Goal: Information Seeking & Learning: Learn about a topic

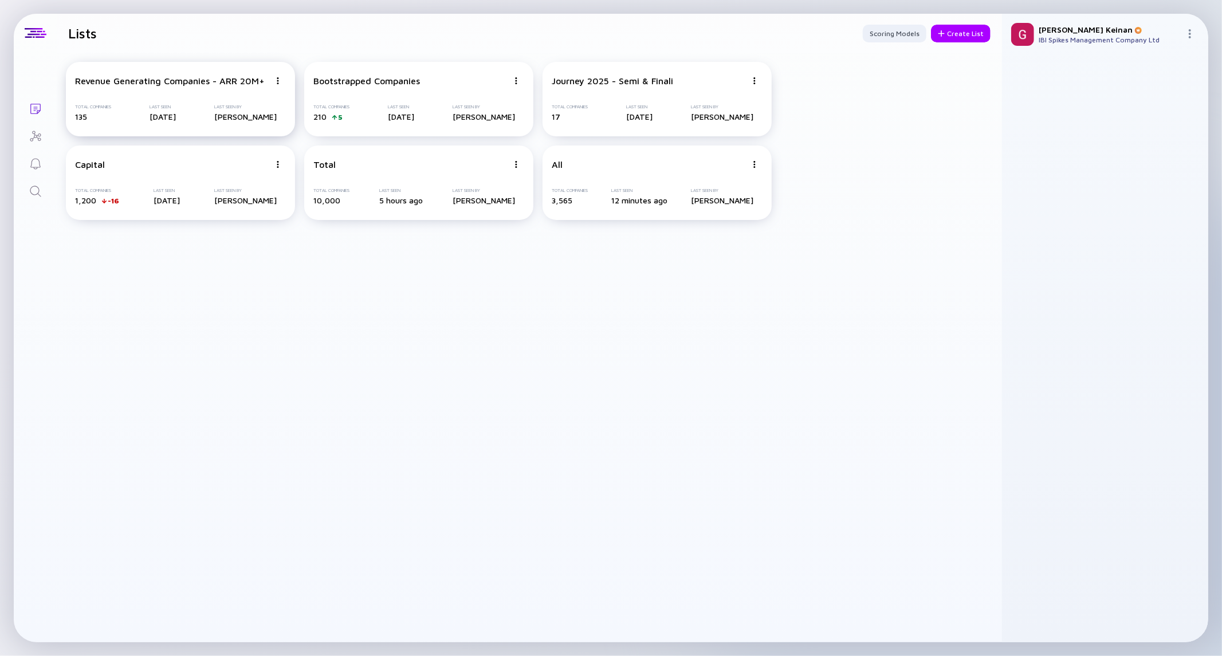
click at [190, 90] on div "Revenue Generating Companies - ARR 20M+ Total Companies 135 Last Seen 18 days a…" at bounding box center [180, 99] width 229 height 74
click at [402, 92] on div "Bootstrapped Companies Total Companies 210 5 Last Seen Aug 26, 2025 Last Seen B…" at bounding box center [418, 99] width 229 height 74
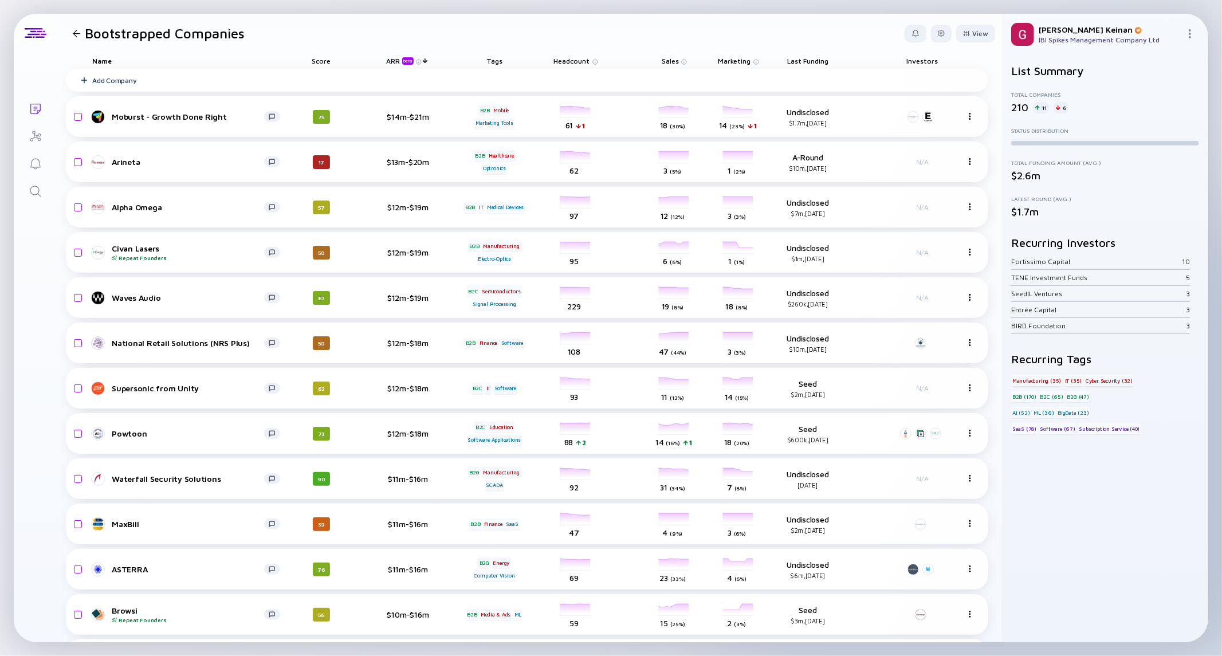
click at [320, 61] on div "Score" at bounding box center [321, 61] width 64 height 16
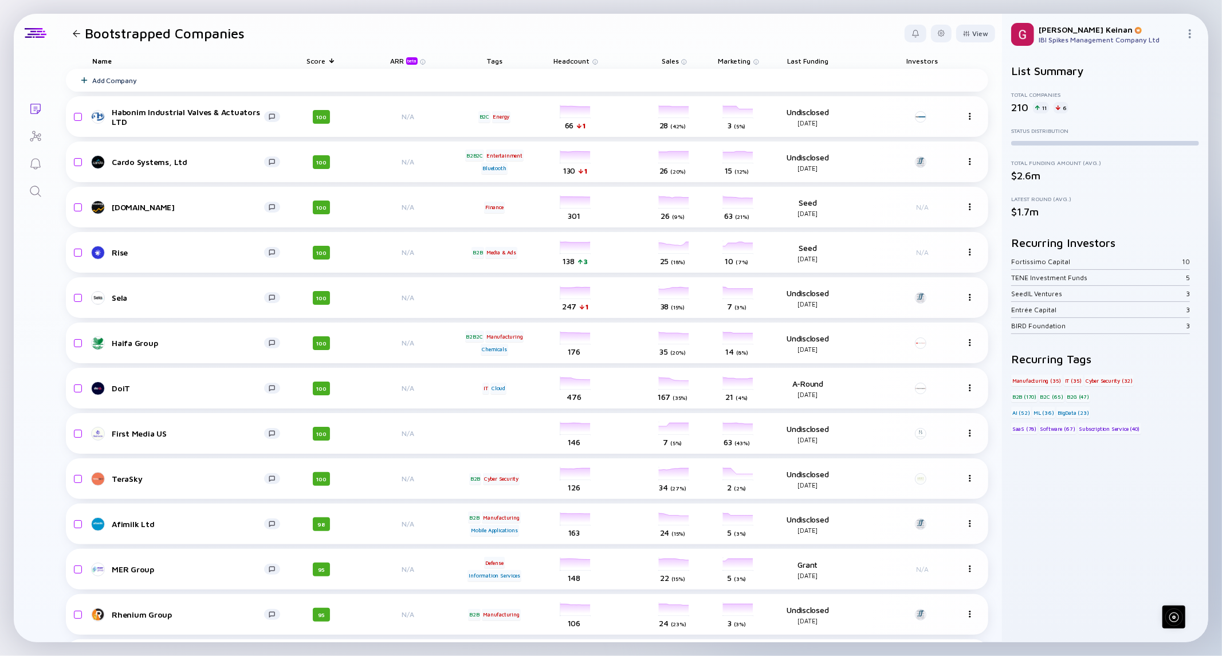
click at [402, 62] on div "ARR beta" at bounding box center [405, 61] width 30 height 8
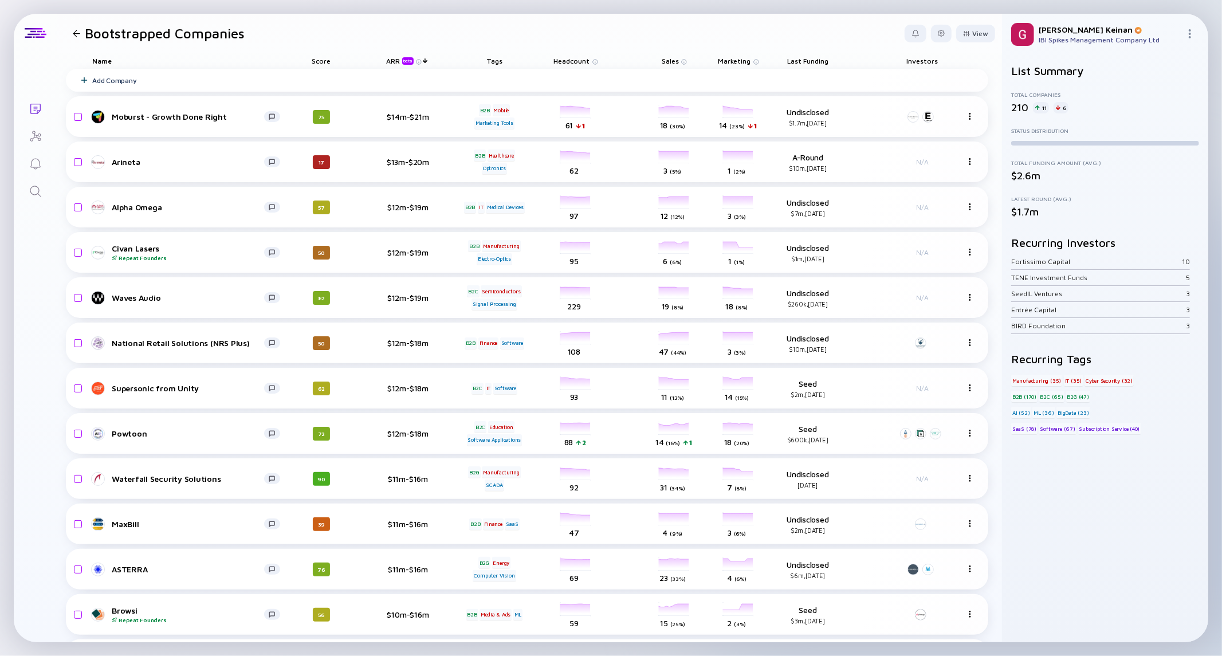
click at [489, 60] on div "Tags" at bounding box center [494, 61] width 64 height 16
click at [567, 116] on div "headcount-moburst 61 1 Headcount" at bounding box center [576, 117] width 64 height 32
click at [204, 117] on div "Moburst - Growth Done Right" at bounding box center [188, 117] width 152 height 10
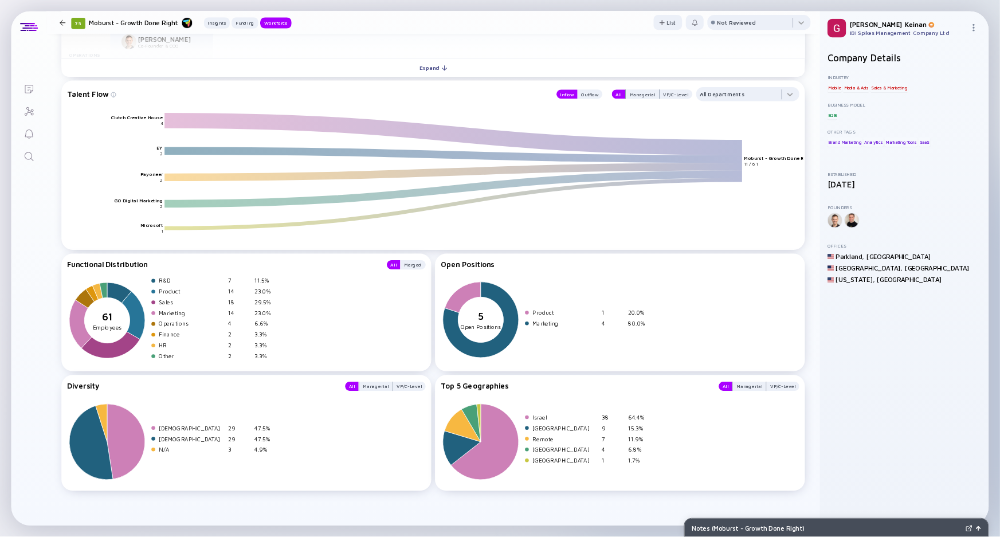
scroll to position [1032, 0]
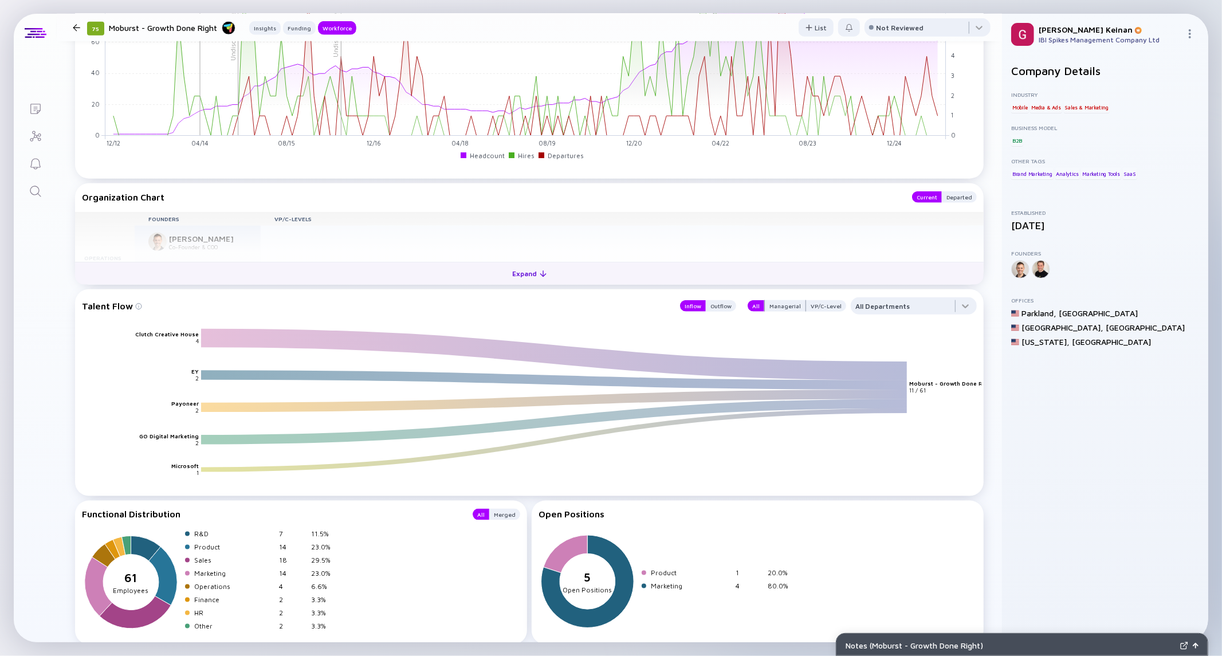
click at [542, 270] on div "Expand" at bounding box center [530, 274] width 48 height 18
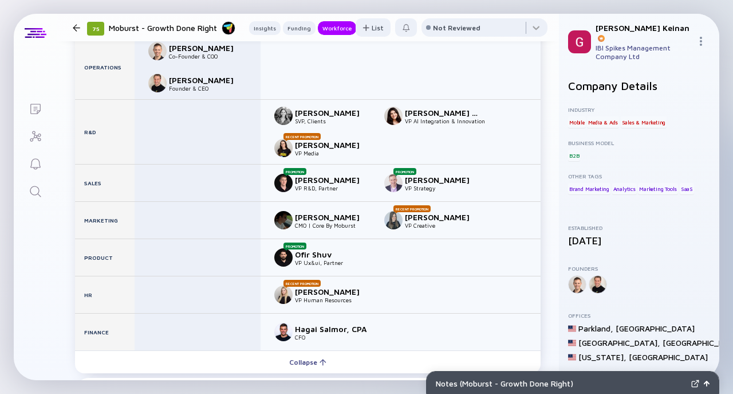
scroll to position [1184, 0]
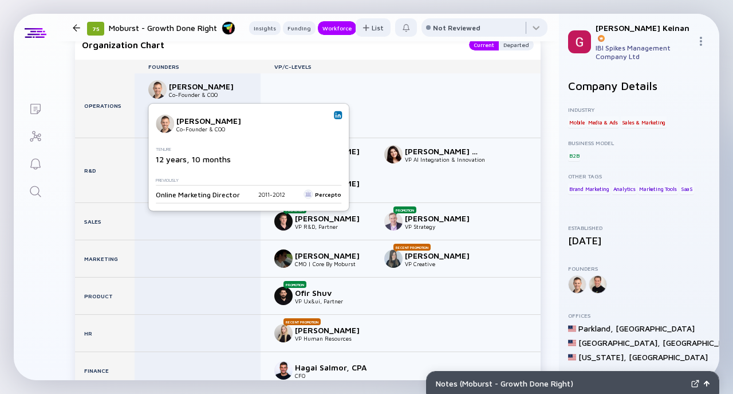
click at [160, 90] on img at bounding box center [157, 89] width 18 height 18
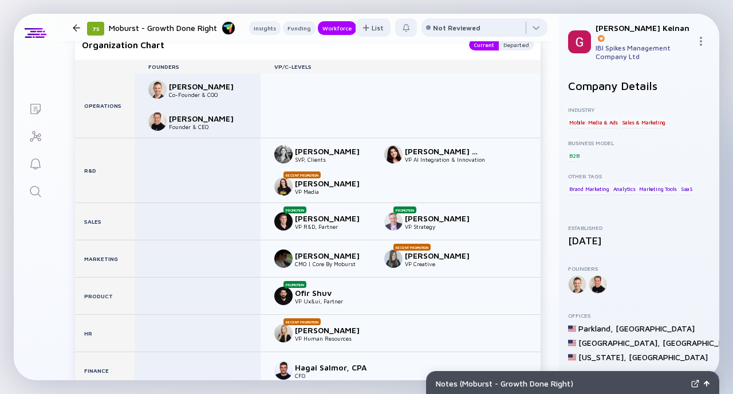
click at [152, 88] on img at bounding box center [157, 89] width 18 height 18
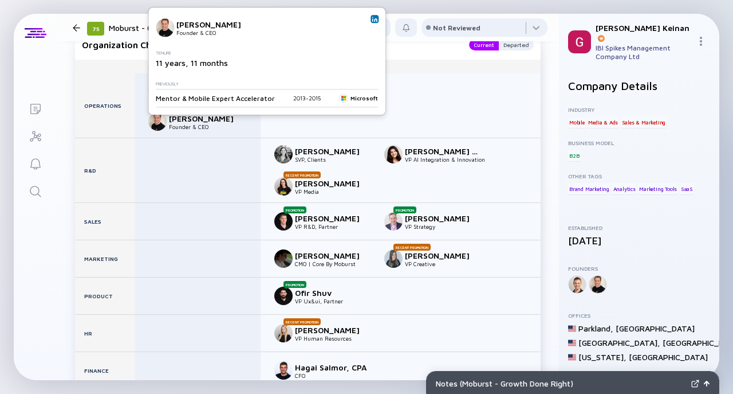
scroll to position [1108, 0]
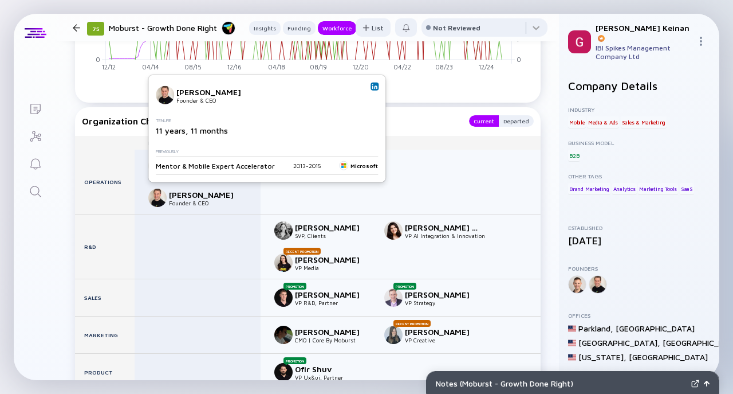
click at [372, 86] on img at bounding box center [375, 87] width 6 height 6
click at [372, 87] on img at bounding box center [375, 87] width 6 height 6
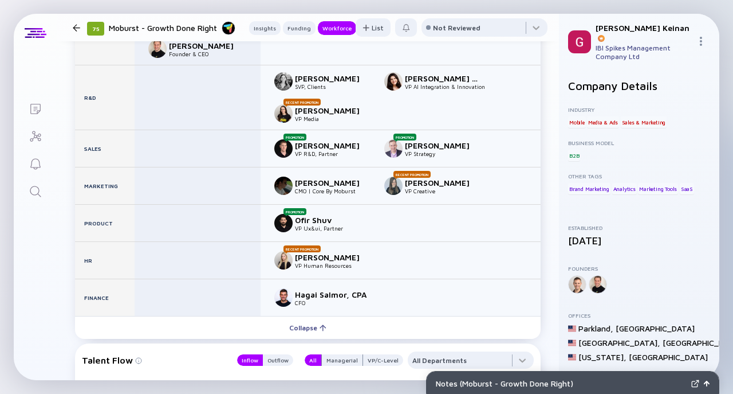
scroll to position [1260, 0]
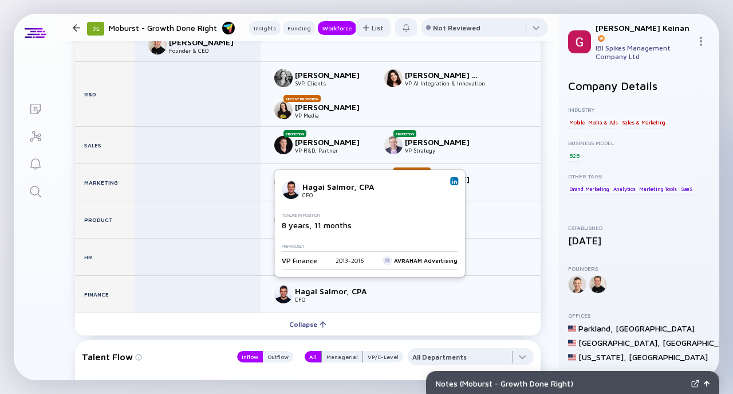
click at [451, 184] on img at bounding box center [454, 181] width 6 height 6
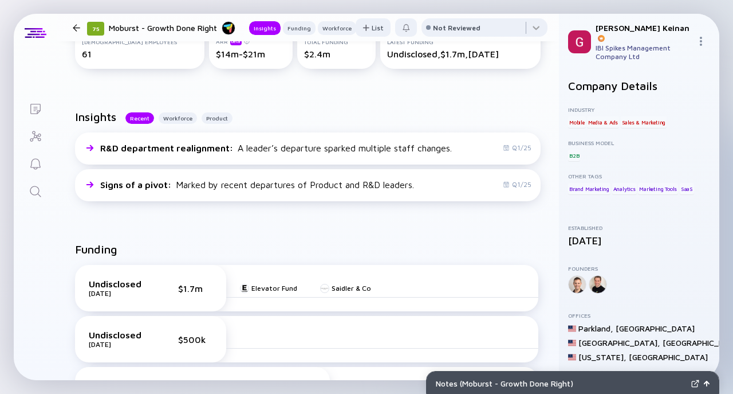
scroll to position [0, 0]
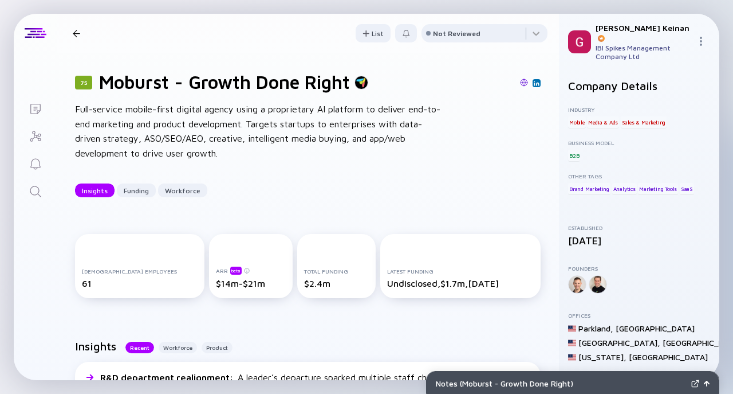
click at [74, 33] on div at bounding box center [76, 33] width 7 height 7
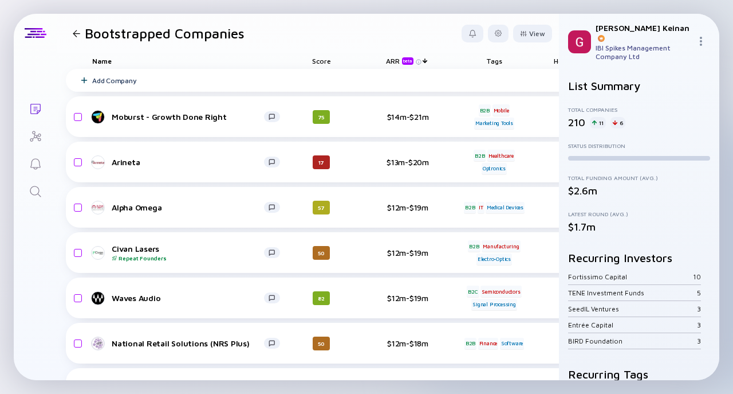
click at [84, 33] on div at bounding box center [76, 33] width 17 height 7
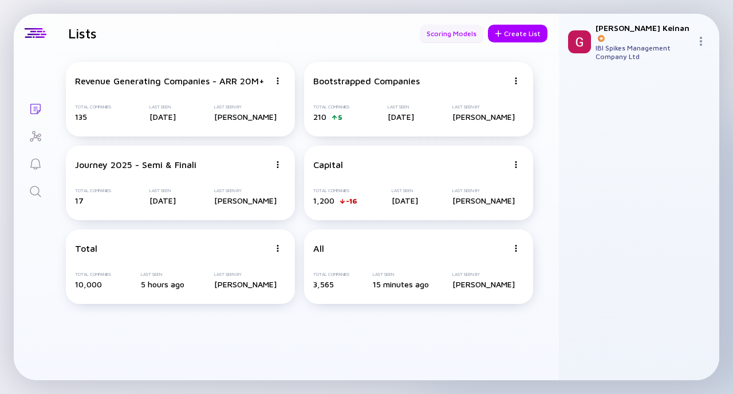
click at [459, 34] on div "Scoring Models" at bounding box center [452, 34] width 64 height 18
click at [362, 83] on div "Bootstrapped Companies" at bounding box center [366, 81] width 107 height 10
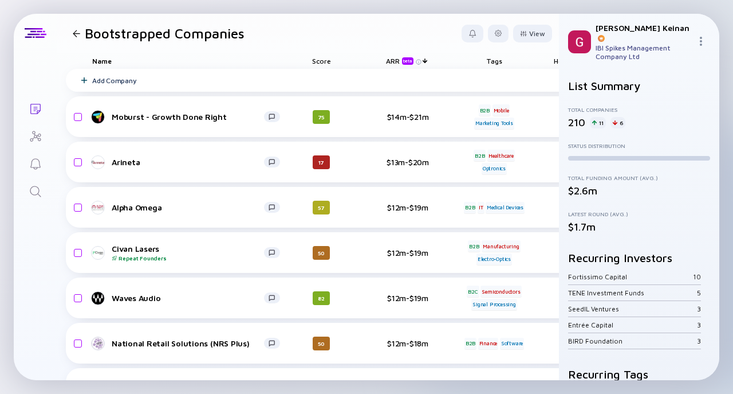
click at [395, 60] on div "ARR beta" at bounding box center [401, 61] width 30 height 8
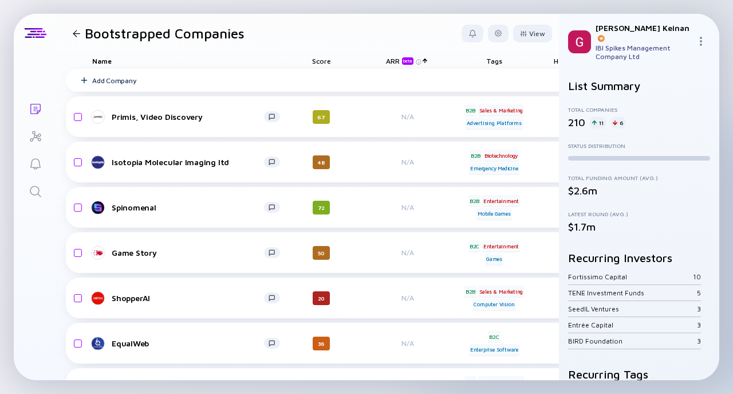
click at [395, 60] on div "ARR beta" at bounding box center [401, 61] width 30 height 8
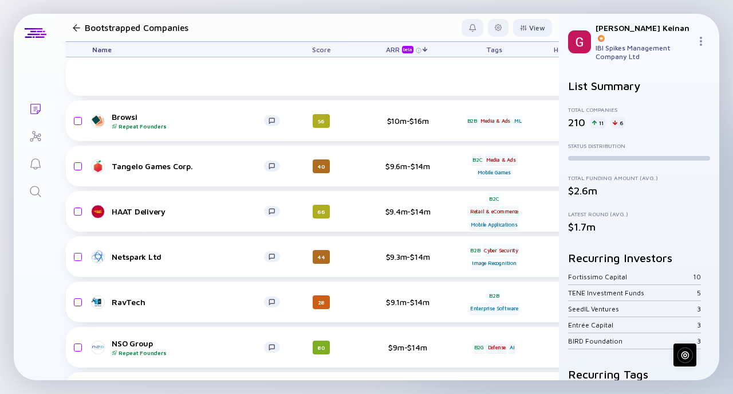
scroll to position [611, 0]
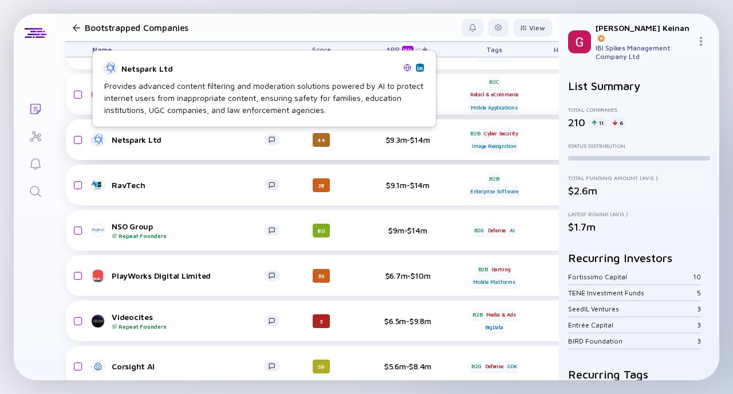
click at [159, 139] on div "Netspark Ltd" at bounding box center [188, 140] width 152 height 10
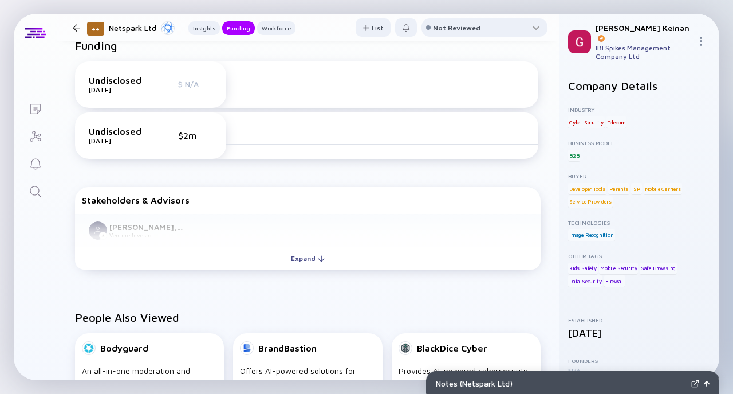
scroll to position [496, 0]
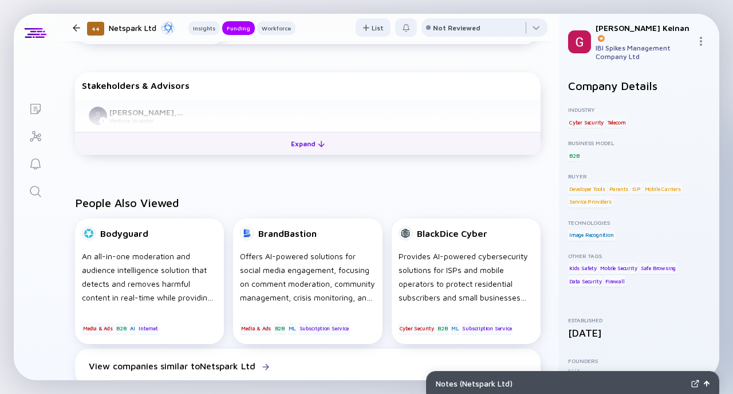
click at [291, 147] on div "Expand" at bounding box center [308, 144] width 48 height 18
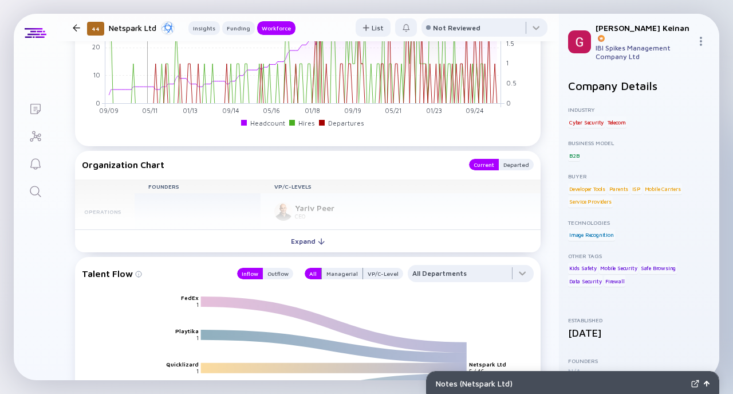
scroll to position [1069, 0]
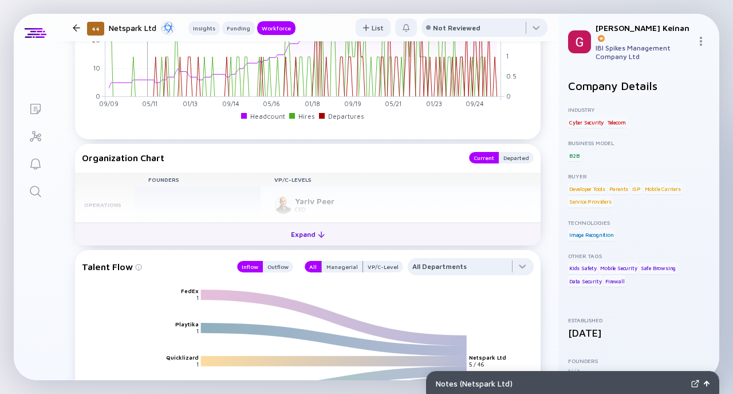
click at [301, 230] on div "Expand" at bounding box center [308, 234] width 48 height 18
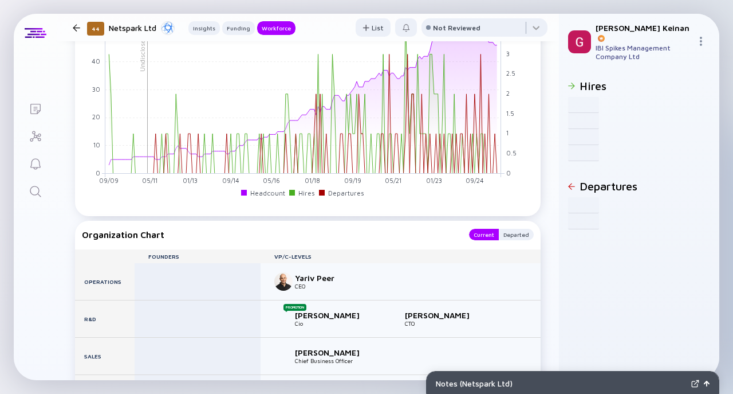
scroll to position [993, 0]
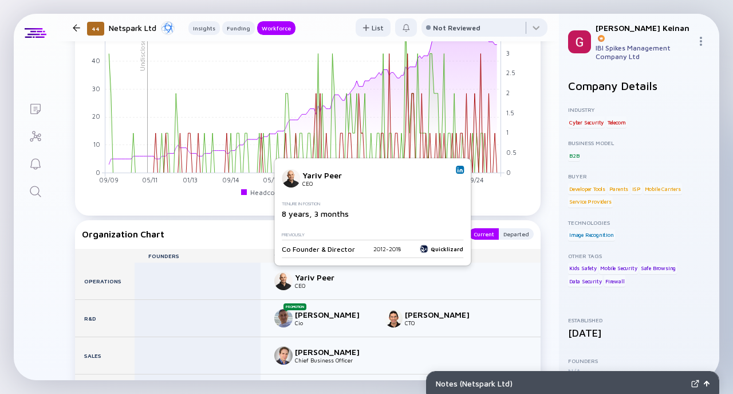
click at [457, 170] on img at bounding box center [460, 170] width 6 height 6
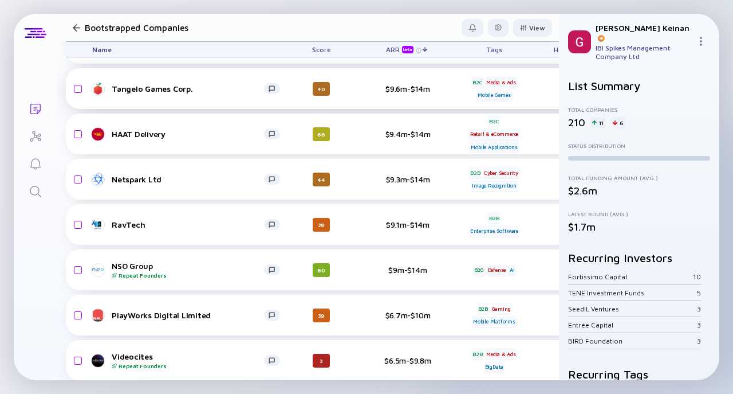
scroll to position [573, 0]
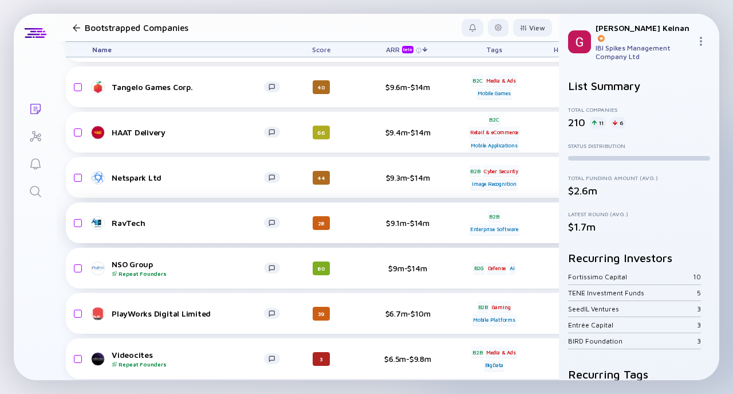
click at [492, 223] on div "Enterprise Software" at bounding box center [494, 228] width 50 height 11
click at [496, 52] on div "Tags" at bounding box center [494, 49] width 64 height 15
click at [497, 52] on div "Tags" at bounding box center [494, 49] width 64 height 15
click at [507, 226] on div "Enterprise Software" at bounding box center [494, 228] width 50 height 11
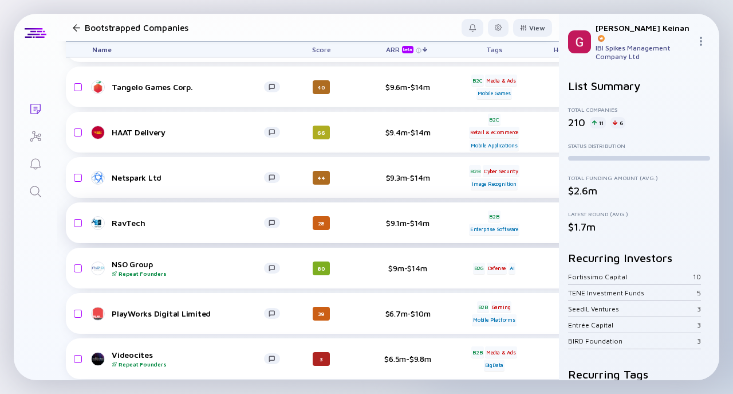
click at [506, 223] on div "Enterprise Software" at bounding box center [494, 228] width 50 height 11
click at [132, 221] on div "RavTech" at bounding box center [188, 223] width 152 height 10
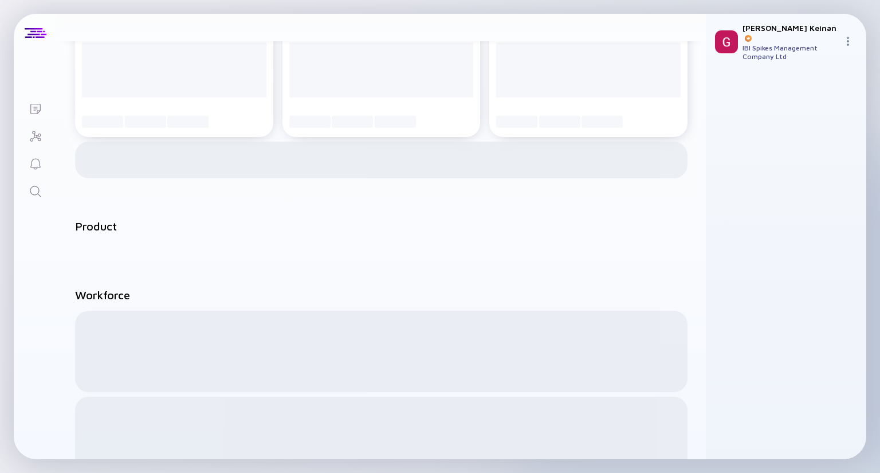
scroll to position [931, 0]
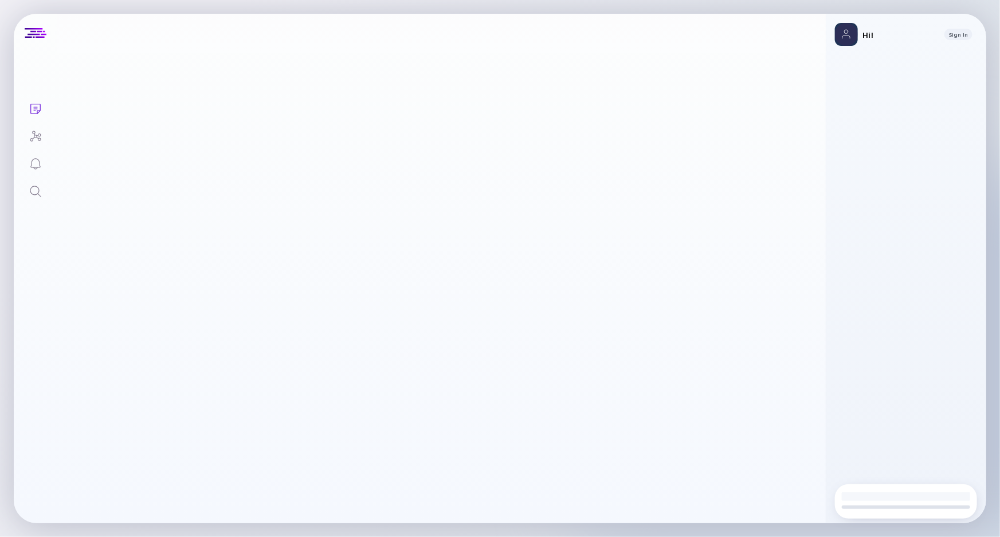
click at [604, 357] on main at bounding box center [441, 288] width 769 height 470
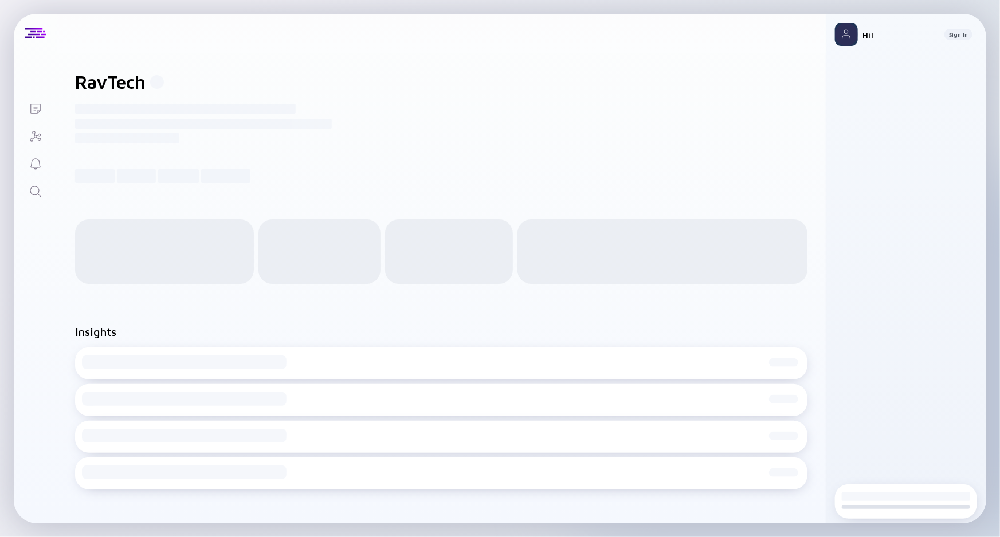
click at [119, 82] on h1 "RavTech" at bounding box center [110, 82] width 70 height 22
copy h1 "RavTech"
click at [145, 73] on h1 "RavTech" at bounding box center [110, 82] width 70 height 22
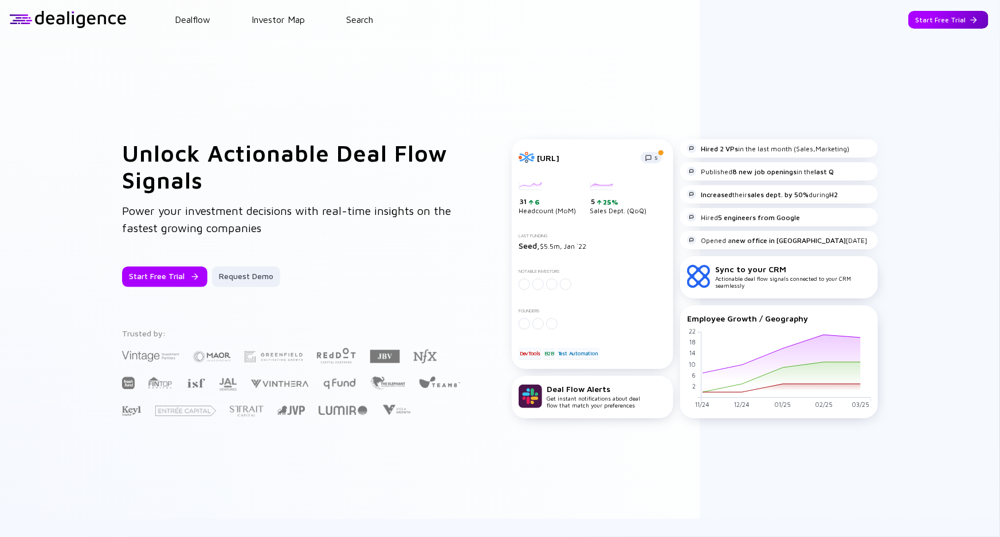
click at [908, 23] on div "Start Free Trial" at bounding box center [948, 20] width 80 height 18
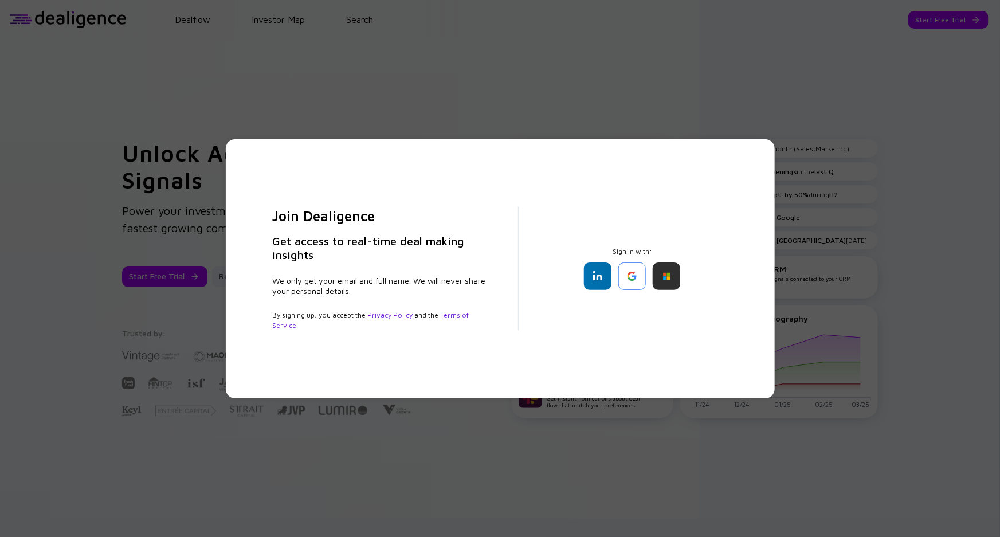
click at [501, 85] on div "Join Dealigence Get access to real-time deal making insights We only get your e…" at bounding box center [500, 268] width 1000 height 537
click at [630, 278] on div at bounding box center [631, 275] width 27 height 27
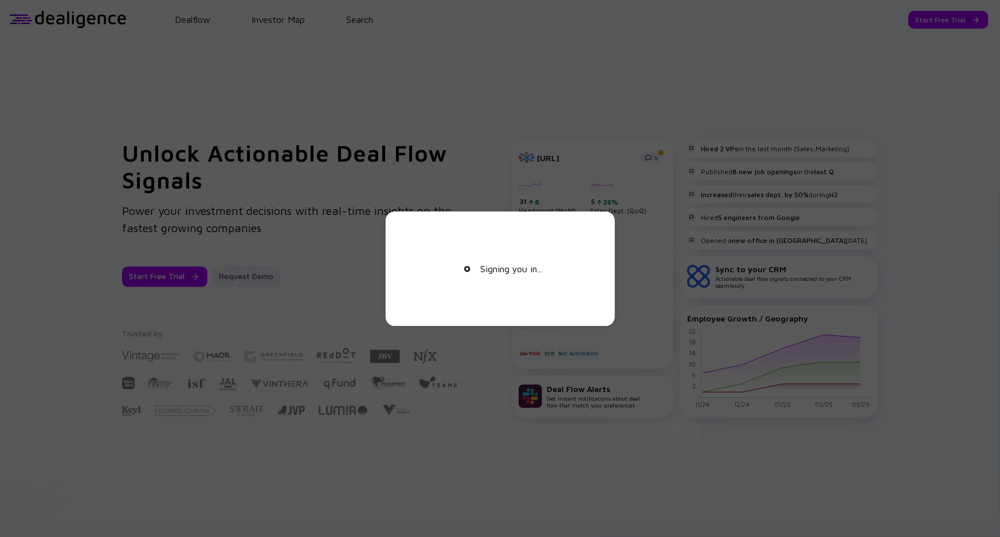
click at [503, 280] on div "Signing you in..." at bounding box center [500, 268] width 172 height 69
click at [492, 267] on div "Signing you in..." at bounding box center [500, 268] width 172 height 69
click at [497, 206] on div "Signing you in..." at bounding box center [500, 268] width 1000 height 537
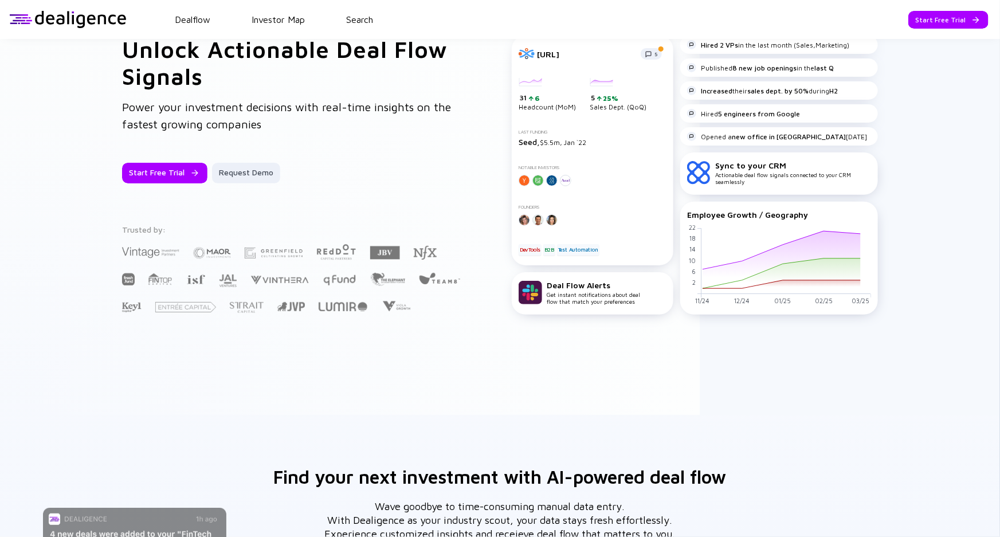
drag, startPoint x: 703, startPoint y: 122, endPoint x: 671, endPoint y: 247, distance: 128.9
click at [680, 241] on div "Hired 2 VPs in the last month (Sales,Marketing) Published 8 new job openings in…" at bounding box center [779, 175] width 198 height 279
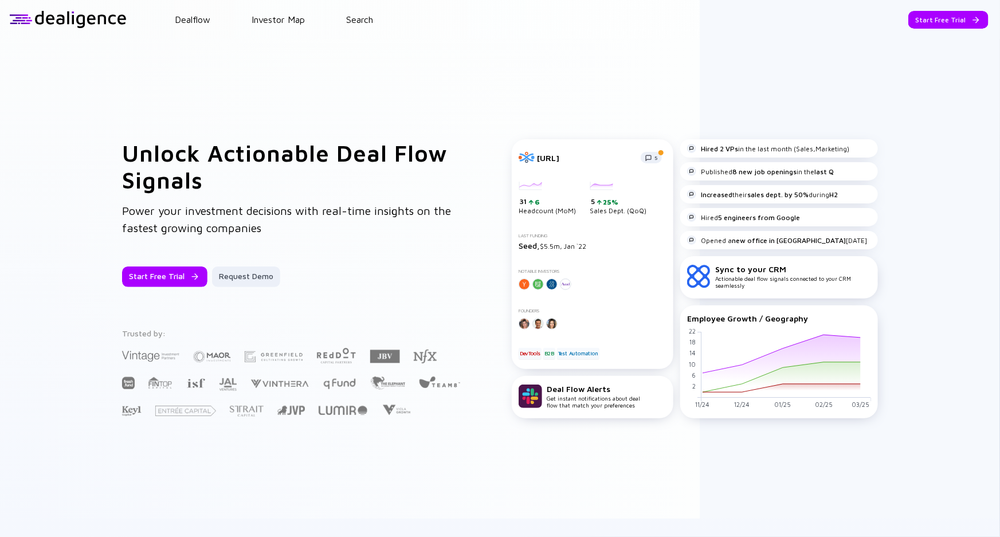
click at [510, 92] on div "Unlock Actionable Deal Flow Signals Power your investment decisions with real-t…" at bounding box center [500, 278] width 1000 height 479
click at [200, 10] on header "Dealflow Investor Map Search Start Free Trial Dealflow Investor Map Start Free …" at bounding box center [500, 19] width 1000 height 39
click at [200, 18] on link "Dealflow" at bounding box center [193, 19] width 36 height 10
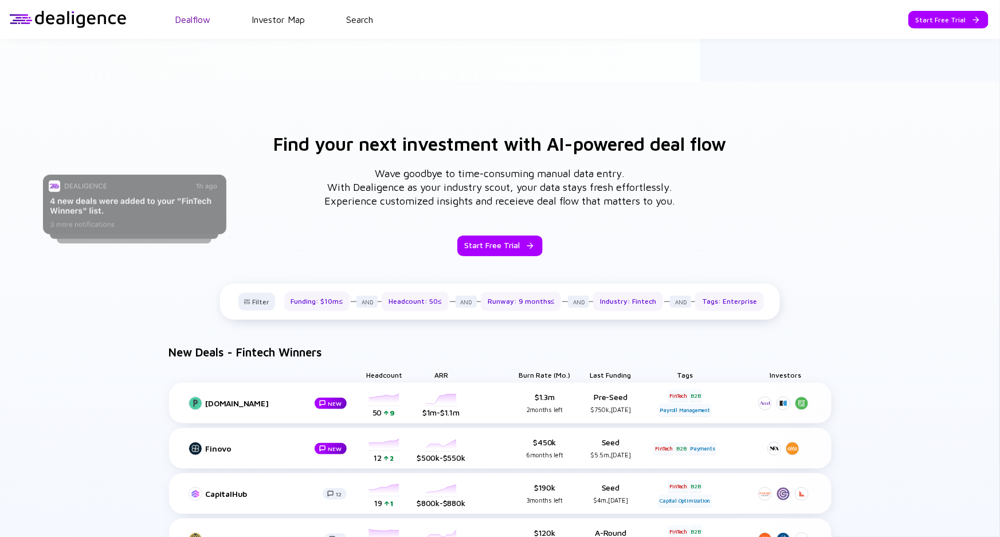
scroll to position [485, 0]
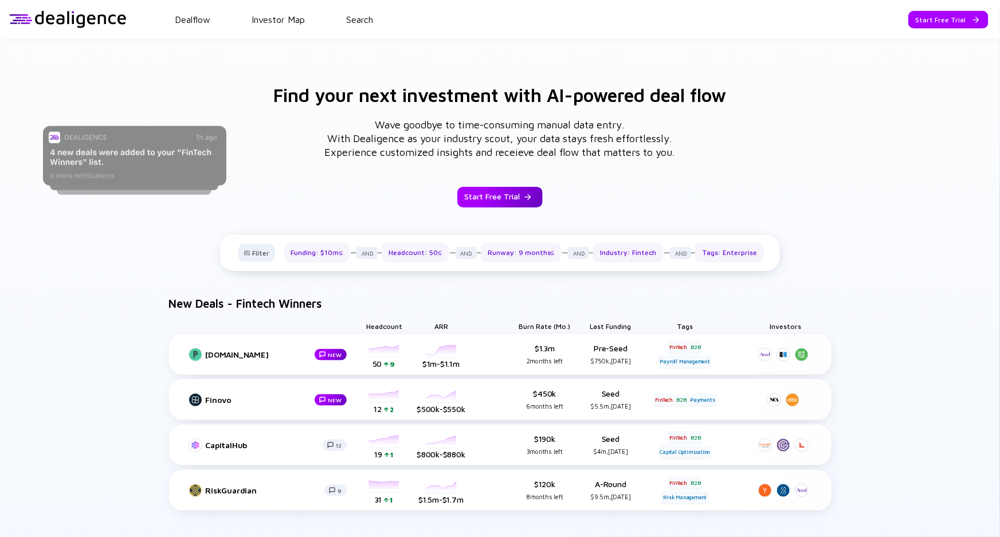
click at [526, 192] on div "Start Free Trial" at bounding box center [499, 197] width 85 height 21
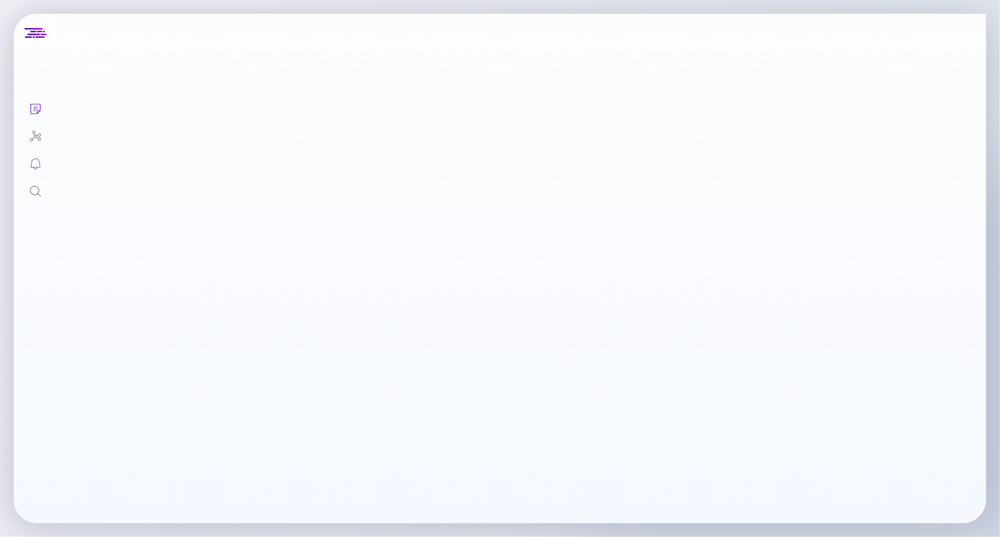
drag, startPoint x: 89, startPoint y: 167, endPoint x: 63, endPoint y: 172, distance: 26.2
click at [86, 167] on main at bounding box center [521, 288] width 929 height 470
click at [41, 189] on icon "Search" at bounding box center [36, 191] width 14 height 14
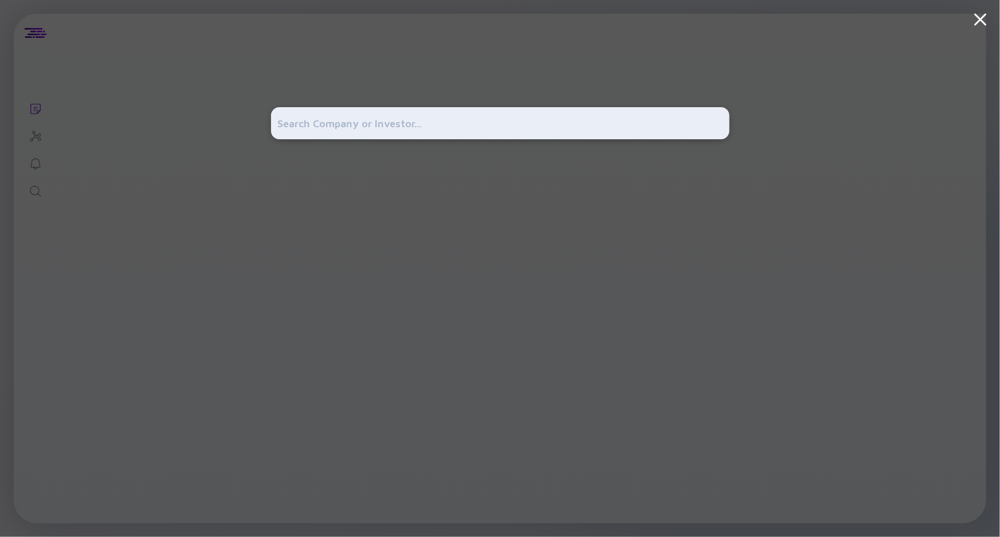
click at [401, 122] on input "text" at bounding box center [500, 123] width 444 height 21
click at [596, 118] on input "text" at bounding box center [500, 123] width 444 height 21
click at [439, 49] on div at bounding box center [500, 268] width 458 height 537
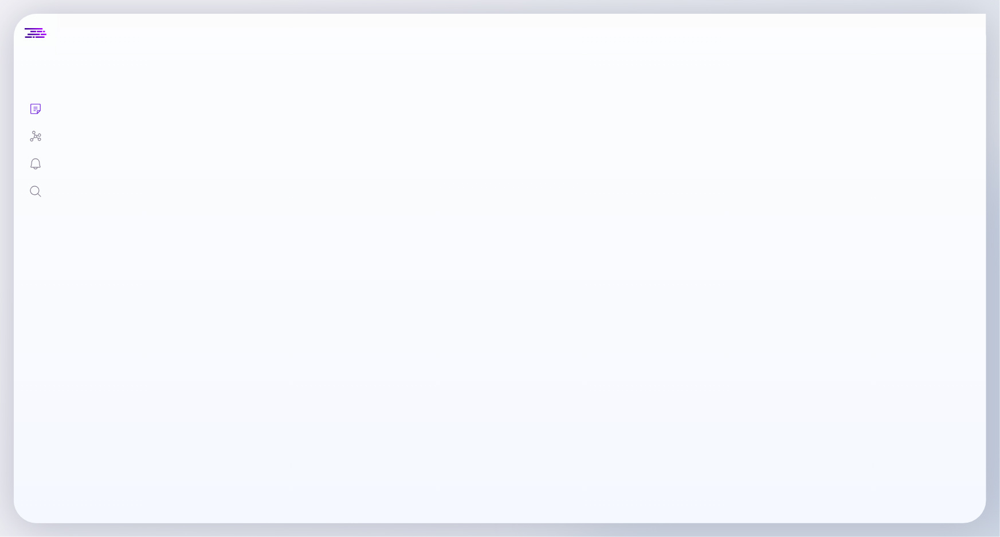
click at [40, 107] on icon "Lists" at bounding box center [36, 109] width 14 height 14
click at [40, 141] on icon "Investor Map" at bounding box center [36, 136] width 14 height 14
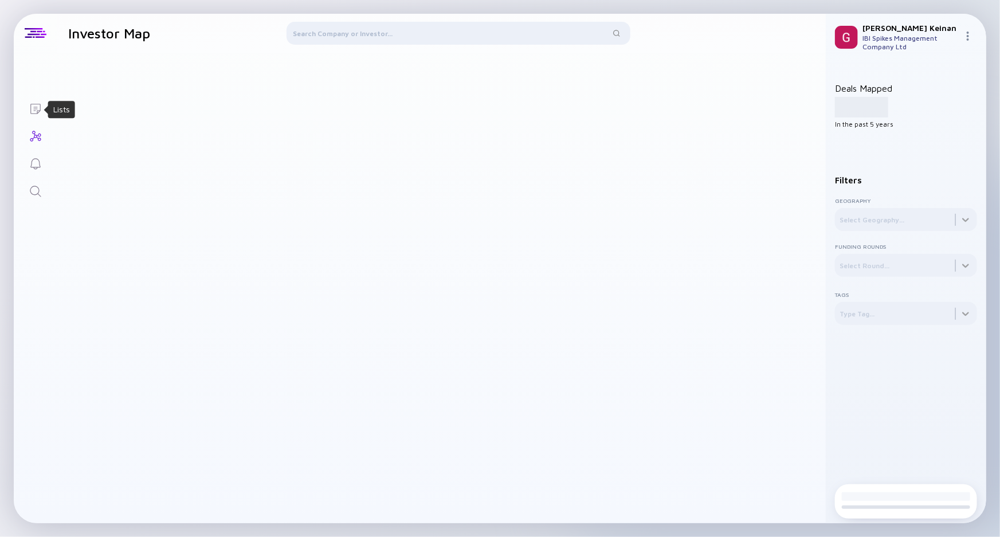
click at [36, 109] on icon "Lists" at bounding box center [36, 109] width 14 height 14
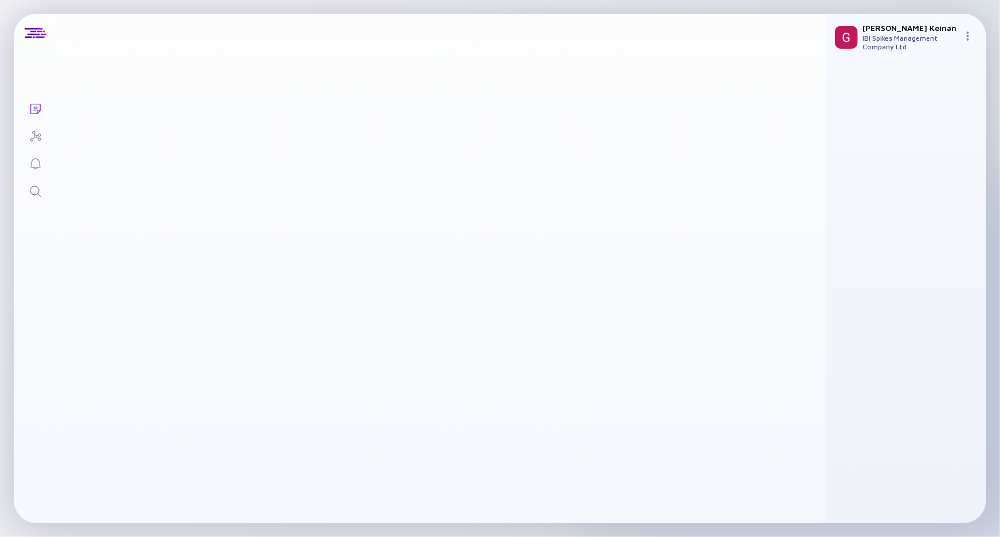
click at [974, 32] on div at bounding box center [970, 37] width 14 height 11
click at [629, 107] on main at bounding box center [441, 288] width 769 height 470
click at [29, 140] on icon "Investor Map" at bounding box center [36, 136] width 14 height 14
click at [34, 159] on icon "Reminders" at bounding box center [36, 164] width 14 height 14
click at [38, 195] on icon "Search" at bounding box center [36, 191] width 14 height 14
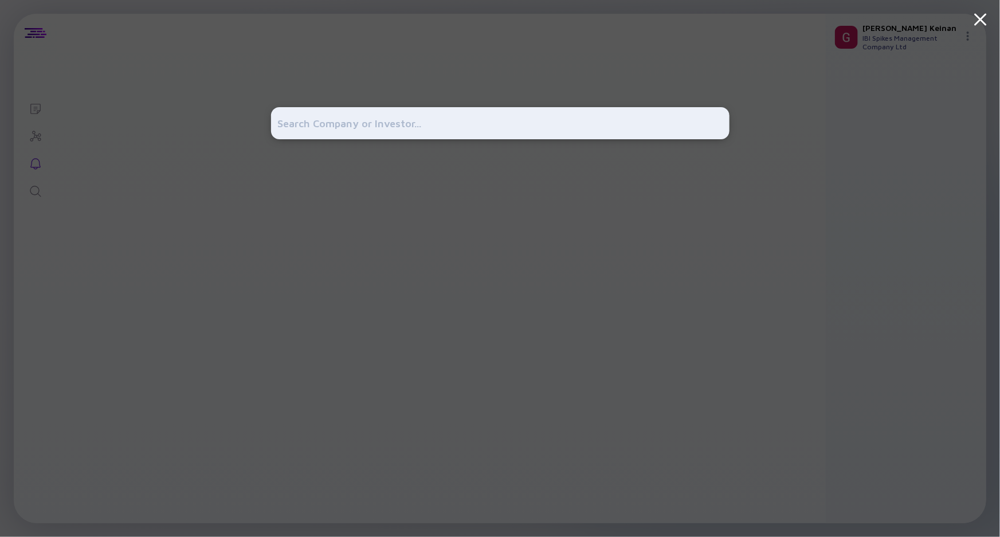
click at [27, 93] on div at bounding box center [500, 268] width 1000 height 537
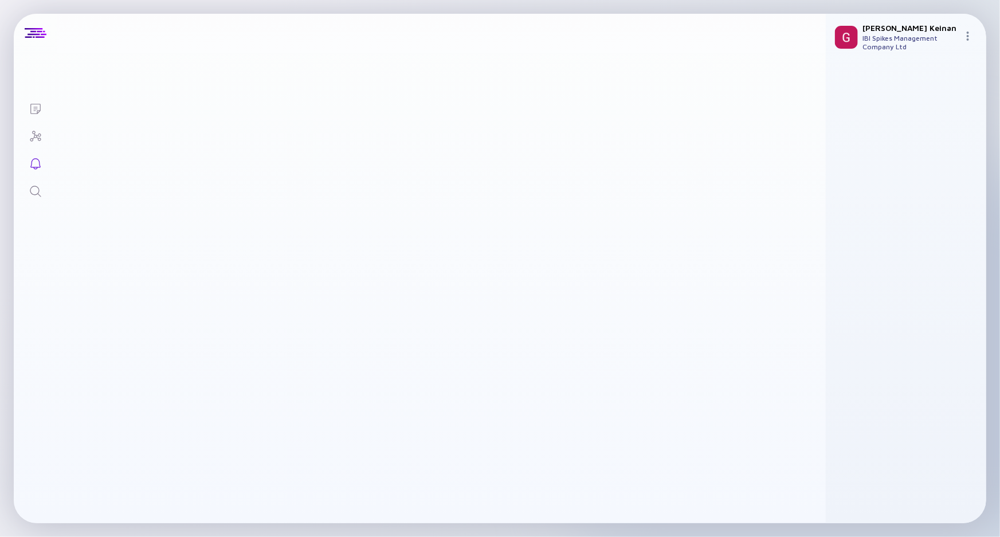
click at [36, 100] on link "Lists" at bounding box center [35, 107] width 43 height 27
click at [37, 36] on div at bounding box center [36, 33] width 22 height 10
click at [38, 30] on div at bounding box center [36, 33] width 22 height 10
drag, startPoint x: 536, startPoint y: 133, endPoint x: 542, endPoint y: 139, distance: 9.3
click at [542, 138] on main at bounding box center [441, 288] width 769 height 470
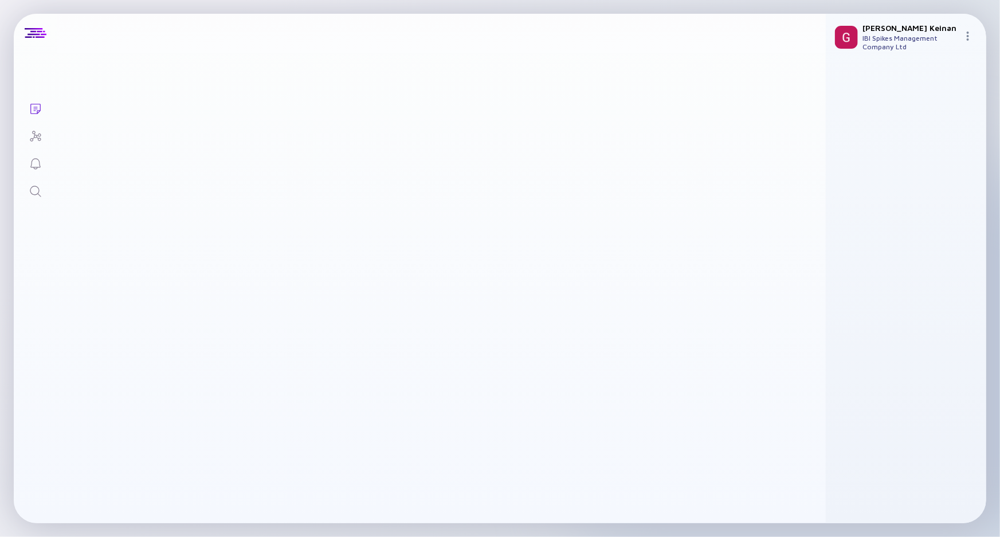
click at [117, 58] on main at bounding box center [441, 288] width 769 height 470
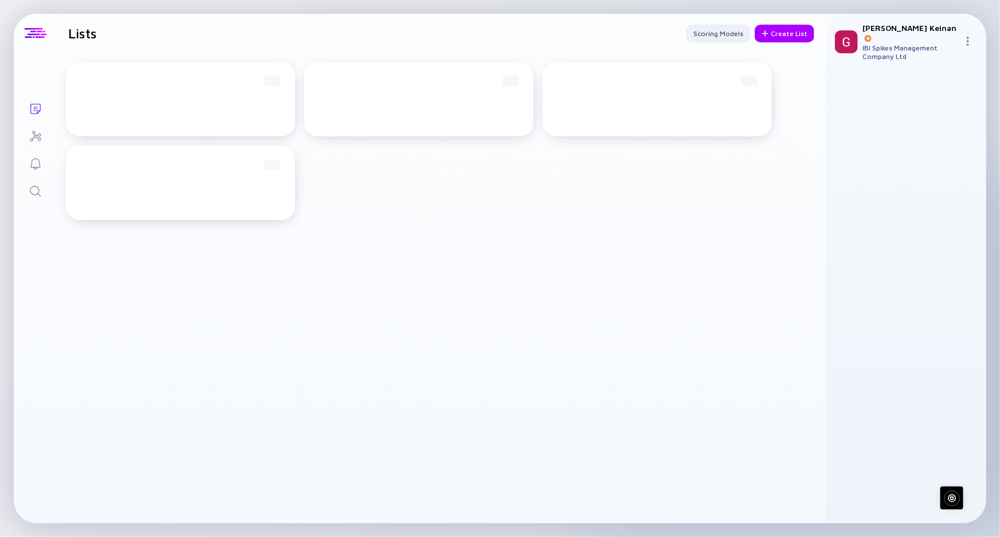
click at [21, 27] on div at bounding box center [35, 33] width 43 height 39
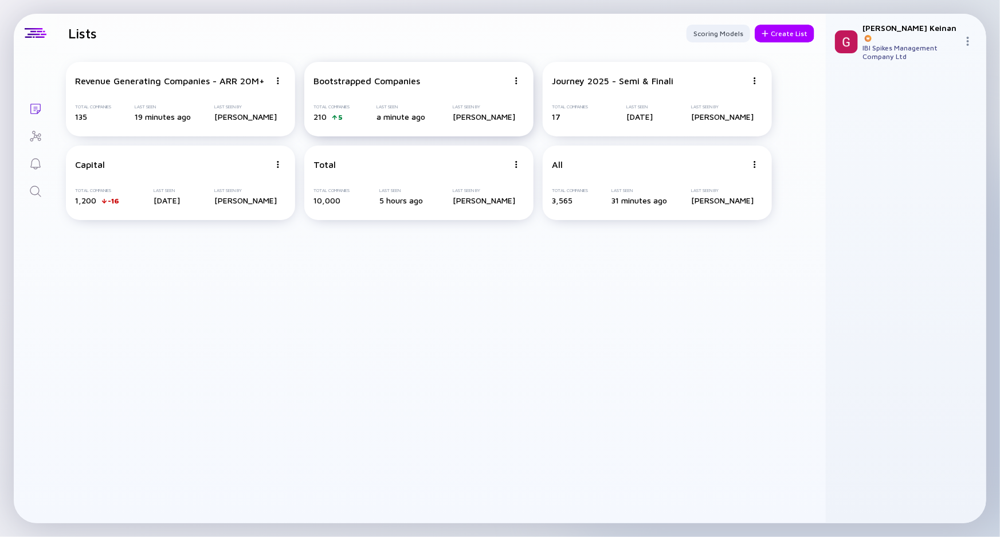
click at [382, 85] on div "Bootstrapped Companies" at bounding box center [366, 81] width 107 height 10
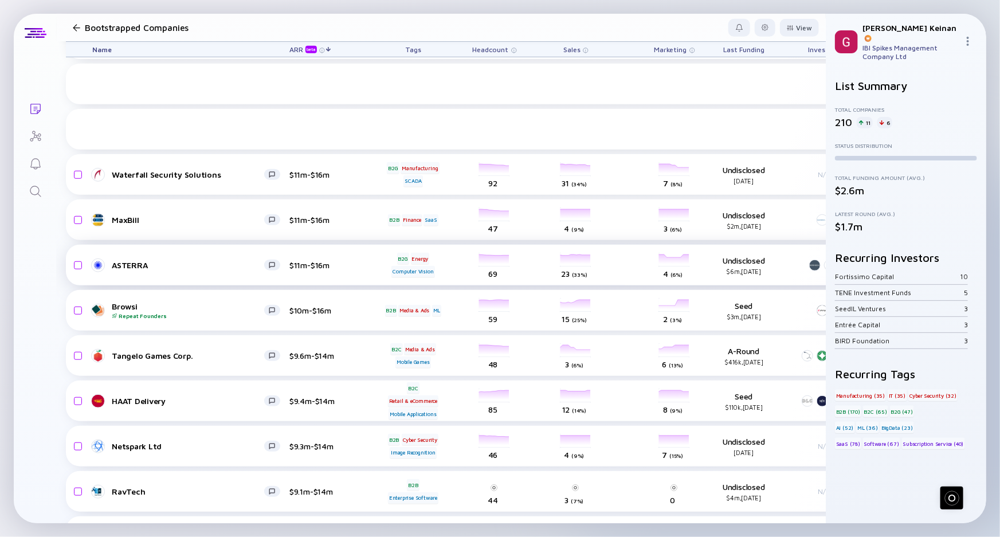
scroll to position [483, 0]
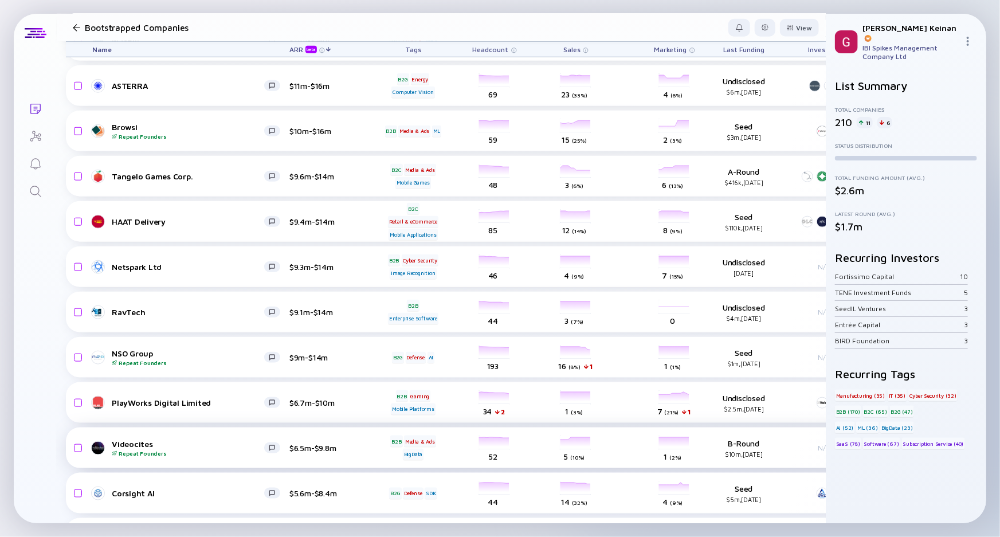
click at [182, 444] on div "Videocites Repeat Founders" at bounding box center [188, 448] width 152 height 18
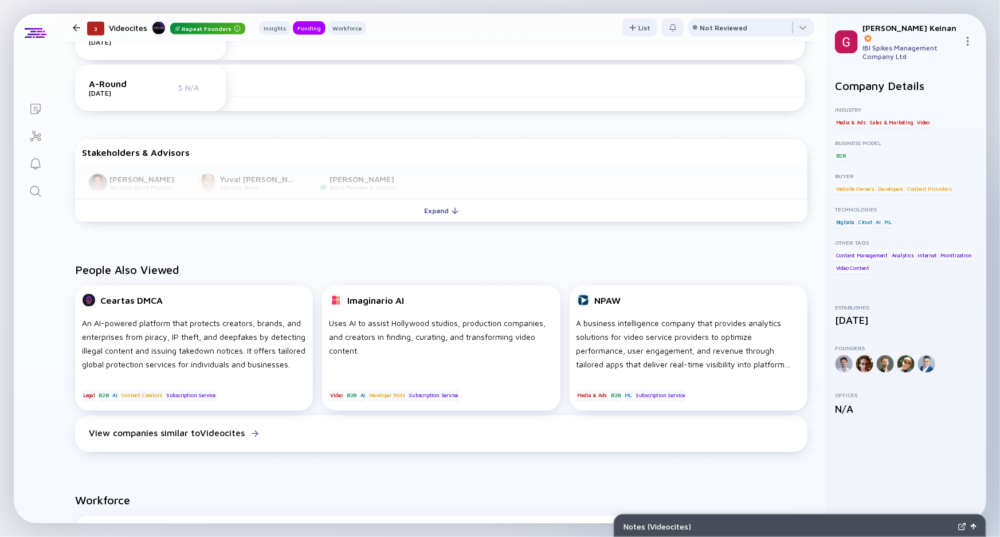
scroll to position [521, 0]
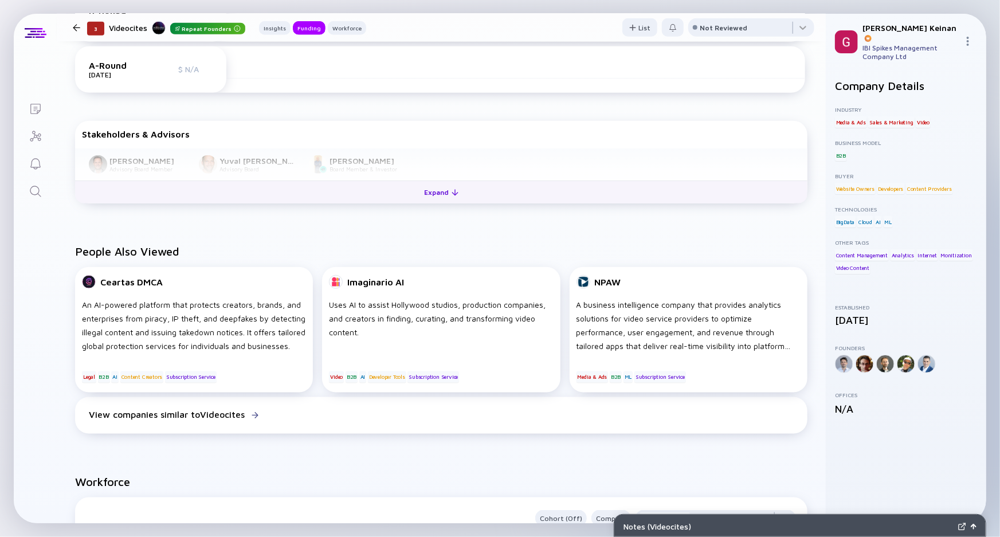
click at [406, 195] on button "Expand" at bounding box center [441, 191] width 732 height 23
click at [403, 195] on button "Collapse" at bounding box center [441, 191] width 732 height 23
click at [420, 198] on div "Expand" at bounding box center [442, 192] width 48 height 18
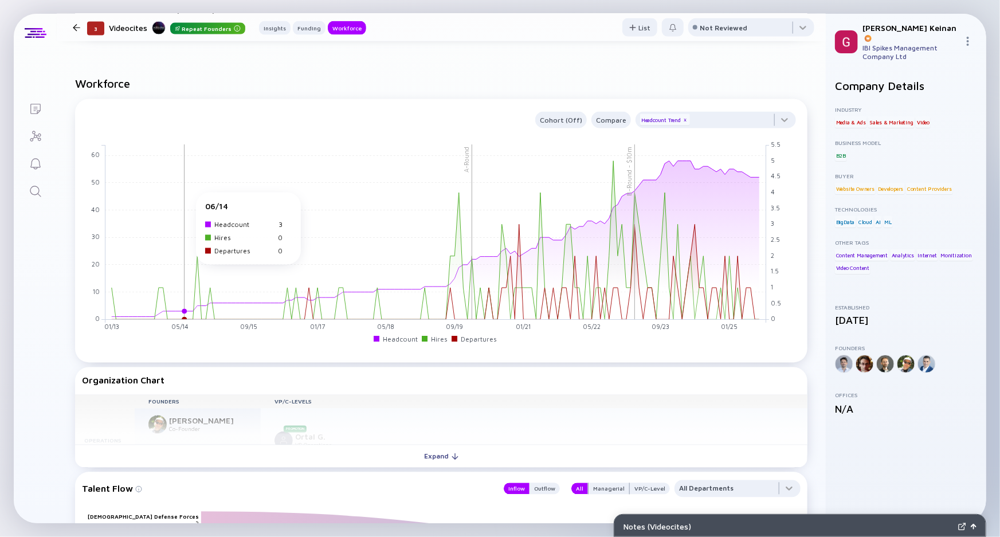
scroll to position [989, 0]
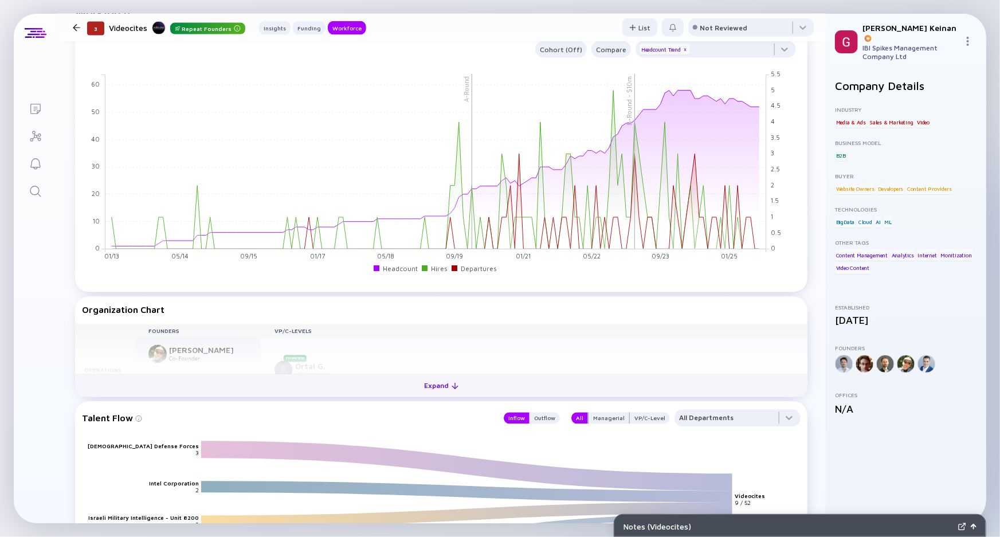
click at [270, 384] on button "Expand" at bounding box center [441, 385] width 732 height 23
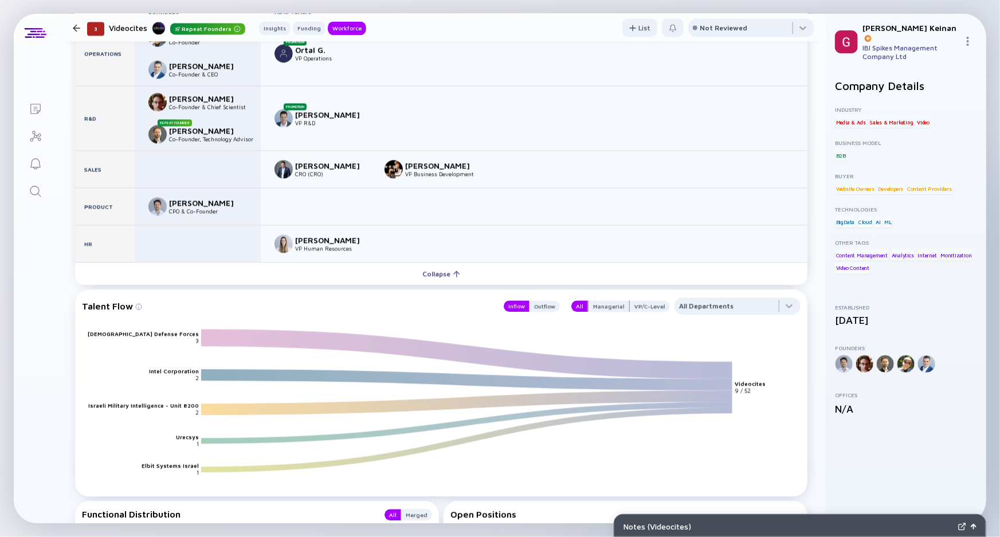
scroll to position [941, 0]
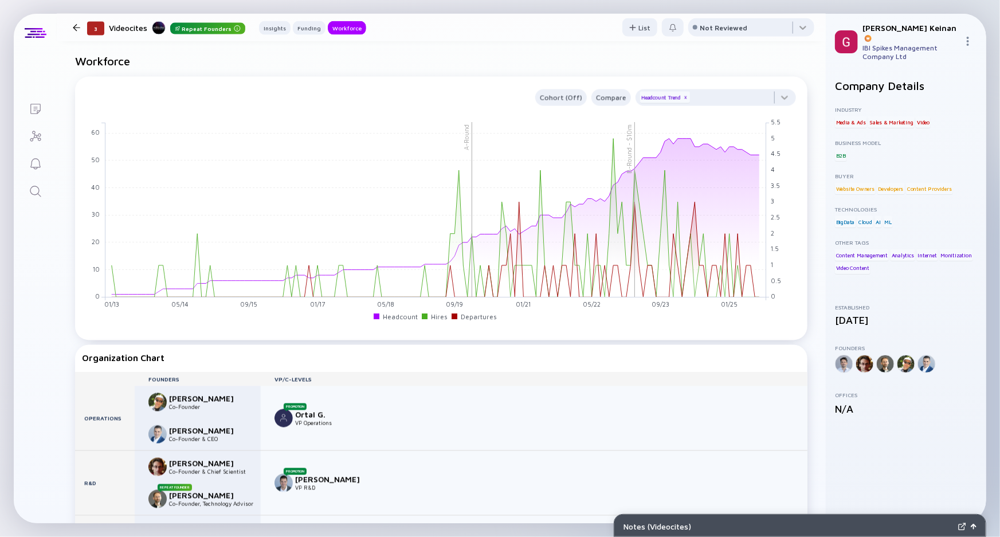
click at [667, 520] on div "Notes ( Videocites )" at bounding box center [799, 525] width 371 height 23
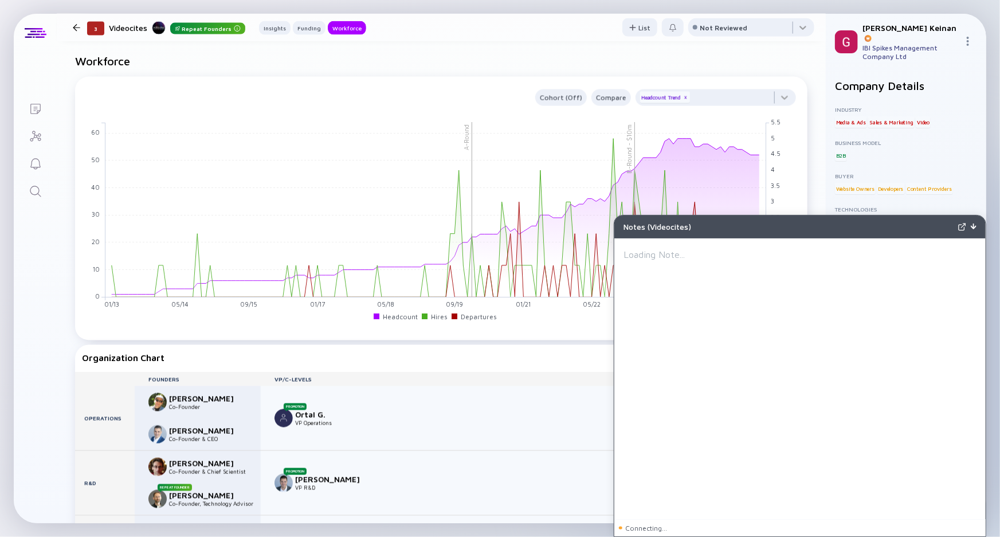
click at [899, 223] on div "Notes ( Videocites )" at bounding box center [788, 227] width 330 height 10
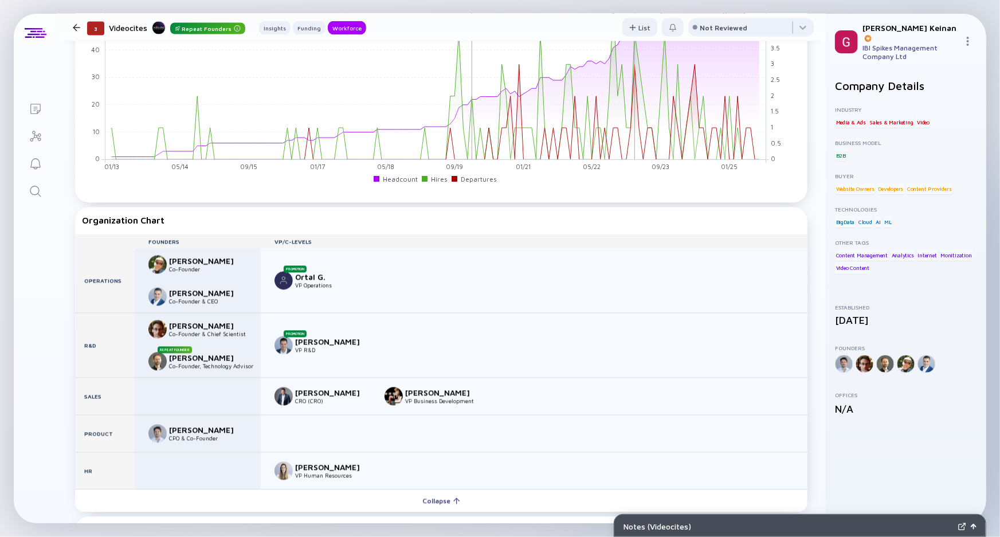
scroll to position [1202, 0]
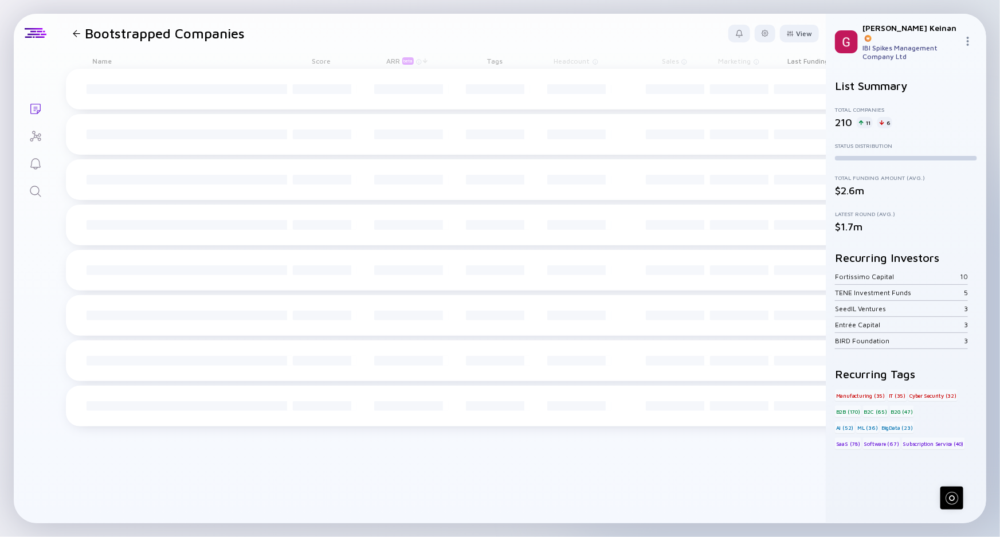
click at [855, 288] on div "TENE Investment Funds" at bounding box center [899, 292] width 129 height 9
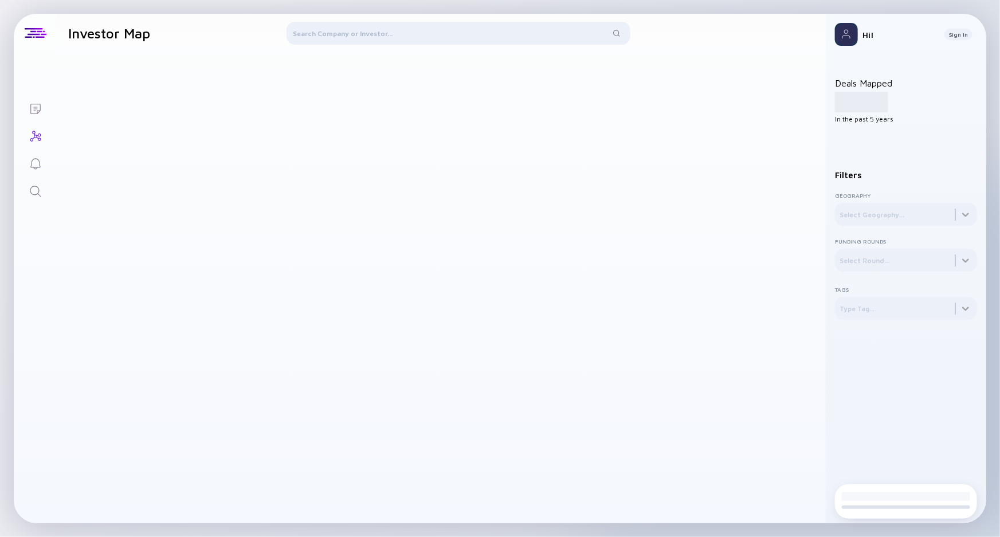
click at [34, 115] on icon "Lists" at bounding box center [36, 109] width 14 height 14
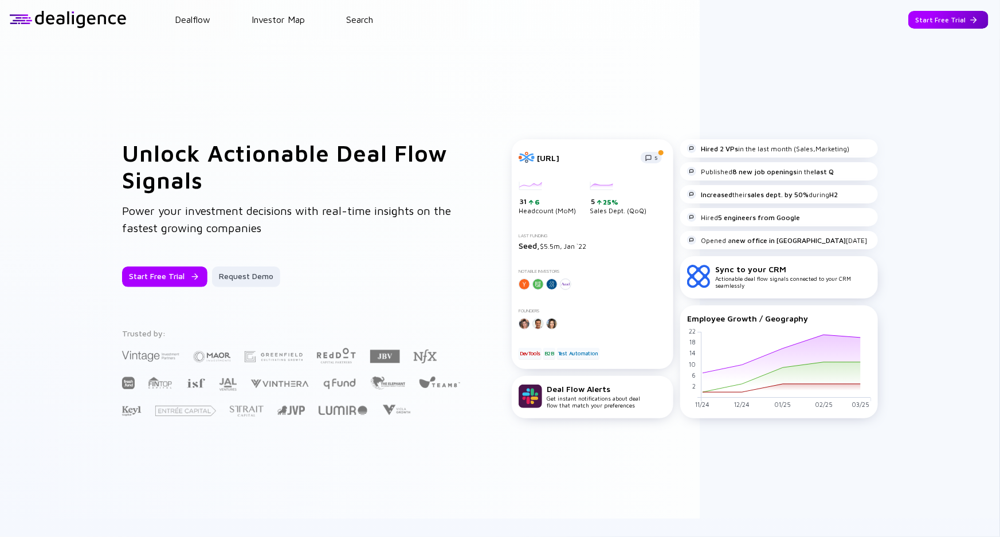
click at [946, 19] on div "Start Free Trial" at bounding box center [948, 20] width 80 height 18
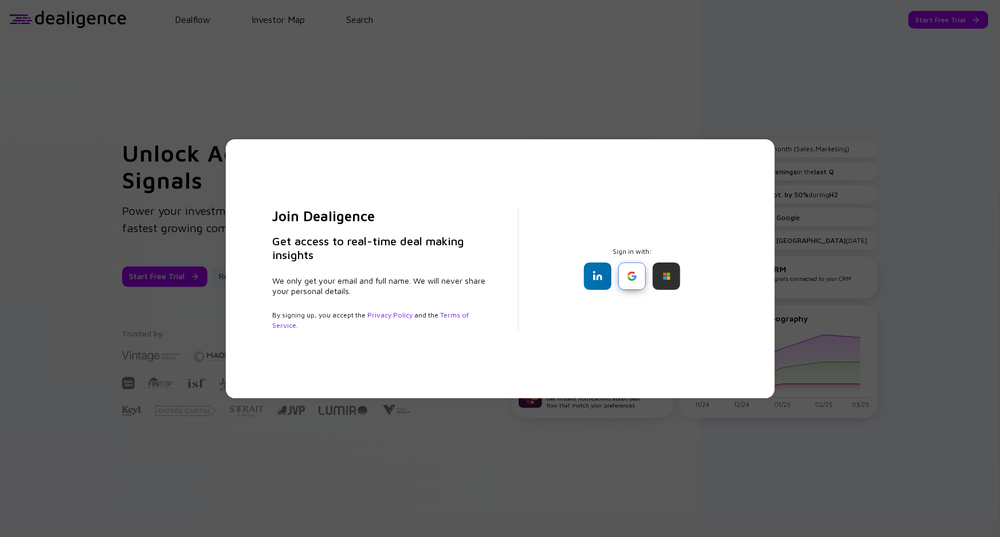
click at [629, 273] on div at bounding box center [631, 275] width 27 height 27
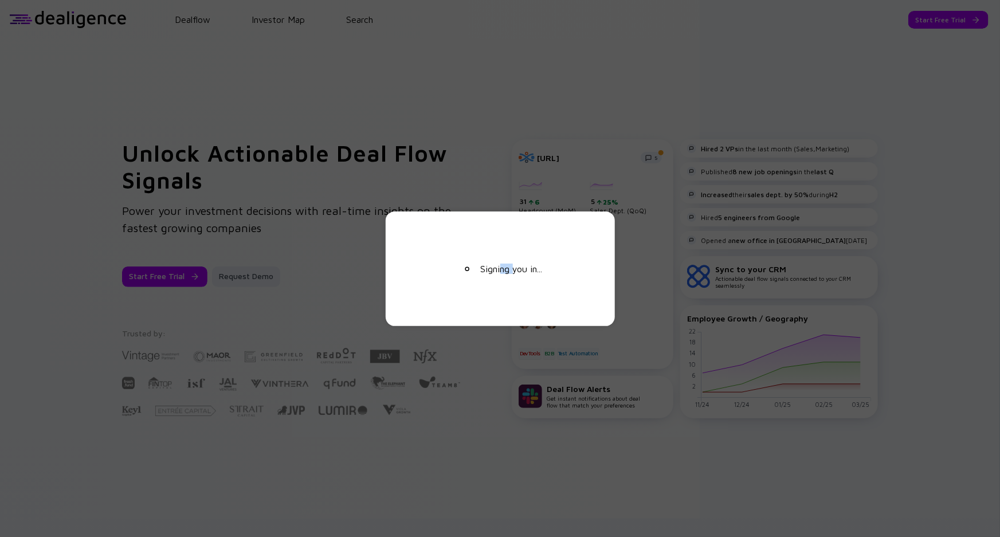
drag, startPoint x: 513, startPoint y: 265, endPoint x: 494, endPoint y: 309, distance: 48.0
click at [495, 309] on div "Signing you in..." at bounding box center [499, 268] width 229 height 115
click at [498, 156] on div "Signing you in..." at bounding box center [500, 268] width 1000 height 537
click at [505, 288] on div "Signing you in..." at bounding box center [500, 268] width 172 height 69
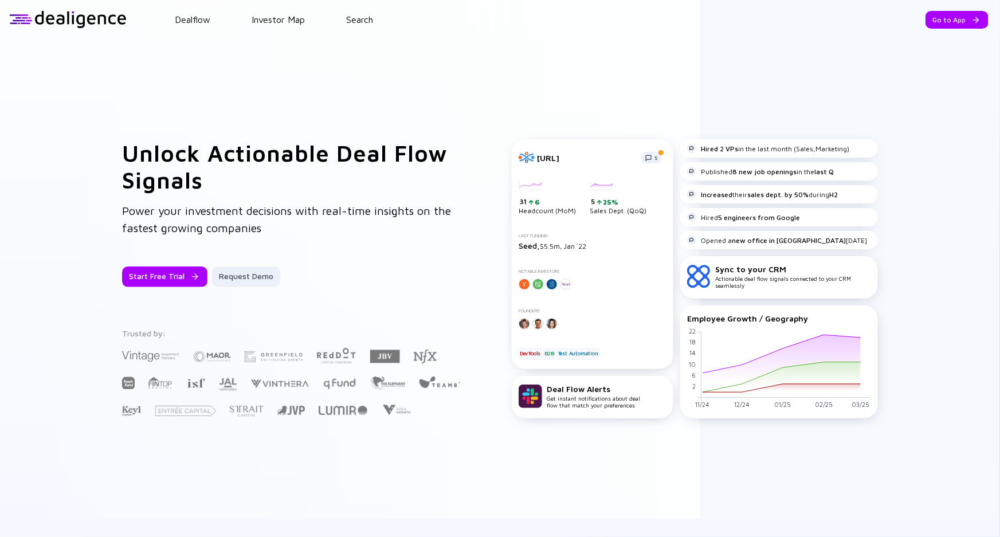
click at [935, 6] on header "Dealflow Investor Map Search Go to App Dealflow Investor Map Go to App" at bounding box center [500, 19] width 1000 height 39
click at [940, 15] on div "Go to App" at bounding box center [956, 20] width 63 height 18
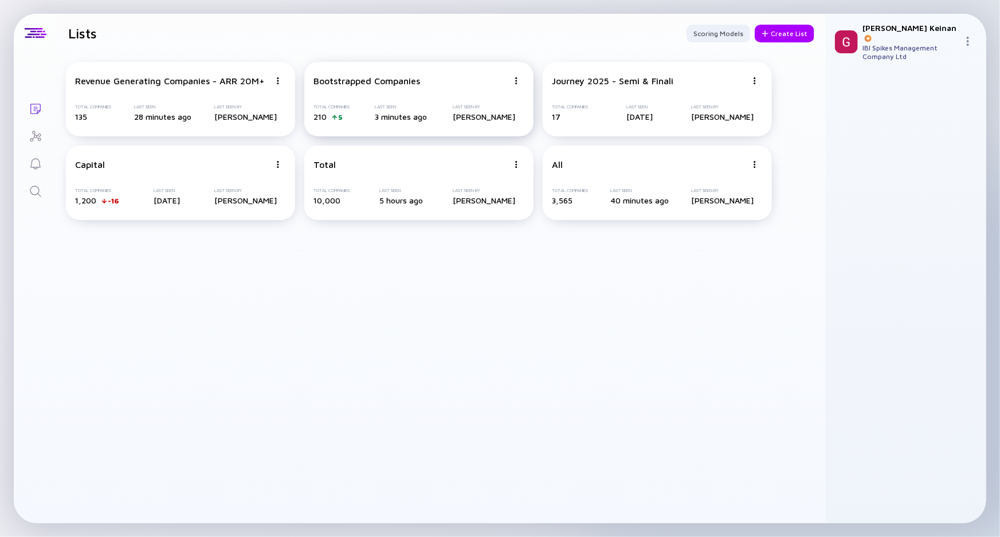
click at [398, 110] on div "Last Seen 3 minutes ago" at bounding box center [401, 112] width 52 height 17
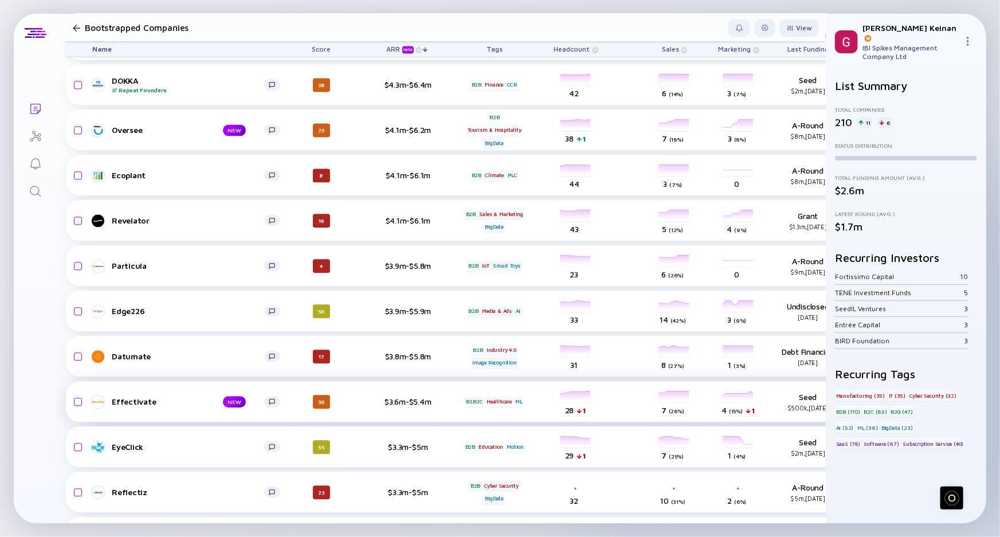
scroll to position [1249, 0]
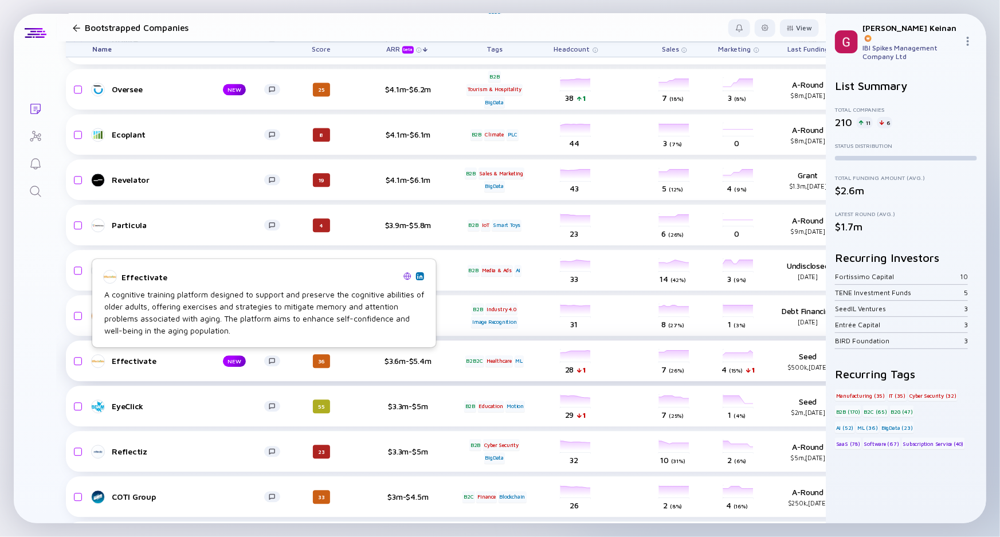
click at [203, 357] on div "Effectivate" at bounding box center [158, 361] width 93 height 10
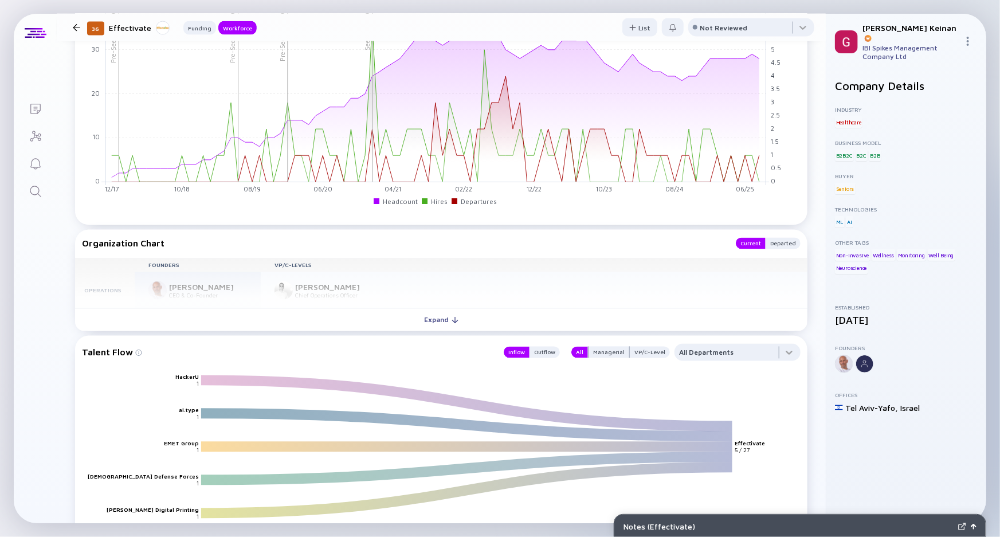
scroll to position [1093, 0]
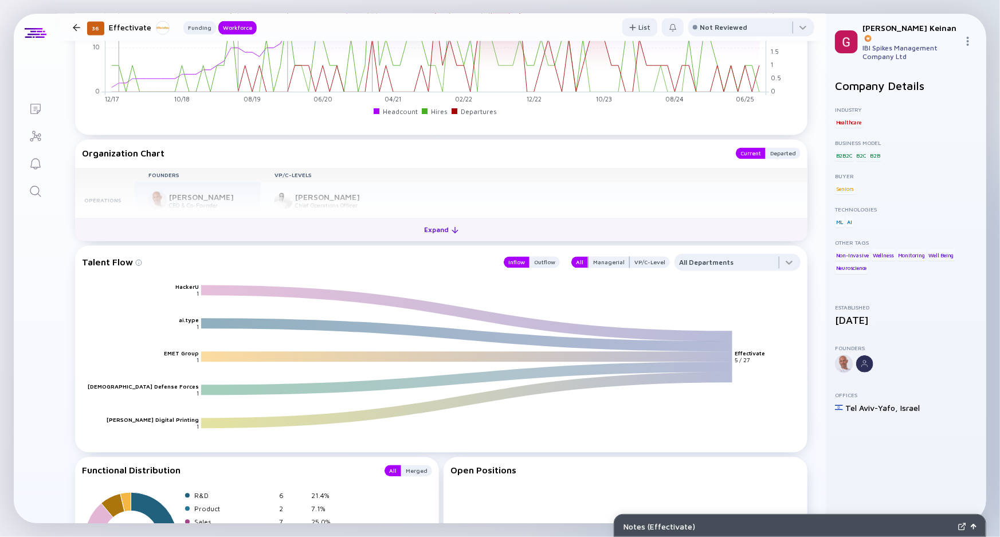
click at [328, 229] on button "Expand" at bounding box center [441, 229] width 732 height 23
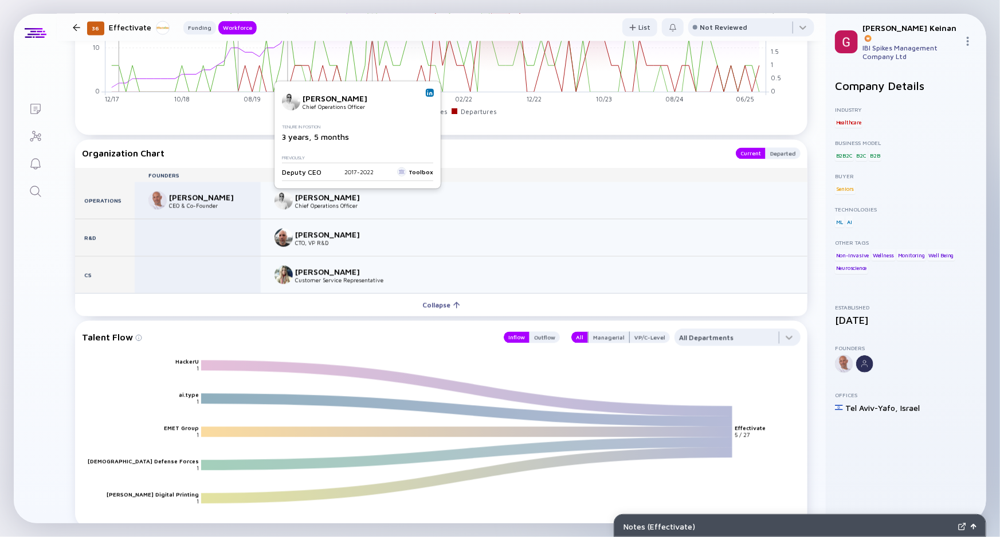
click at [433, 88] on div "Liron Schechter Chief Operations Officer Tenure in Position 3 years, 5 months P…" at bounding box center [357, 134] width 166 height 107
click at [431, 90] on img at bounding box center [430, 93] width 6 height 6
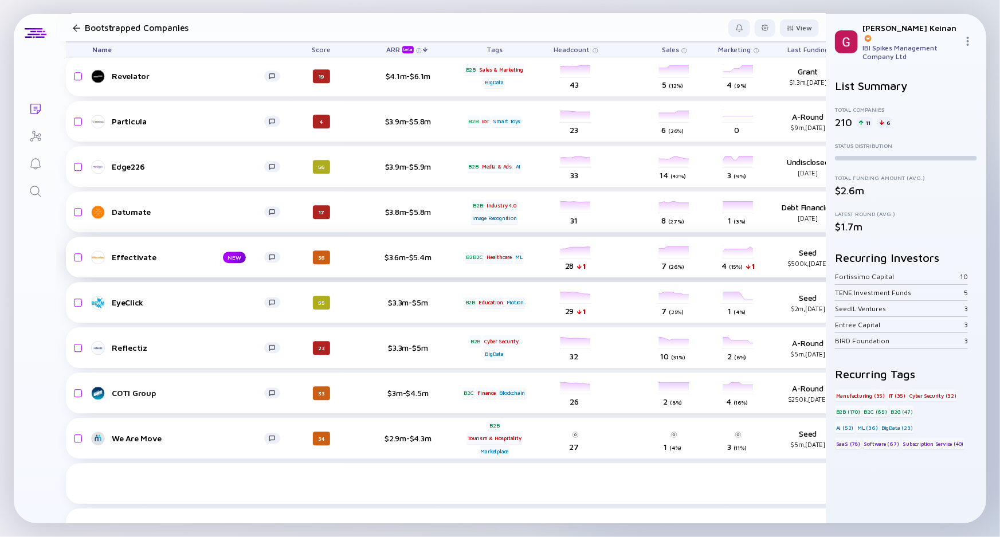
scroll to position [1353, 0]
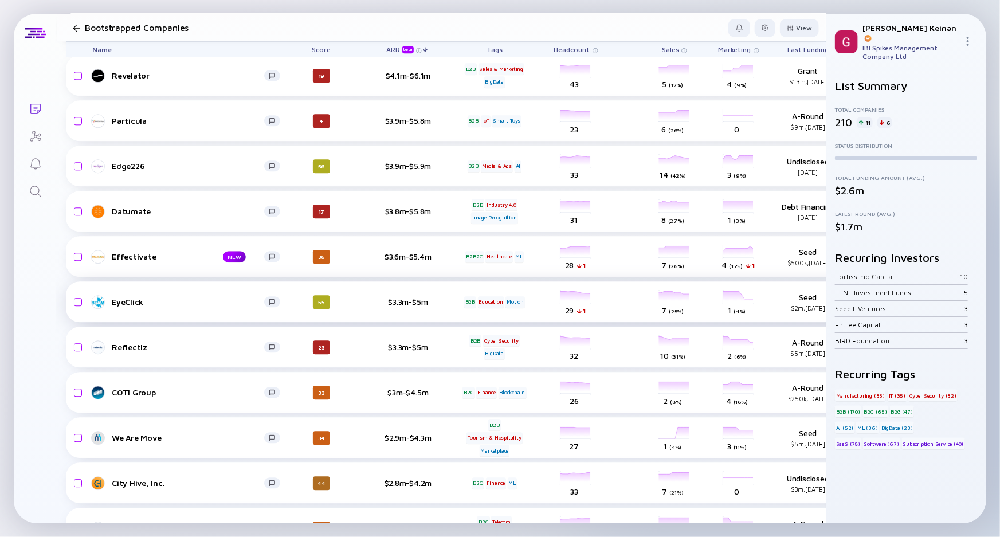
click at [414, 304] on div "$3.3m-$5m" at bounding box center [408, 302] width 74 height 10
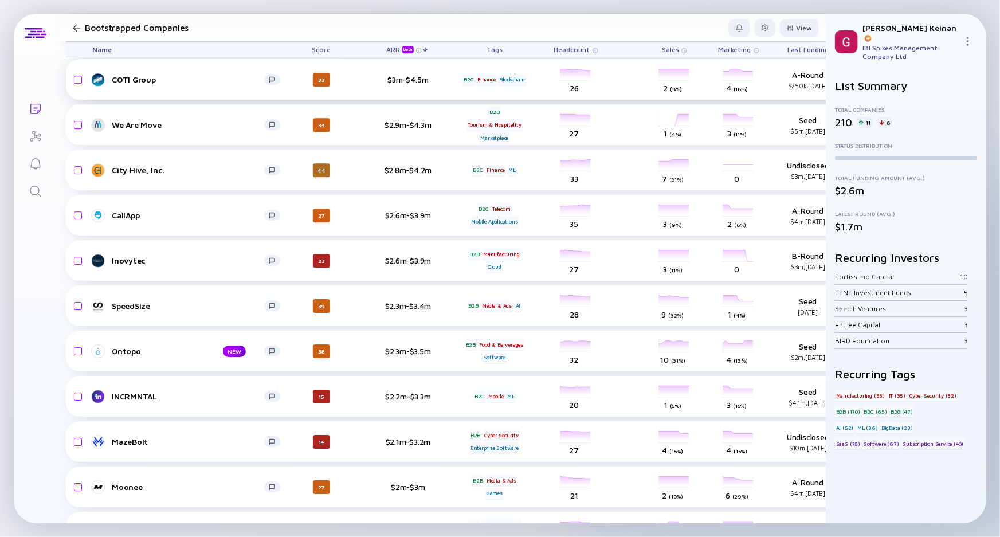
scroll to position [1718, 0]
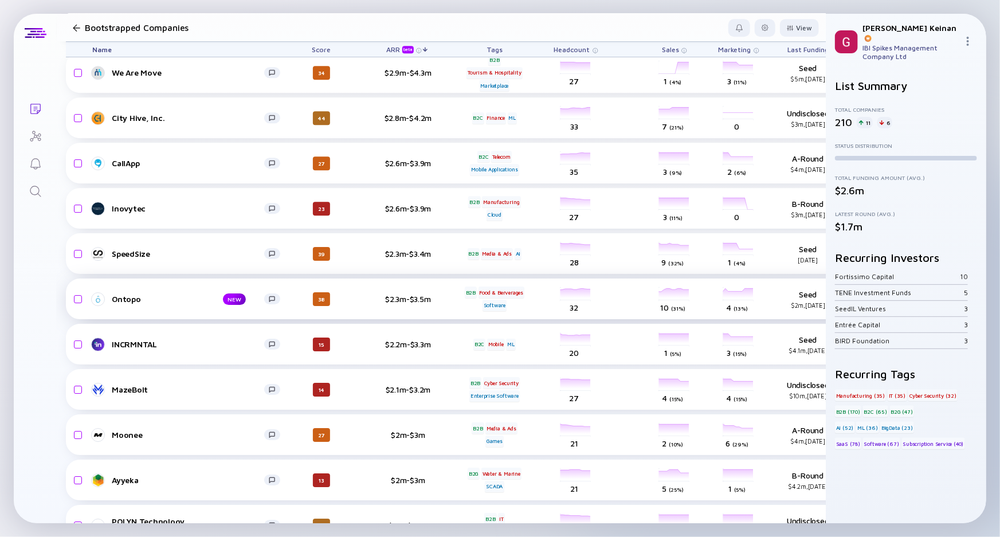
click at [135, 300] on div "Ontopo" at bounding box center [158, 299] width 93 height 10
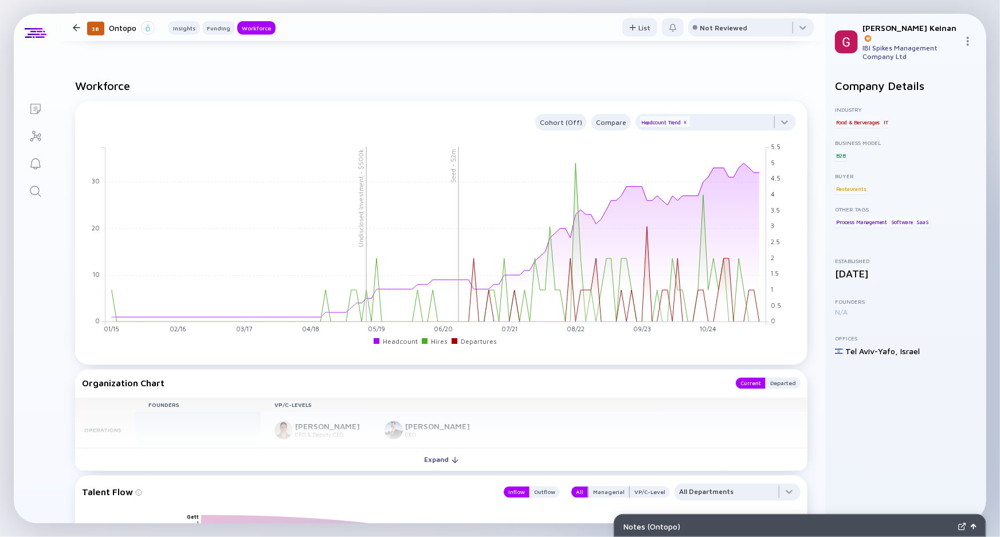
scroll to position [781, 0]
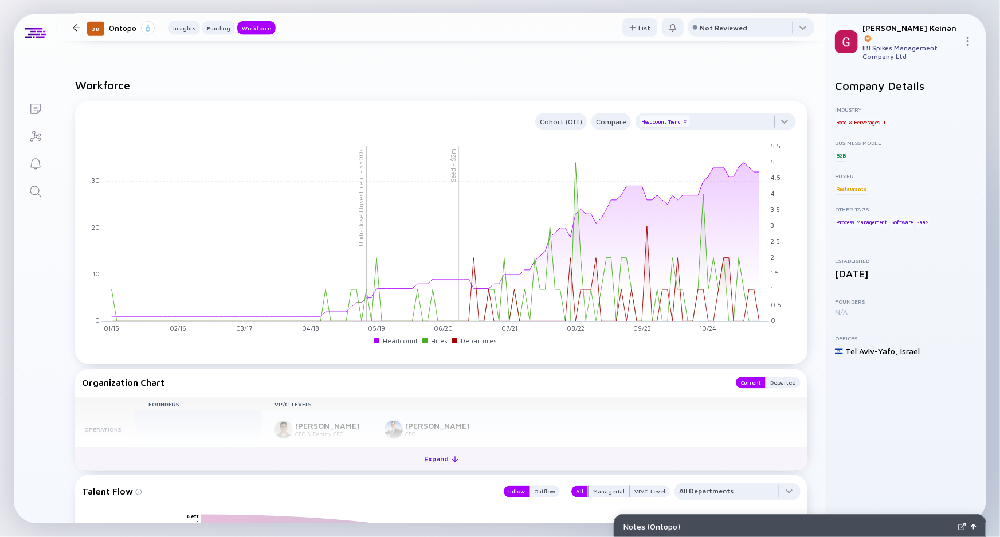
click at [435, 457] on div "Expand" at bounding box center [442, 459] width 48 height 18
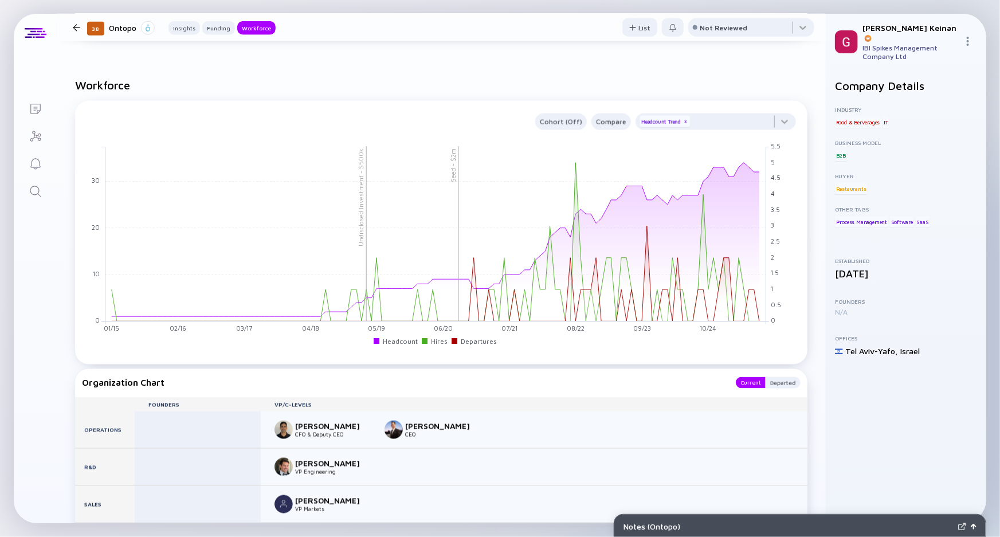
scroll to position [885, 0]
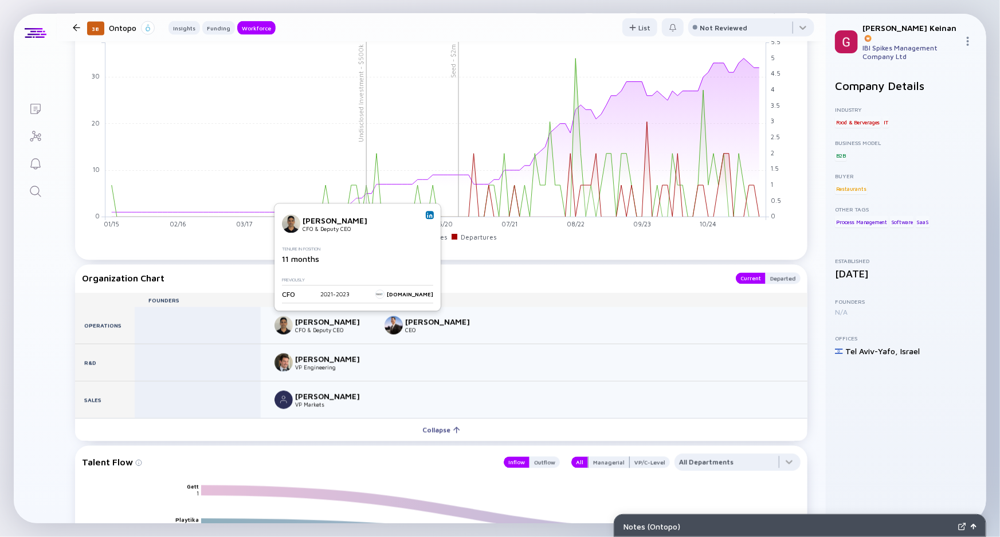
click at [430, 216] on img at bounding box center [430, 215] width 6 height 6
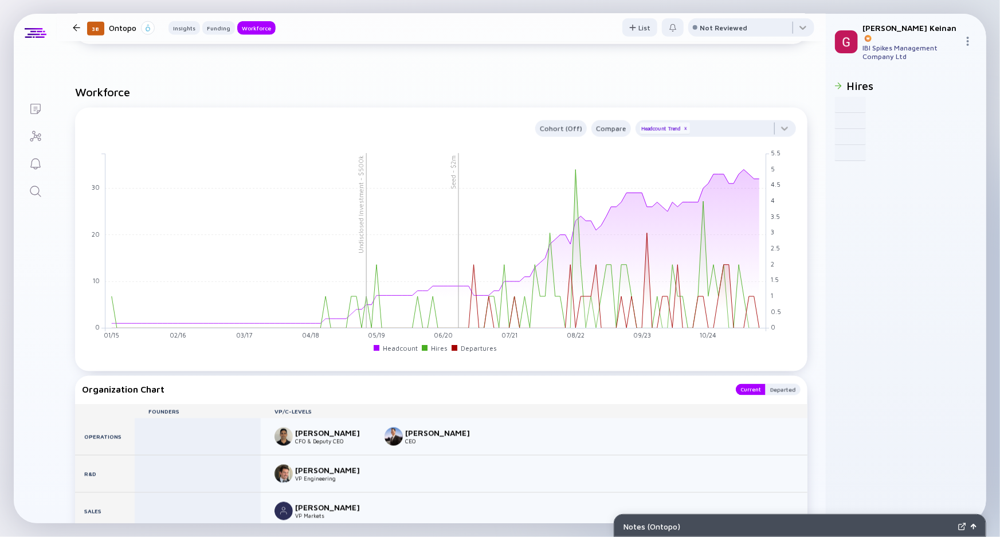
scroll to position [989, 0]
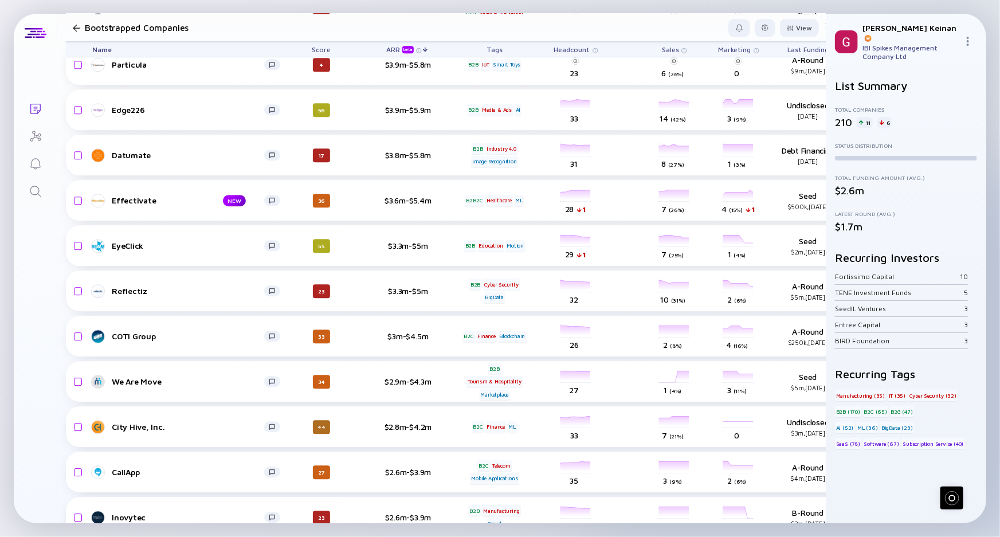
scroll to position [1406, 0]
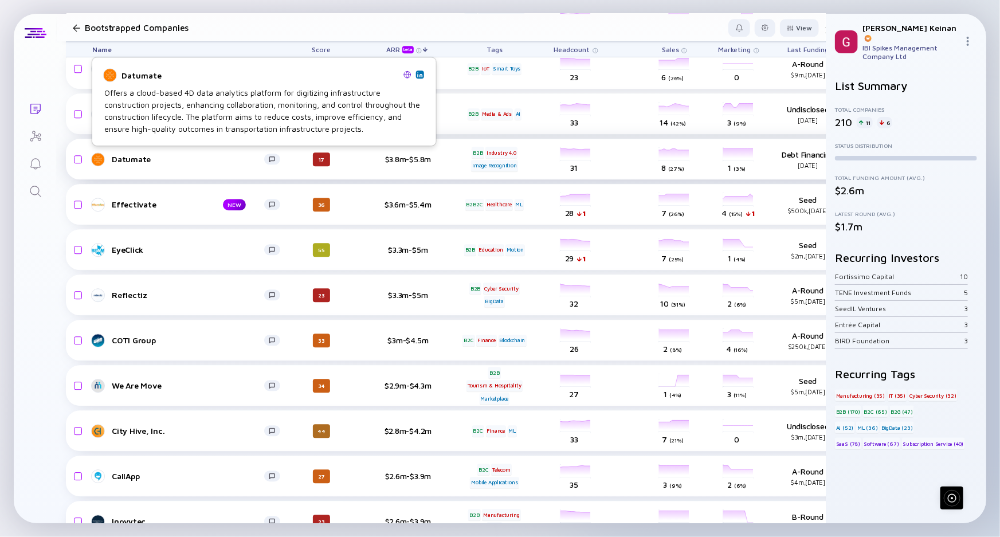
click at [134, 155] on div "Datumate" at bounding box center [188, 159] width 152 height 10
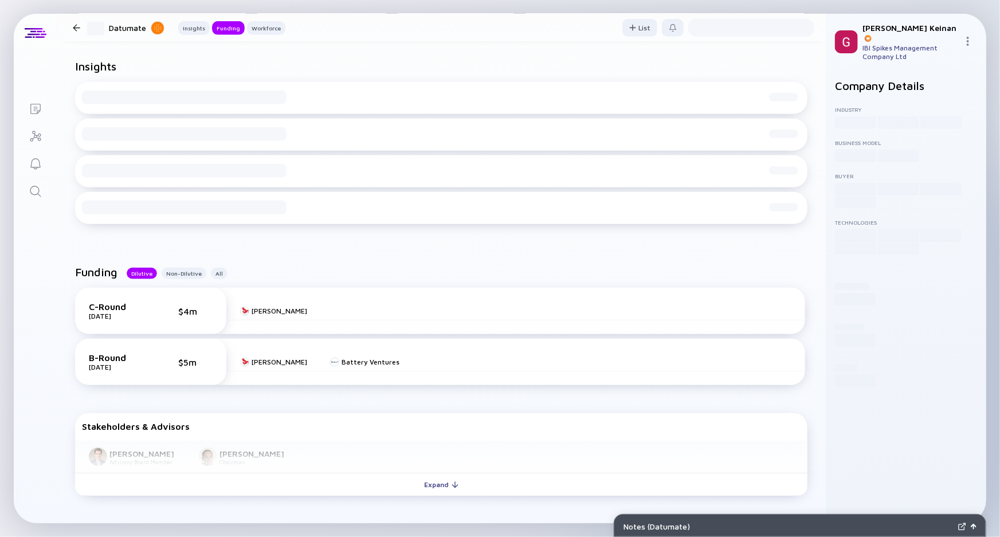
scroll to position [312, 0]
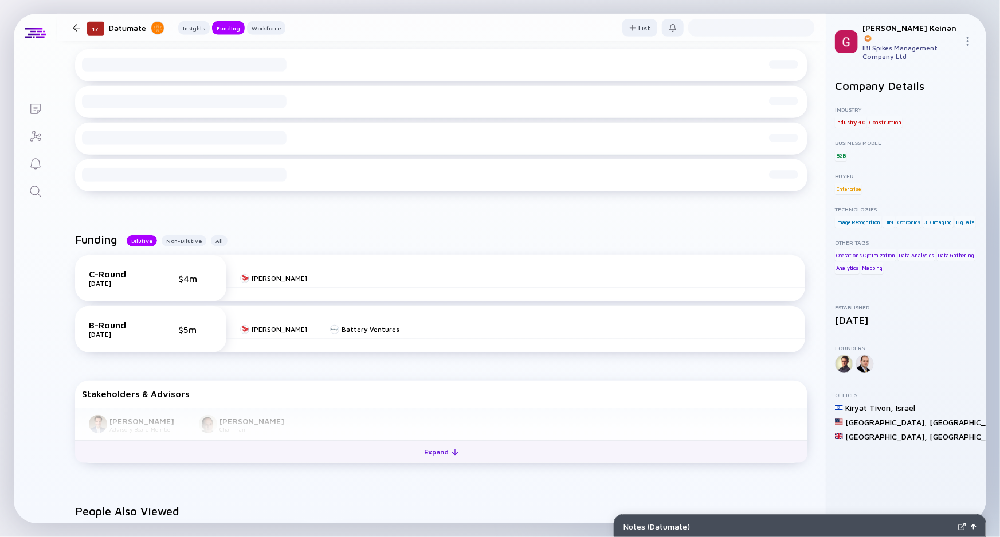
click at [244, 450] on button "Expand" at bounding box center [441, 451] width 732 height 23
click at [419, 455] on div "Collapse" at bounding box center [441, 452] width 51 height 18
click at [419, 455] on div "Expand" at bounding box center [442, 452] width 48 height 18
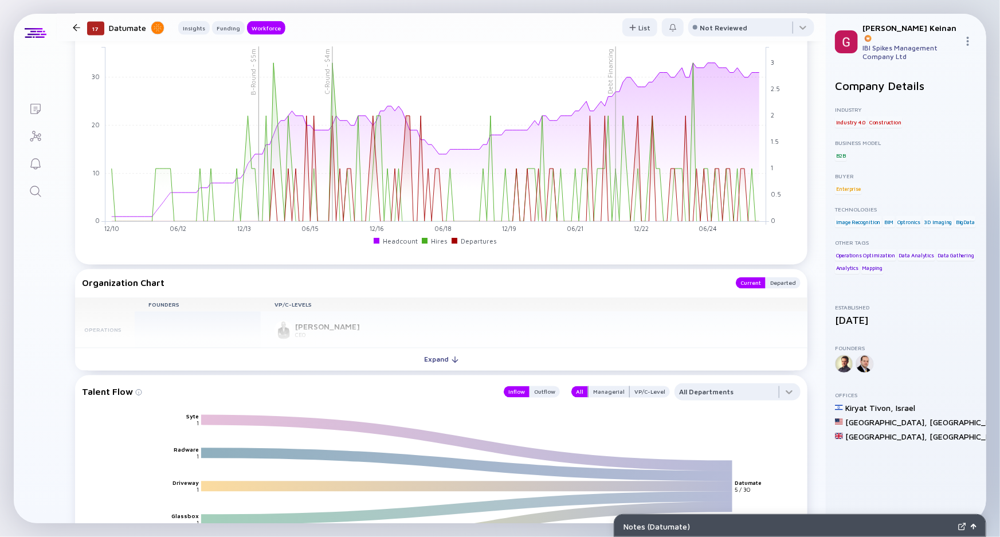
scroll to position [939, 0]
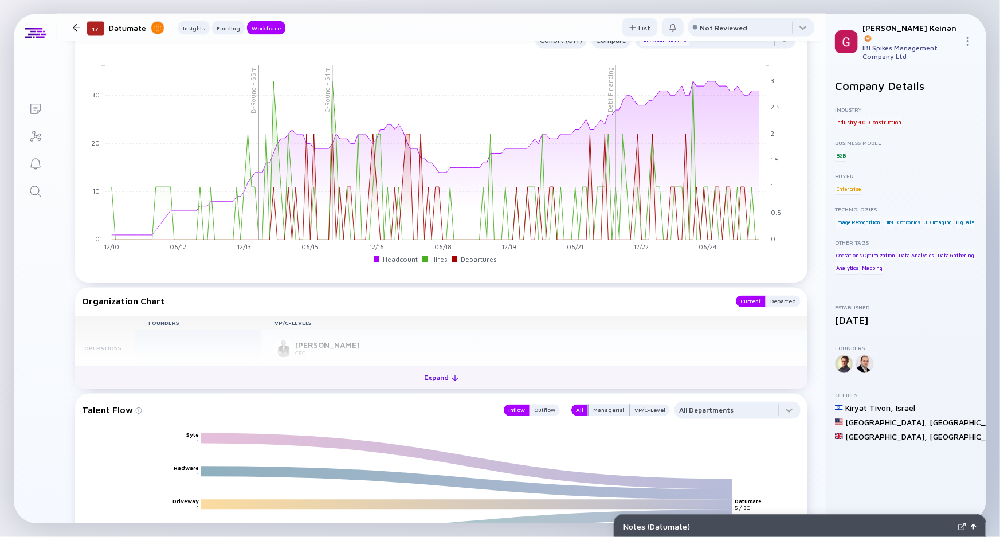
click at [326, 372] on button "Expand" at bounding box center [441, 377] width 732 height 23
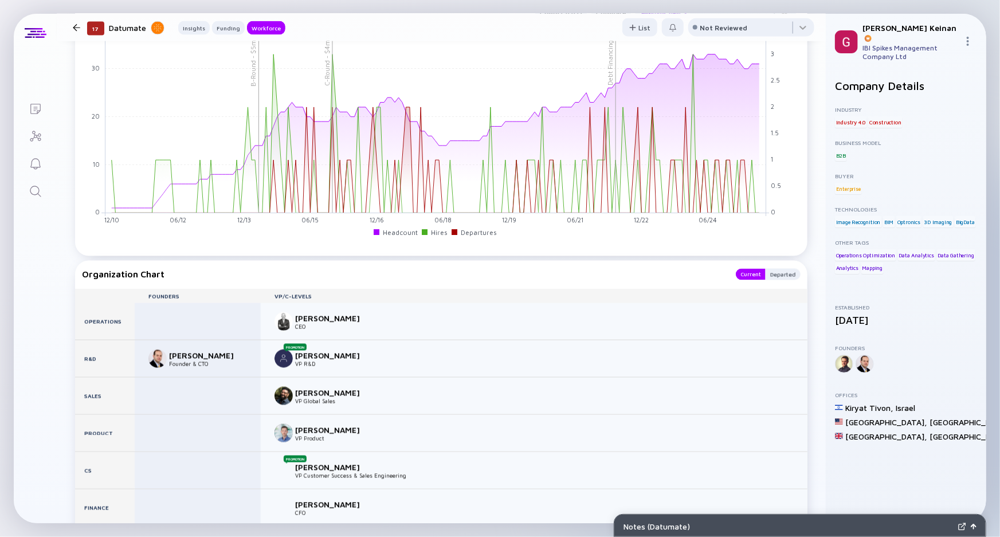
scroll to position [991, 0]
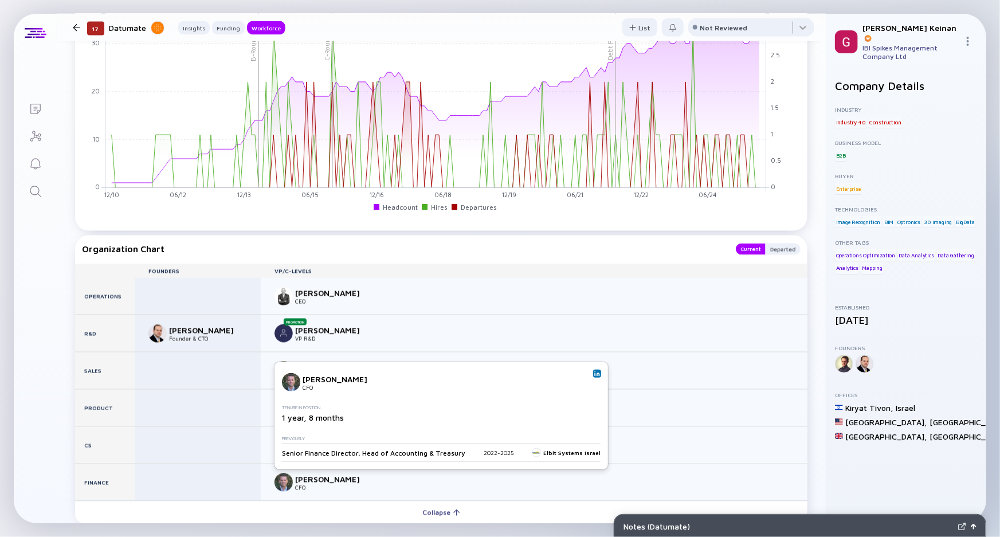
click at [594, 371] on img at bounding box center [597, 374] width 6 height 6
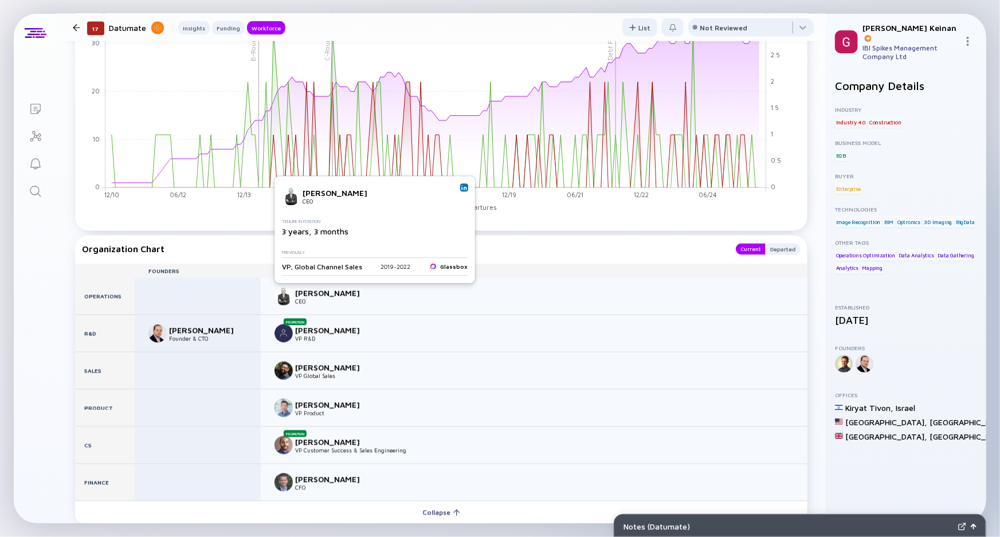
click at [461, 187] on img at bounding box center [464, 187] width 6 height 6
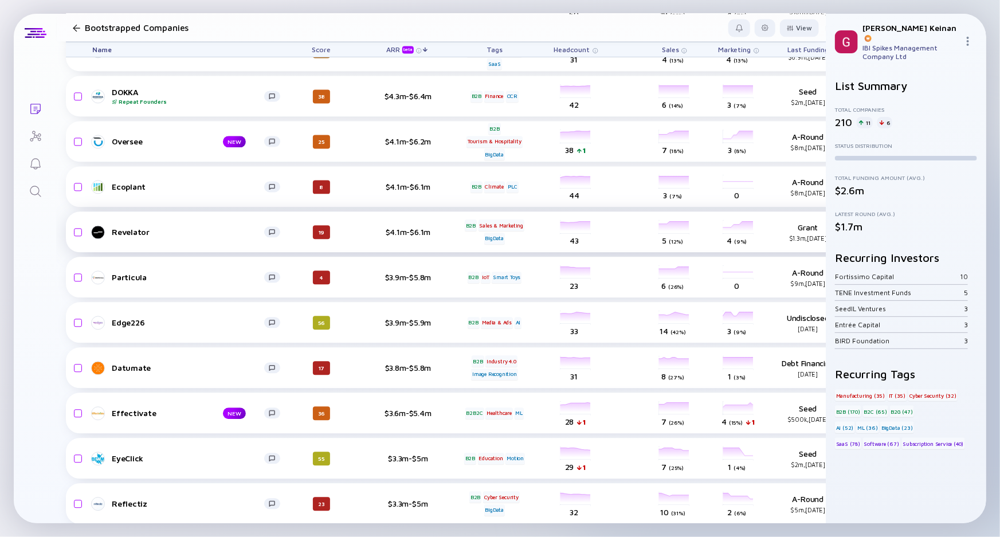
scroll to position [1146, 0]
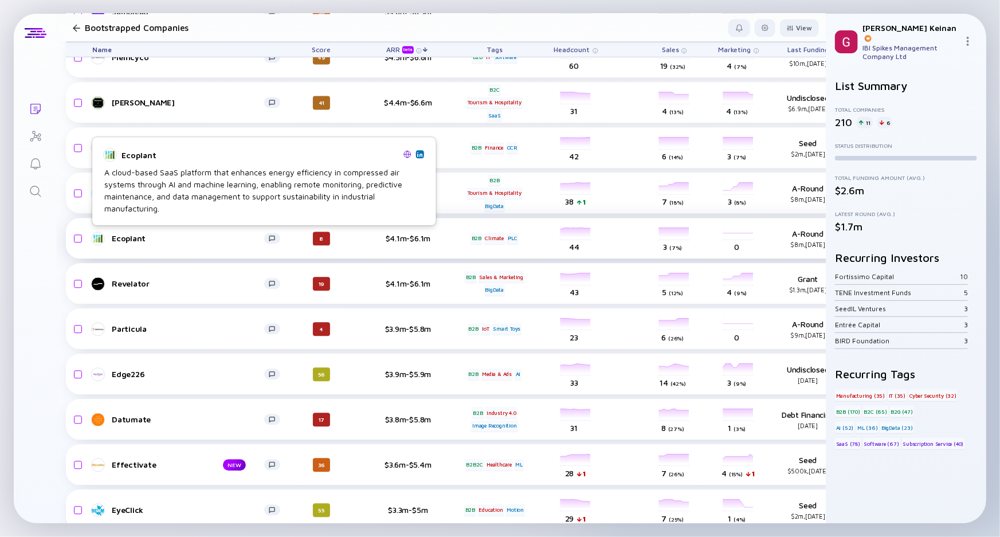
click at [115, 237] on div "Ecoplant" at bounding box center [188, 238] width 152 height 10
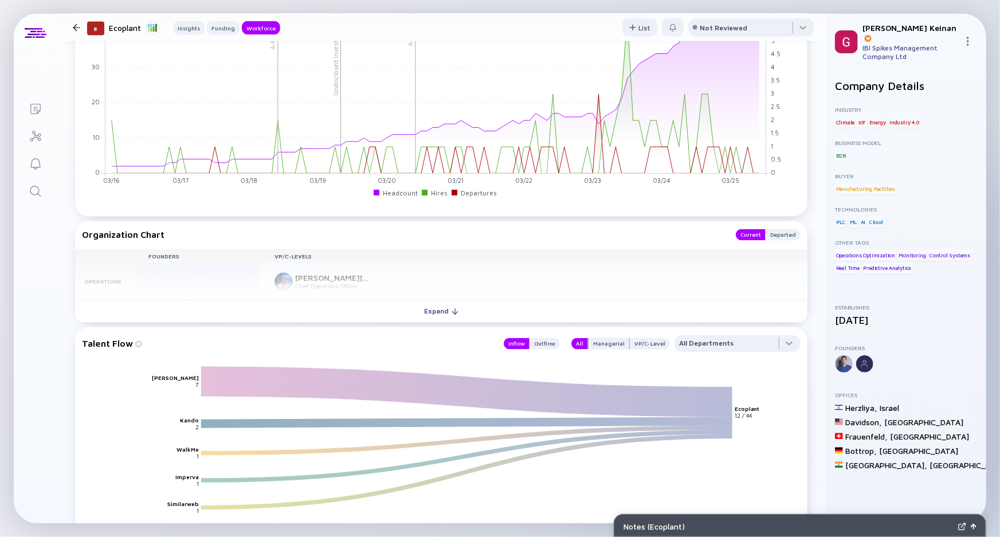
scroll to position [979, 0]
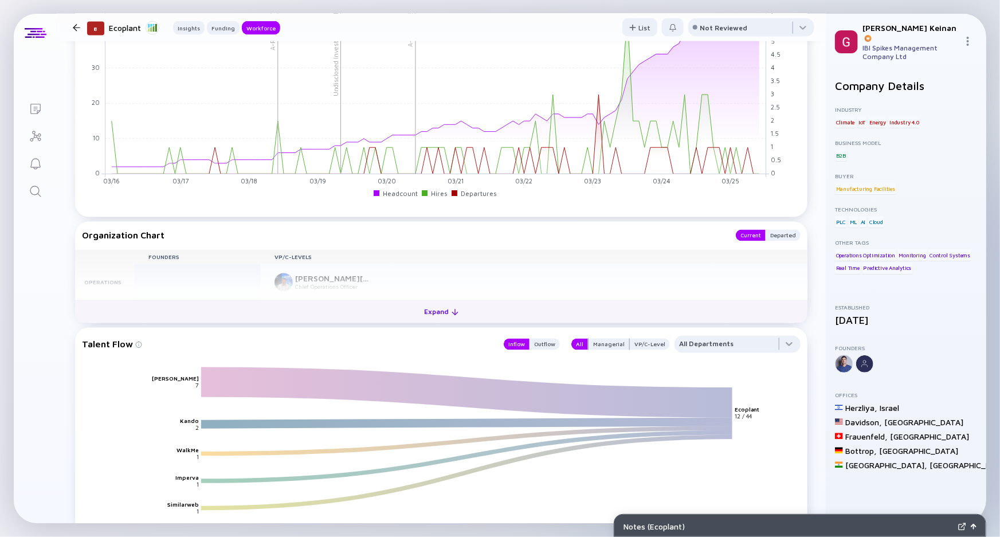
click at [426, 321] on div "Expand" at bounding box center [442, 312] width 48 height 18
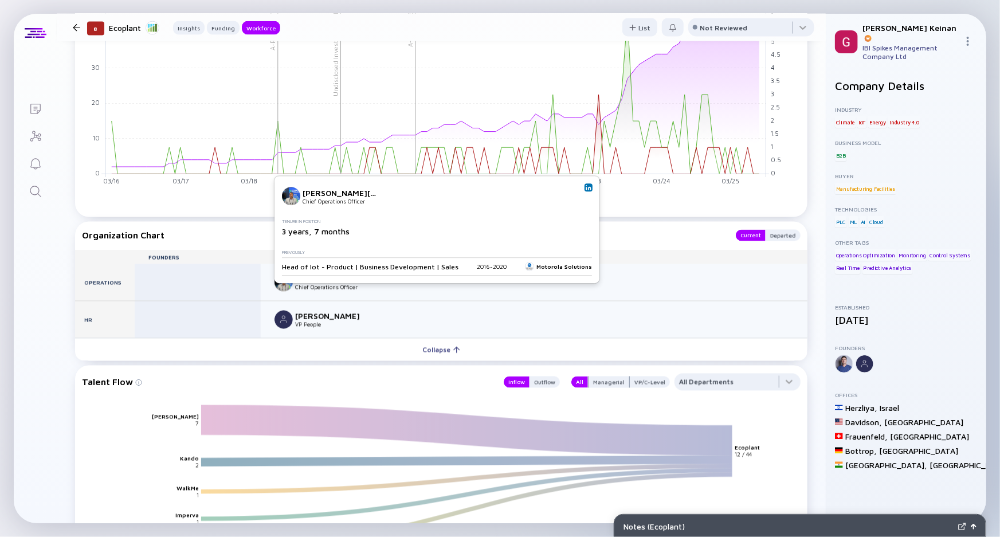
click at [585, 187] on img at bounding box center [588, 187] width 6 height 6
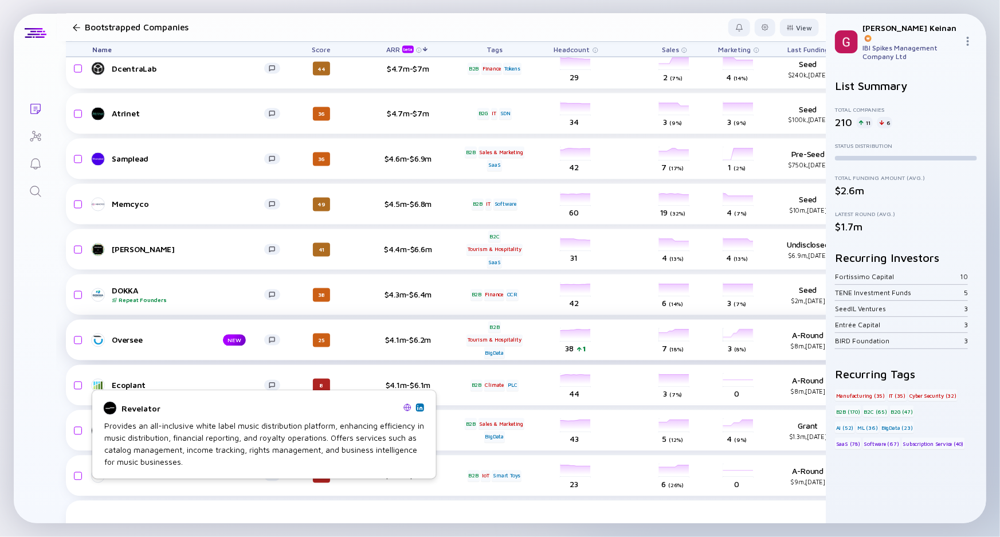
scroll to position [937, 0]
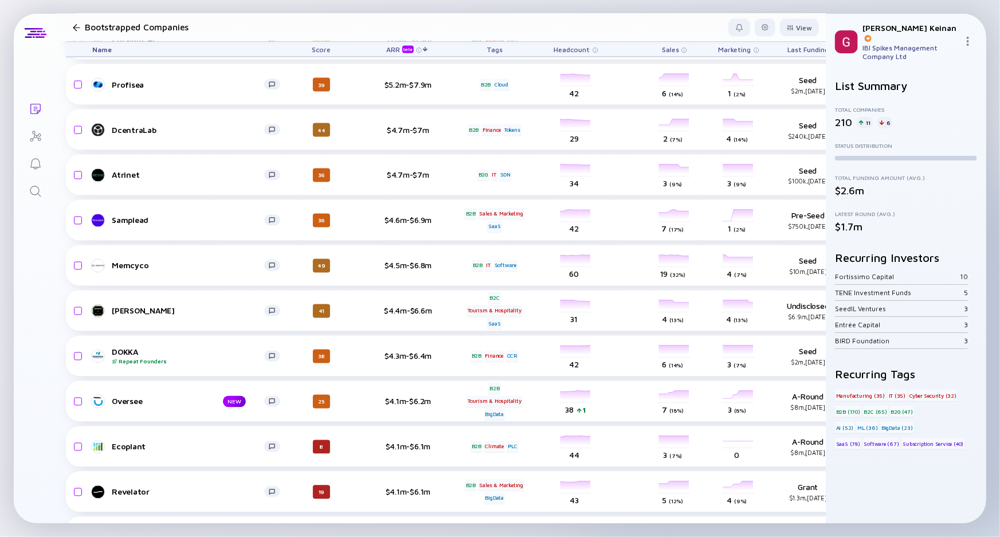
click at [589, 48] on div "Headcount" at bounding box center [576, 49] width 64 height 15
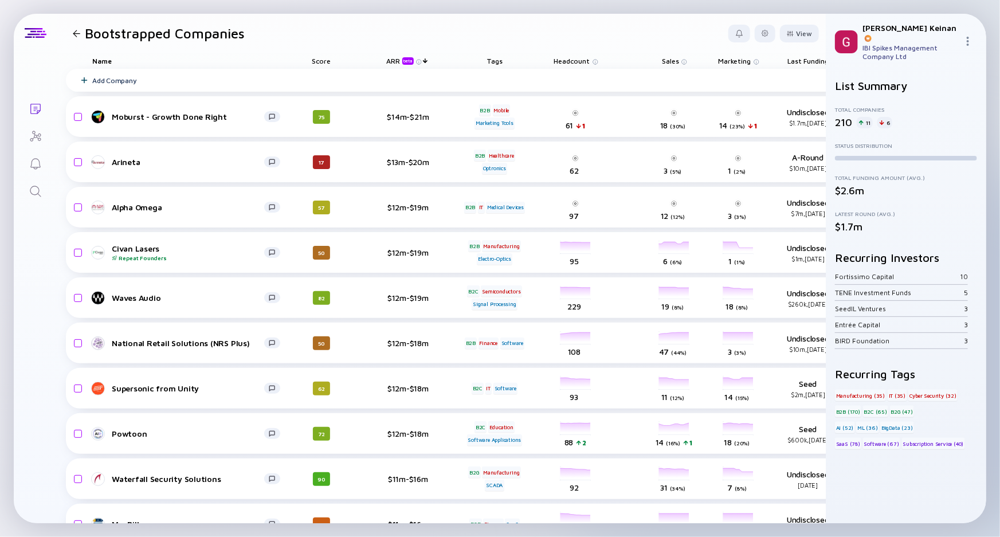
scroll to position [0, 0]
click at [576, 57] on span "Headcount" at bounding box center [572, 61] width 36 height 9
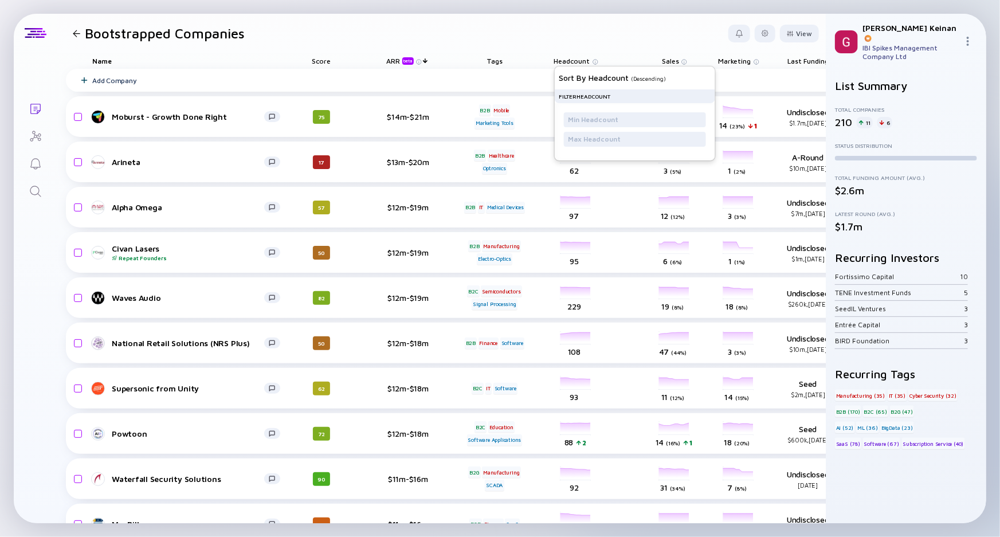
click at [582, 57] on span "Headcount" at bounding box center [572, 61] width 36 height 9
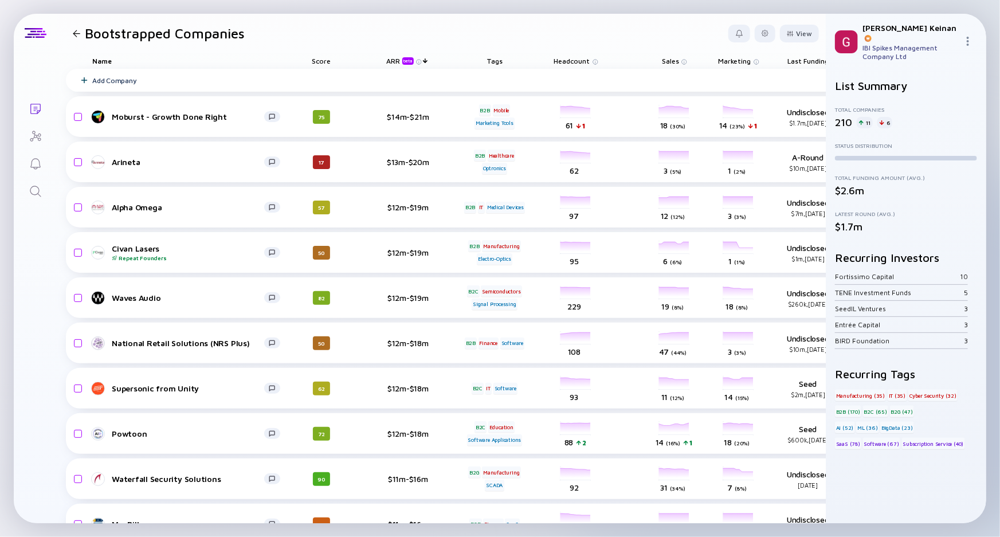
click at [592, 59] on img at bounding box center [595, 62] width 6 height 6
click at [573, 61] on span "Headcount" at bounding box center [572, 61] width 36 height 9
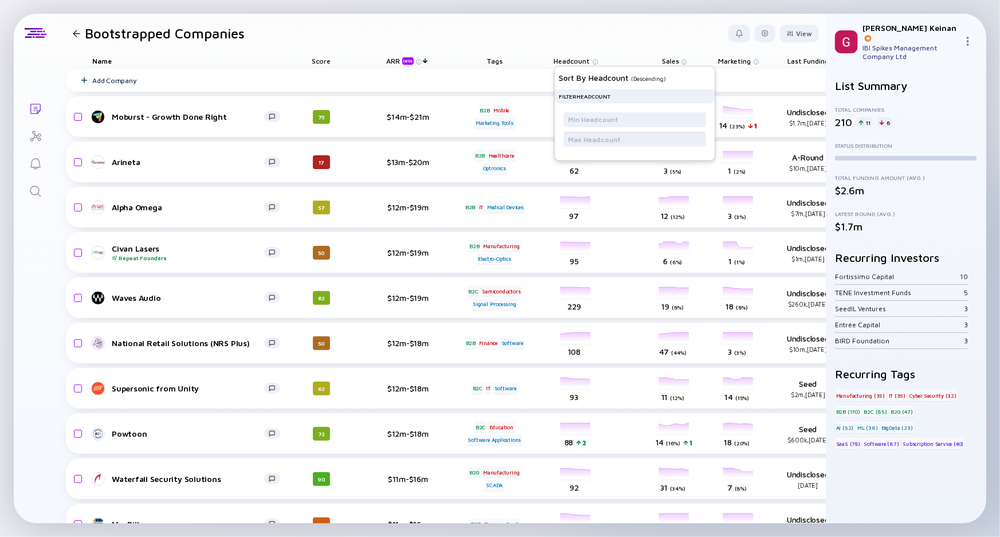
click at [593, 137] on input "text" at bounding box center [634, 138] width 133 height 11
type input "30"
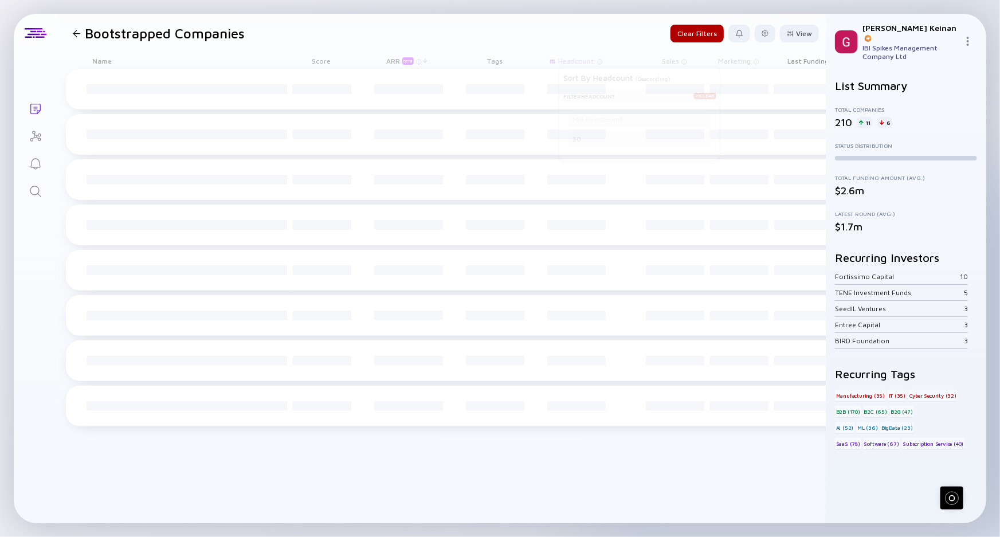
click at [849, 438] on div "SaaS (78)" at bounding box center [848, 443] width 26 height 11
drag, startPoint x: 881, startPoint y: 431, endPoint x: 886, endPoint y: 451, distance: 20.1
click at [886, 451] on div "List Summary Total Companies 210 11 6 Status Distribution Total Funding Amount …" at bounding box center [906, 287] width 142 height 416
click at [884, 449] on div at bounding box center [906, 472] width 142 height 46
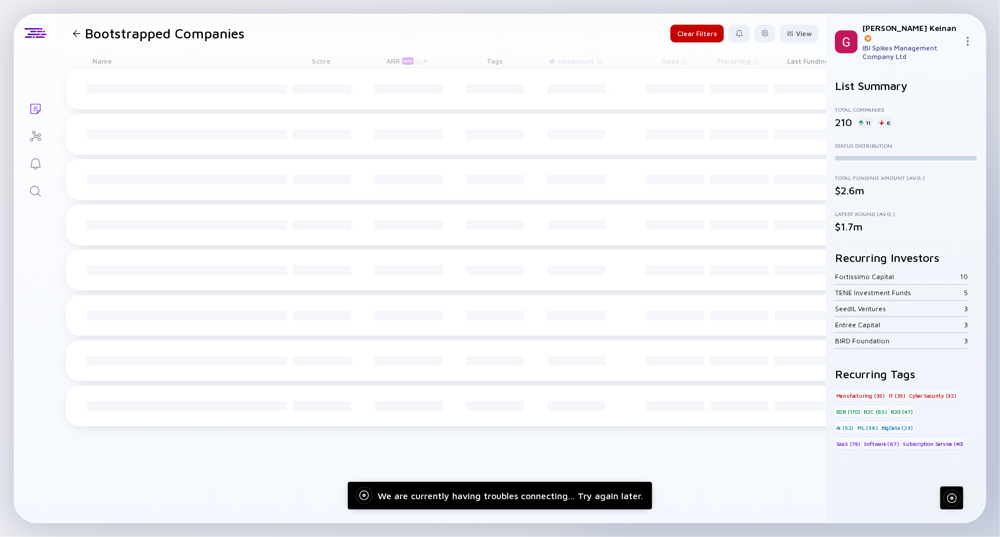
click at [692, 34] on div "Clear Filters" at bounding box center [696, 34] width 53 height 18
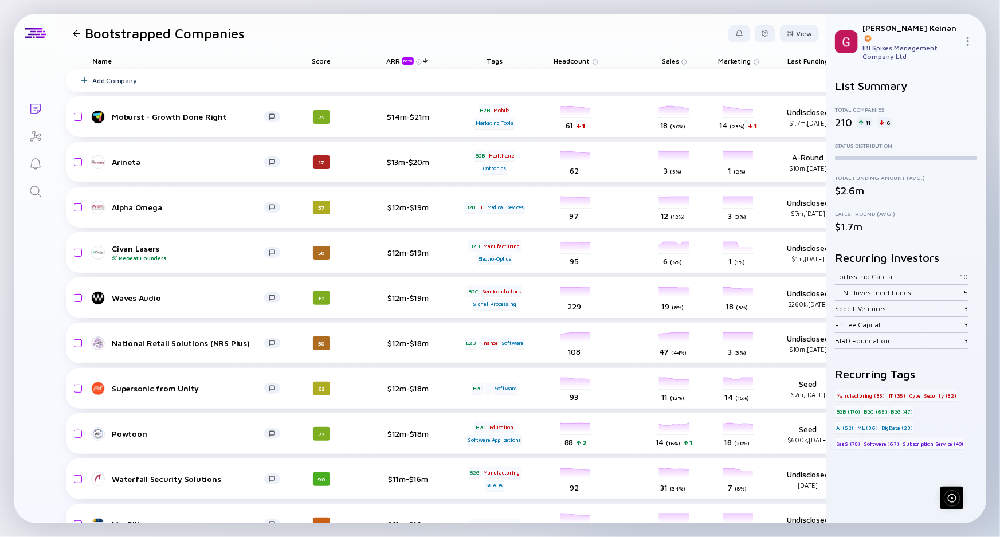
click at [857, 438] on div "SaaS (78)" at bounding box center [848, 443] width 26 height 11
click at [580, 62] on span "Headcount" at bounding box center [572, 61] width 36 height 9
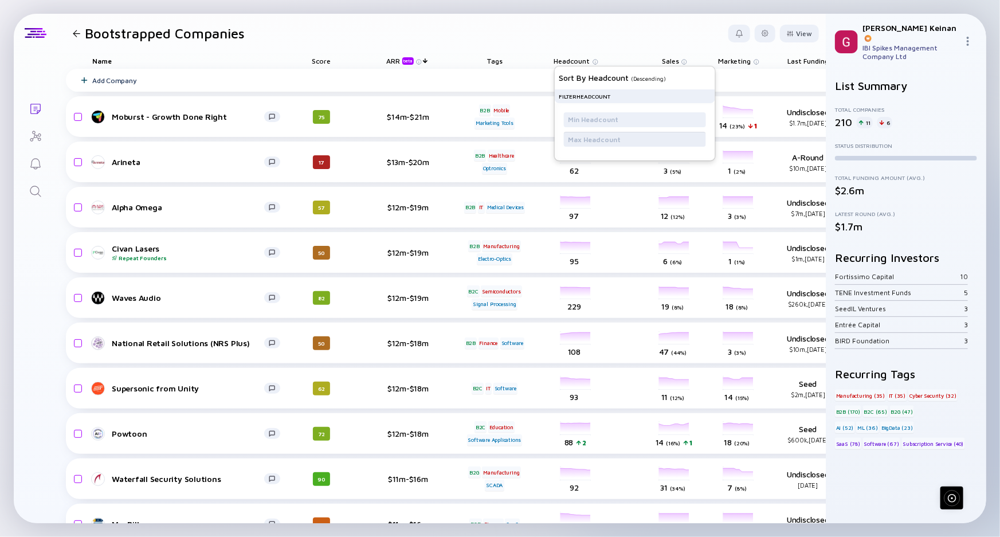
click at [596, 140] on input "text" at bounding box center [634, 138] width 133 height 11
type input "50"
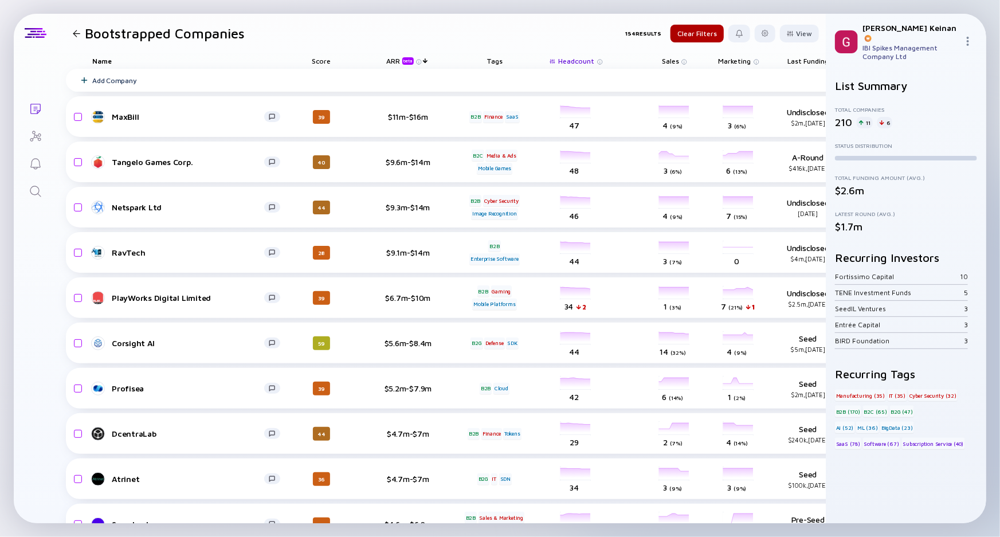
click at [558, 25] on header "Bootstrapped Companies 154 Results Clear Filters View" at bounding box center [441, 33] width 769 height 39
click at [852, 438] on div "SaaS (78)" at bounding box center [848, 443] width 26 height 11
click at [856, 449] on div at bounding box center [906, 472] width 142 height 46
click at [855, 438] on div "SaaS (78)" at bounding box center [848, 443] width 26 height 11
click at [859, 369] on div "Recurring Tags Manufacturing (35) IT (35) Cyber Security (32) B2B (170) B2C (65…" at bounding box center [906, 408] width 142 height 82
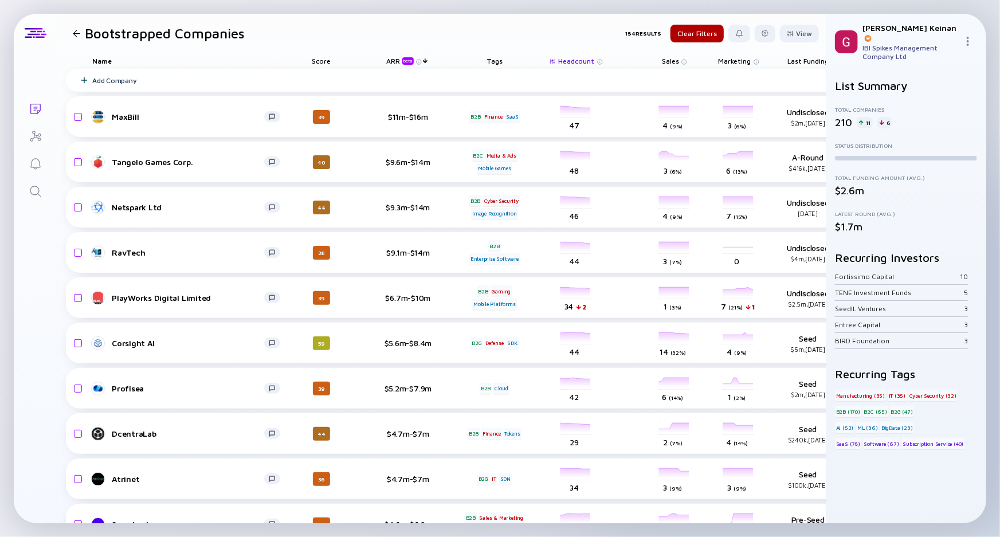
click at [859, 367] on h2 "Recurring Tags" at bounding box center [906, 373] width 142 height 13
click at [138, 252] on div "RavTech" at bounding box center [188, 252] width 152 height 10
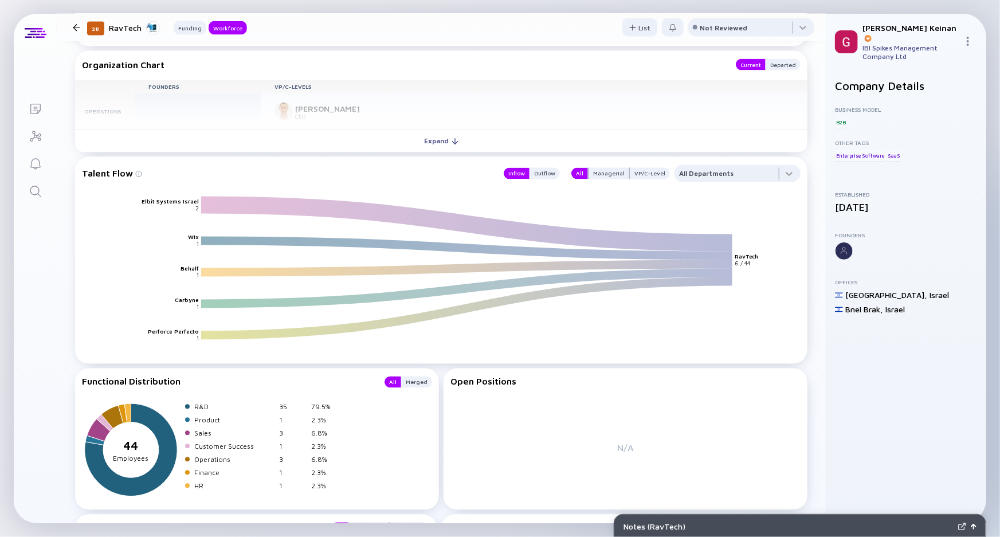
scroll to position [867, 0]
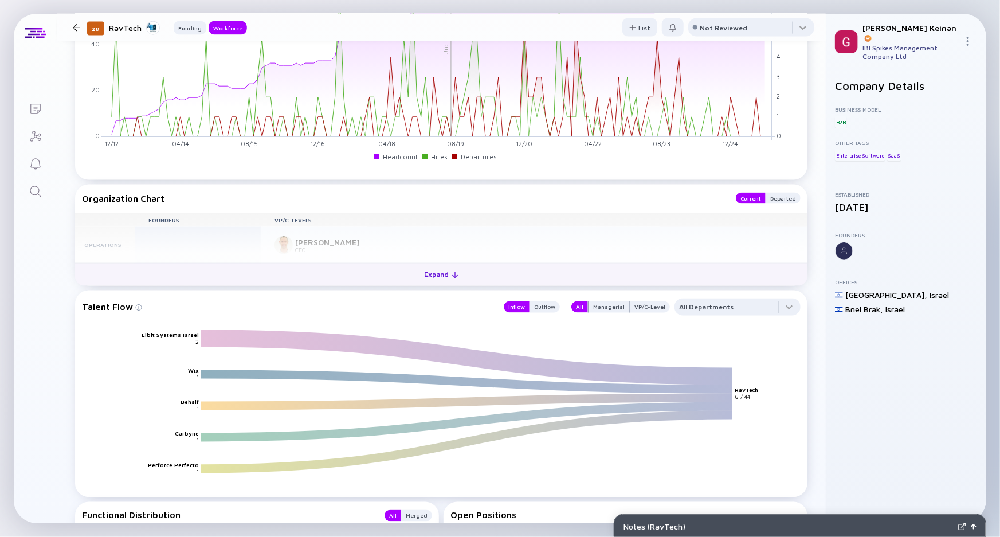
click at [240, 271] on button "Expand" at bounding box center [441, 274] width 732 height 23
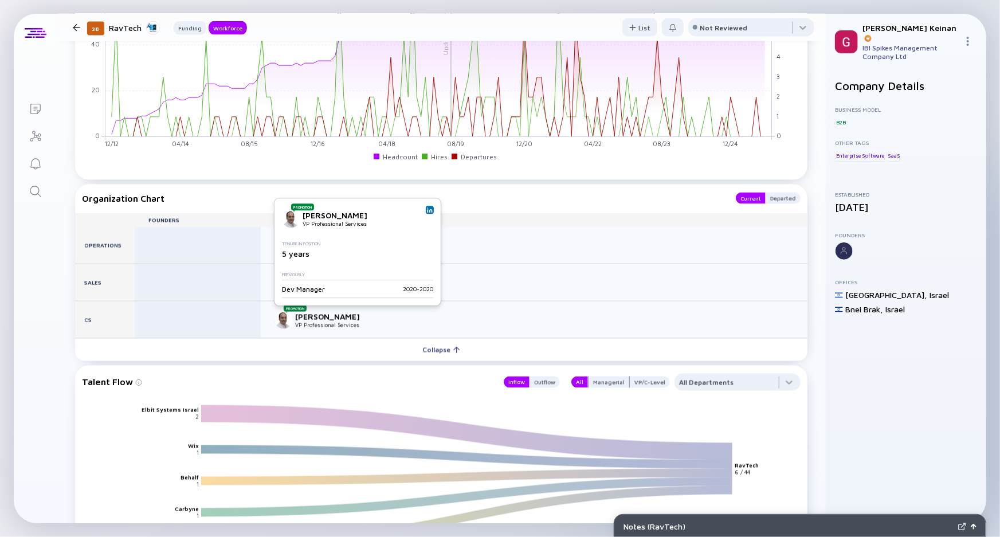
click at [430, 212] on img at bounding box center [430, 210] width 6 height 6
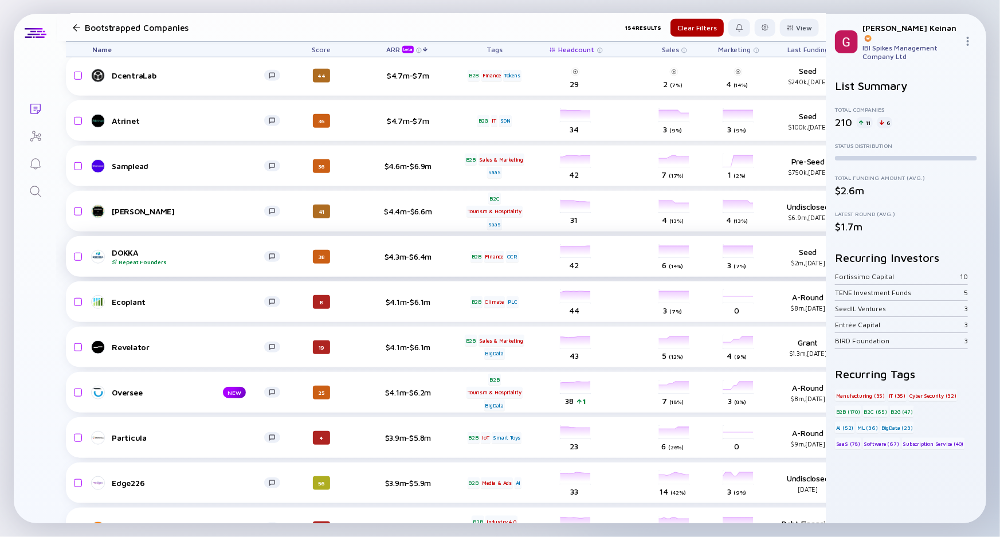
scroll to position [357, 0]
click at [70, 27] on div at bounding box center [76, 27] width 17 height 7
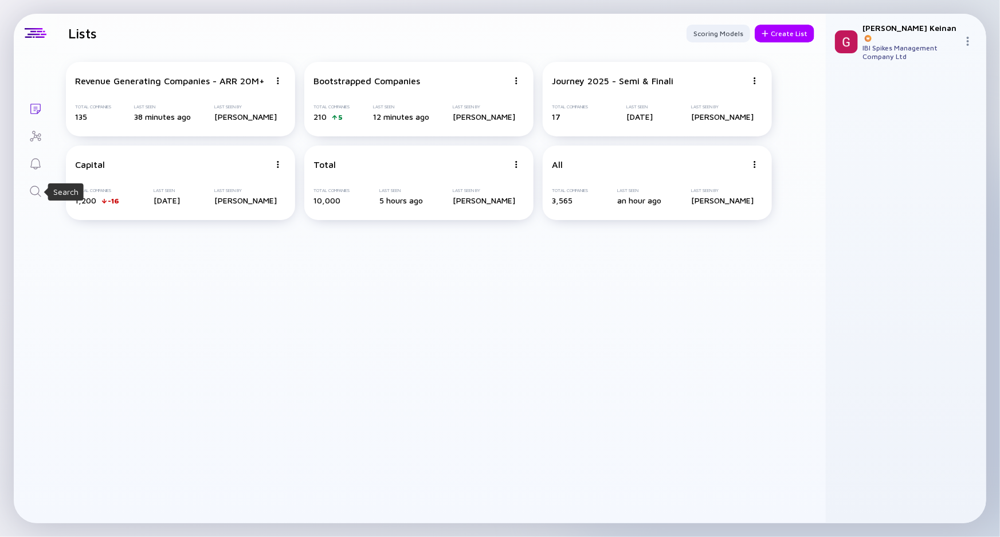
click at [37, 190] on icon "Search" at bounding box center [36, 191] width 14 height 14
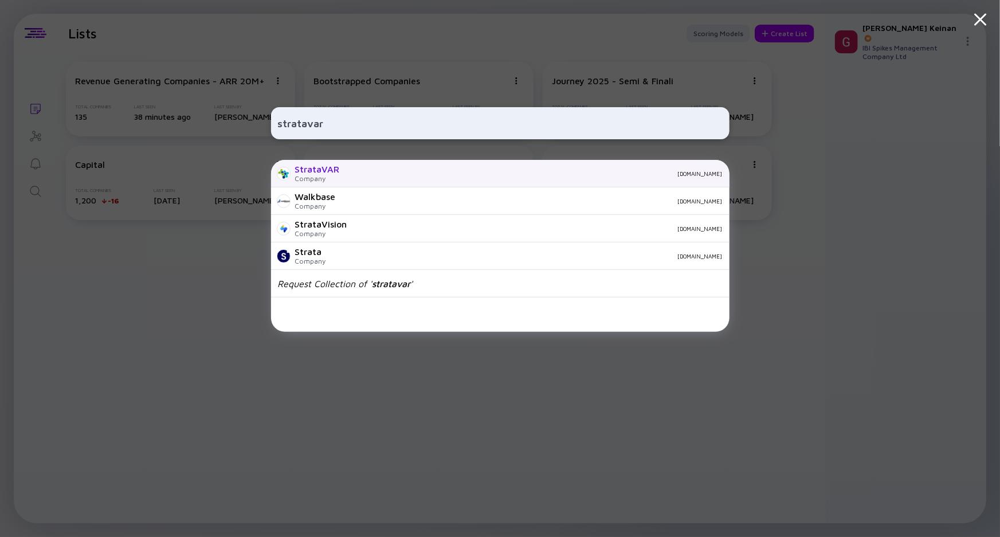
type input "stratavar"
click at [412, 171] on div "stratavar.com" at bounding box center [535, 173] width 373 height 7
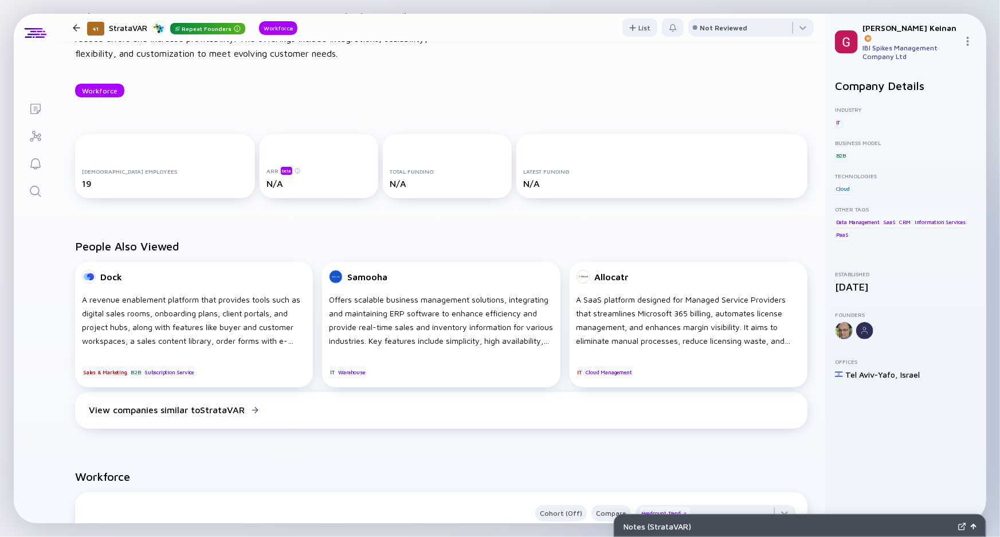
scroll to position [104, 0]
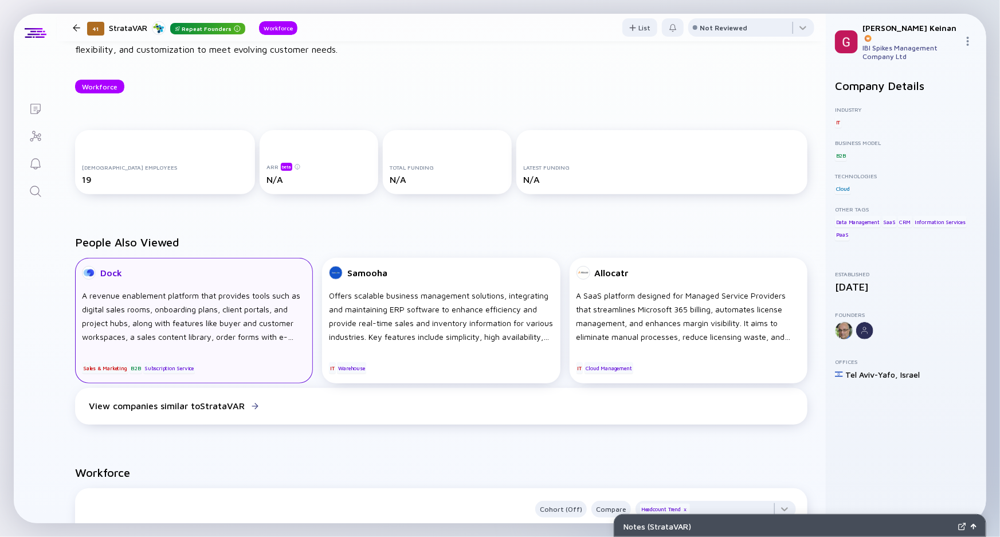
click at [221, 314] on div "A revenue enablement platform that provides tools such as digital sales rooms, …" at bounding box center [194, 316] width 224 height 55
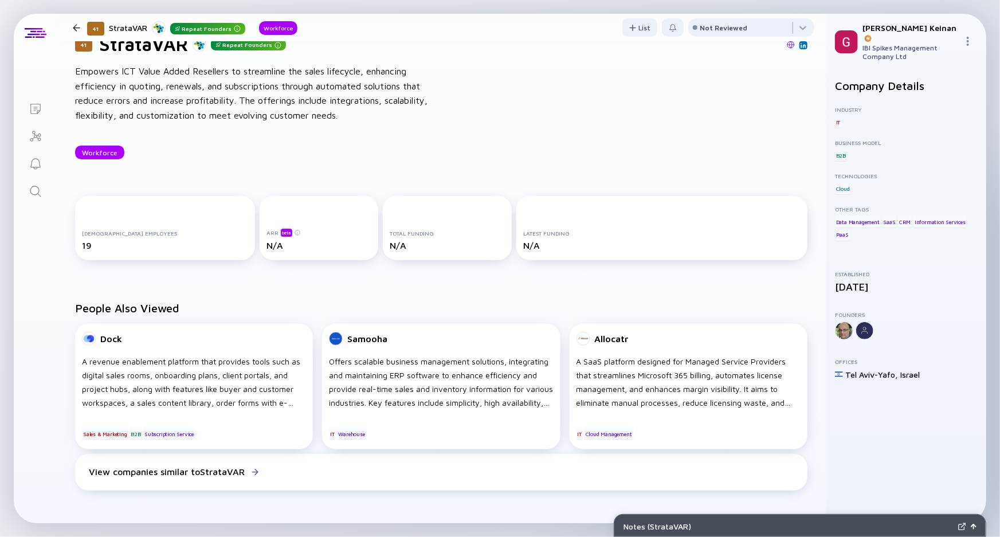
scroll to position [0, 0]
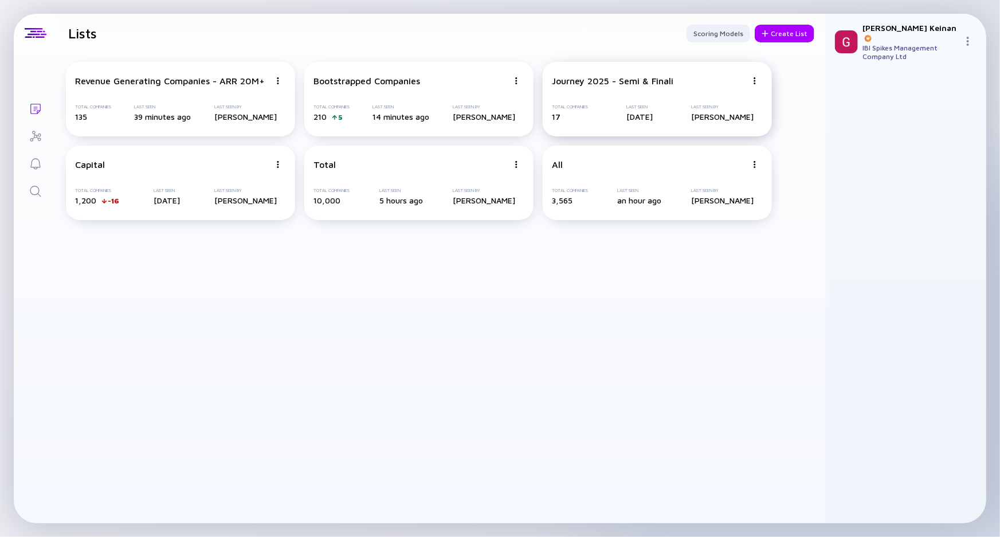
click at [573, 83] on div "Journey 2025 - Semi & Finali" at bounding box center [612, 81] width 121 height 10
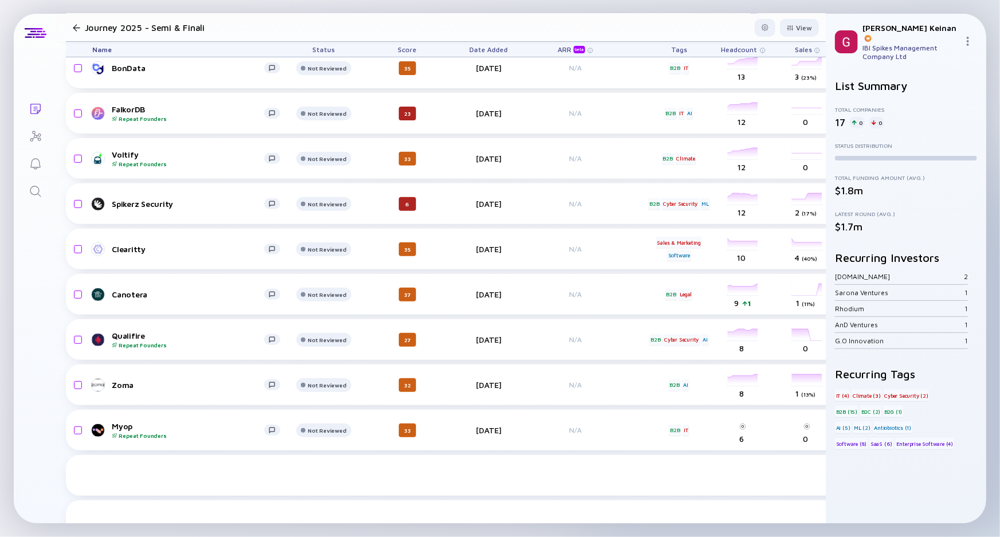
scroll to position [349, 0]
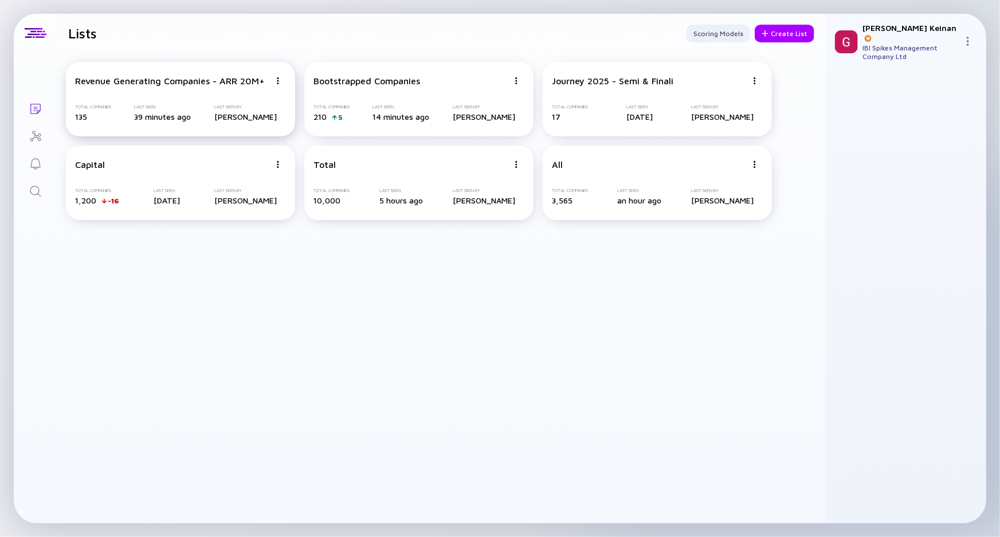
click at [257, 96] on div "Revenue Generating Companies - ARR 20M+ Total Companies 135 Last Seen 39 minute…" at bounding box center [180, 99] width 229 height 74
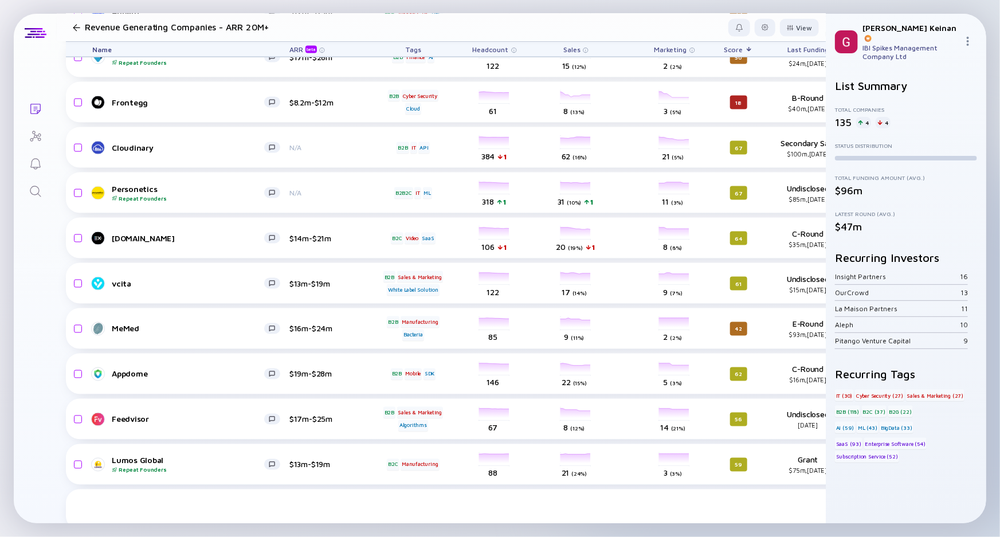
scroll to position [5475, 0]
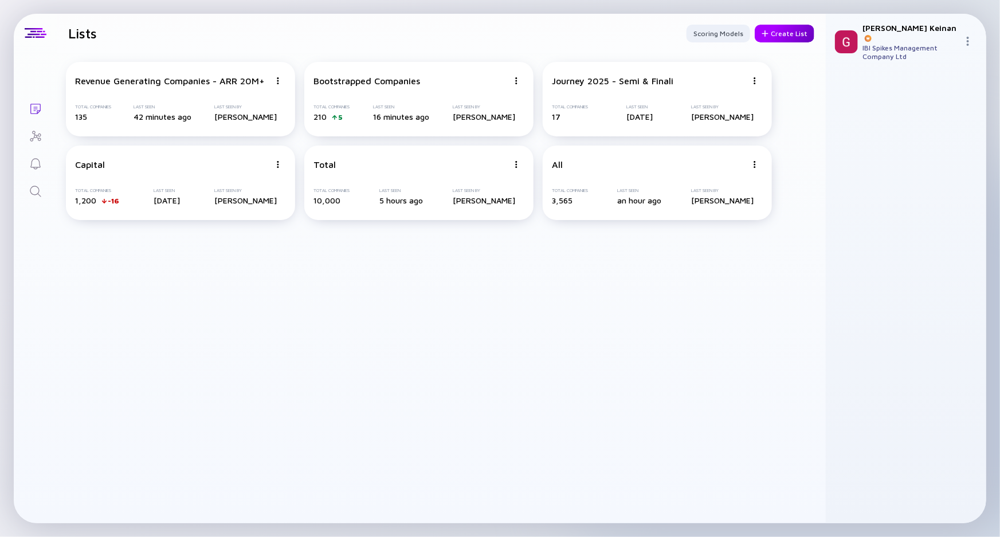
click at [772, 28] on div "Create List" at bounding box center [784, 34] width 60 height 18
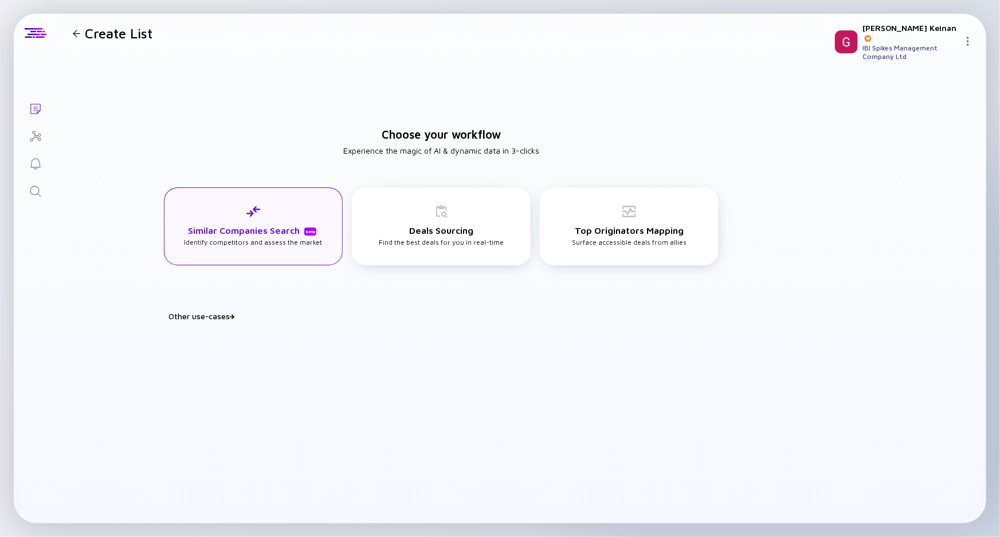
click at [218, 241] on div "Similar Companies Search beta Identify competitors and assess the market" at bounding box center [253, 225] width 138 height 42
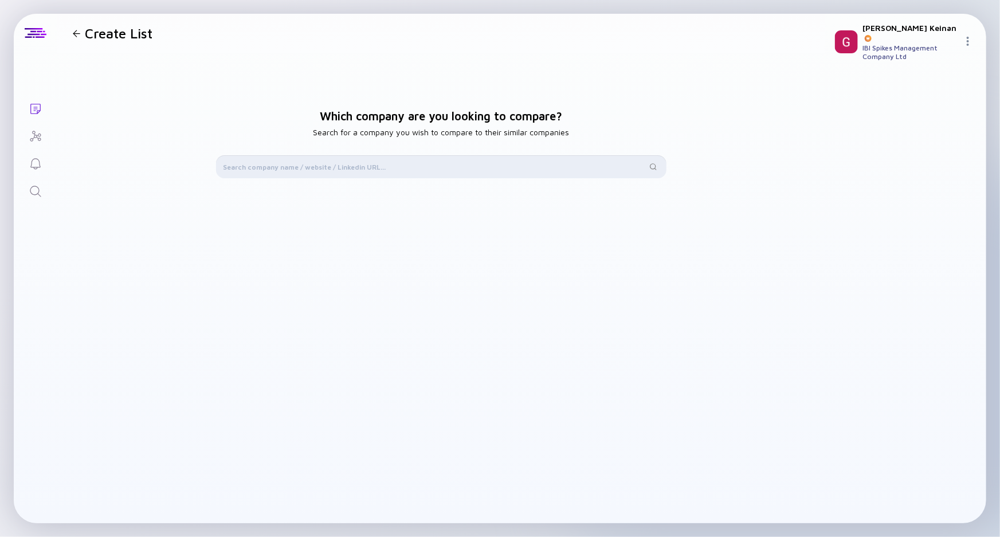
click at [279, 168] on input "text" at bounding box center [434, 166] width 423 height 11
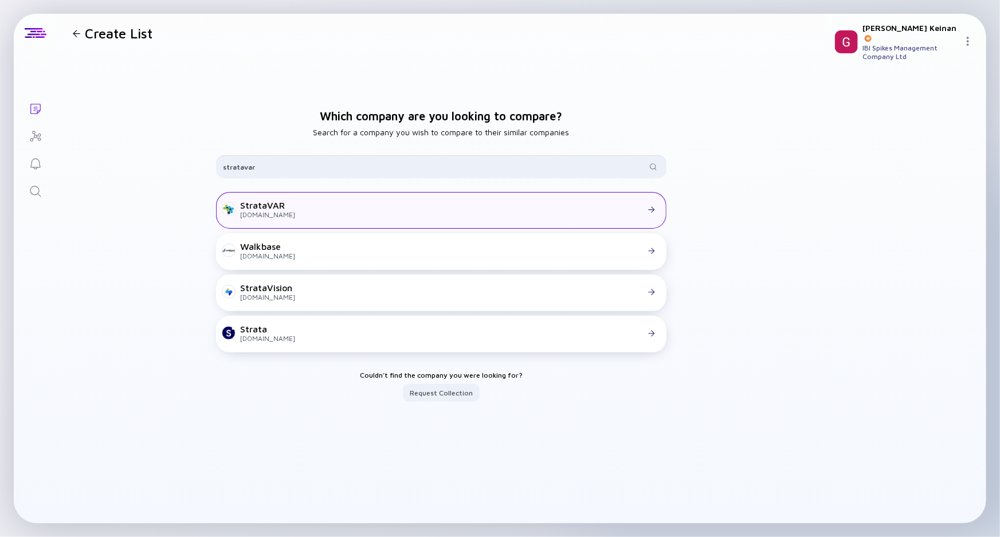
type input "stratavar"
click at [261, 205] on div "StrataVAR" at bounding box center [267, 205] width 55 height 10
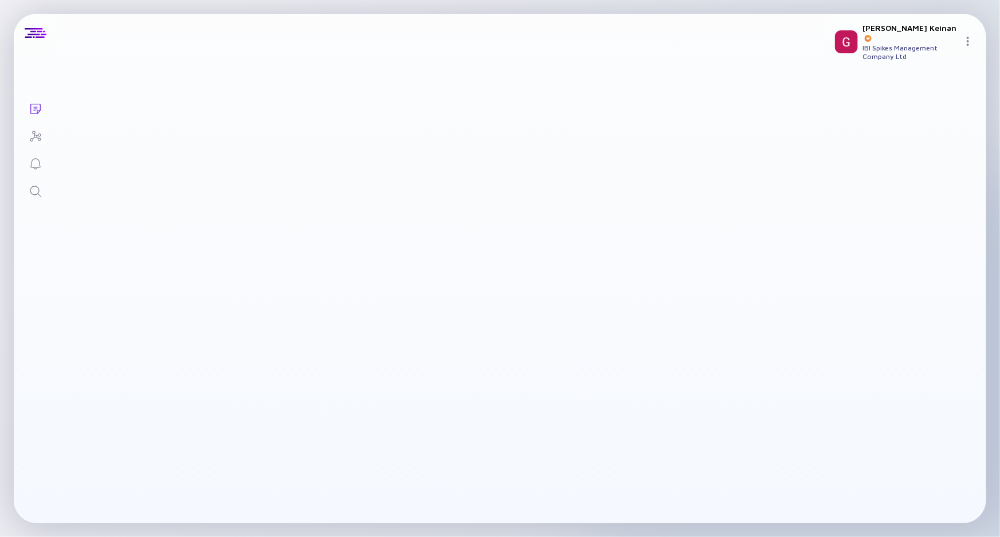
checkbox input "true"
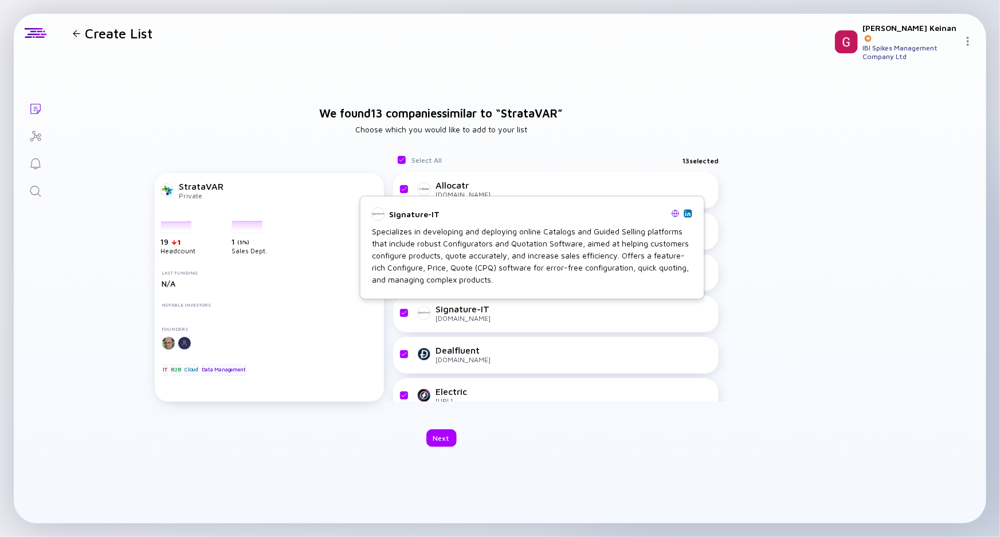
click at [431, 317] on div "Signature-IT signature-it.co.il" at bounding box center [564, 313] width 293 height 19
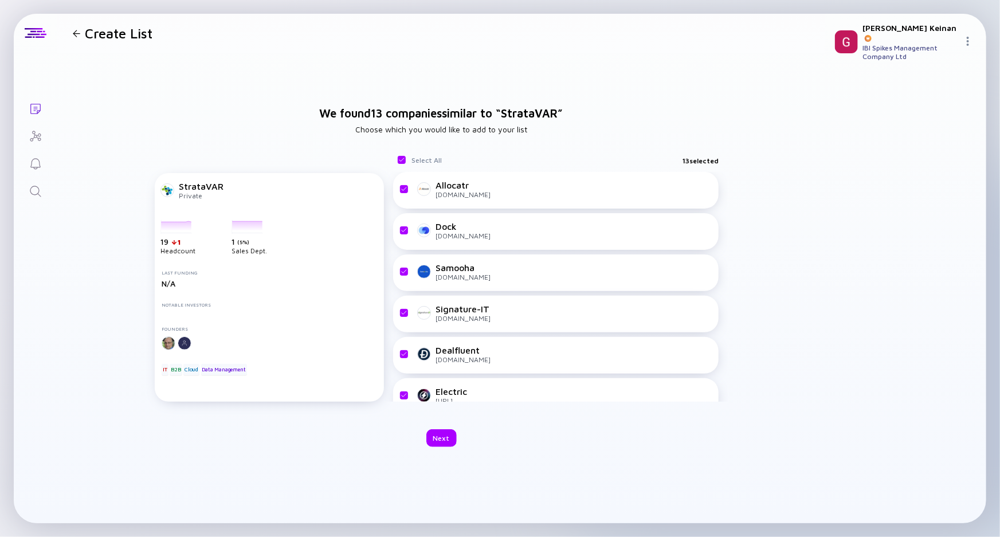
click at [448, 310] on div "Signature-IT" at bounding box center [462, 309] width 55 height 10
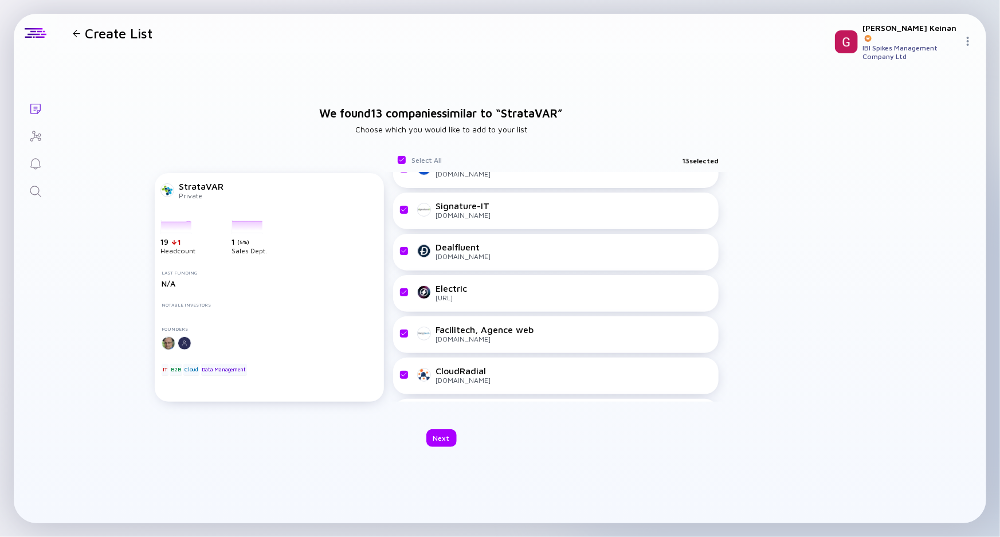
scroll to position [104, 0]
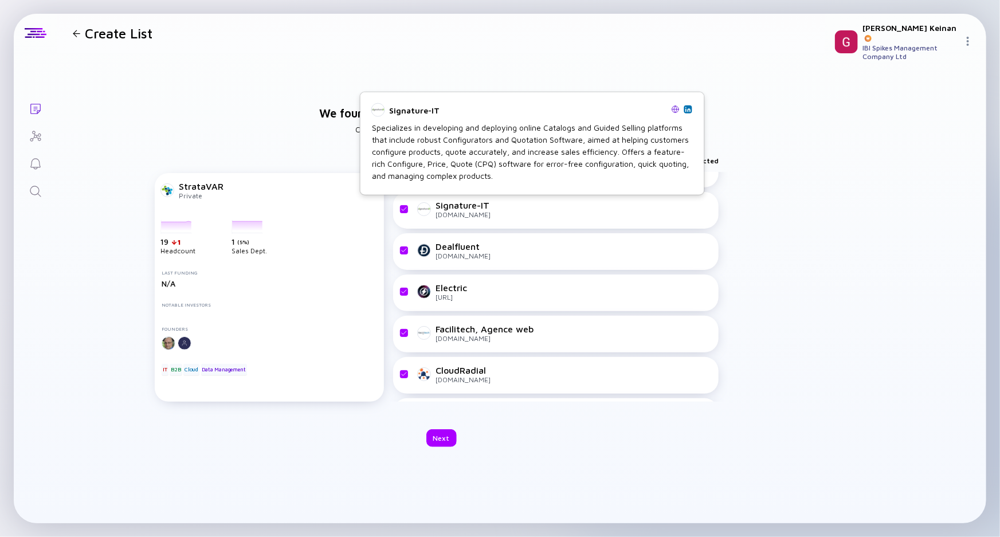
click at [475, 208] on div "Signature-IT" at bounding box center [462, 205] width 55 height 10
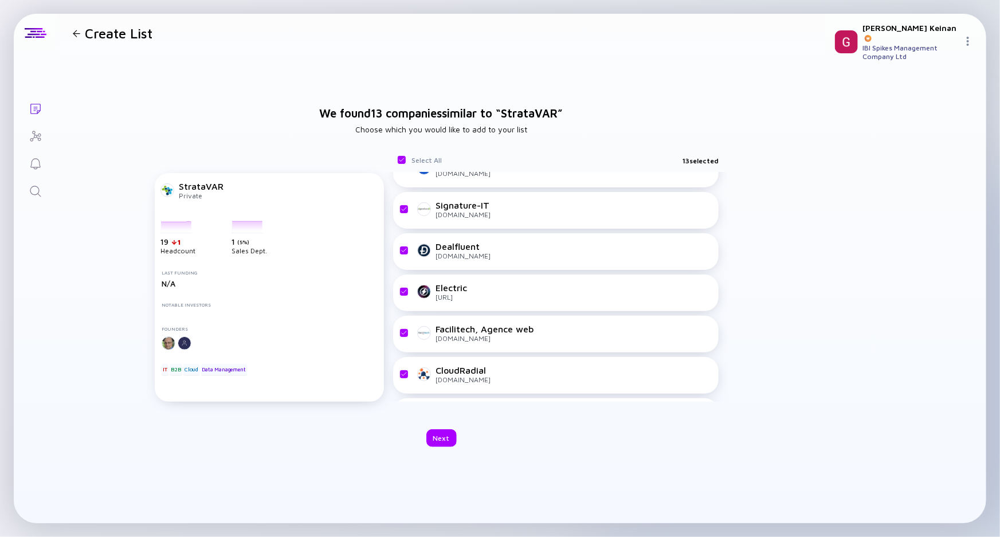
click at [428, 212] on div at bounding box center [424, 209] width 14 height 14
click at [405, 212] on input "checkbox" at bounding box center [404, 209] width 9 height 9
checkbox input "false"
click at [405, 212] on input "checkbox" at bounding box center [404, 209] width 9 height 9
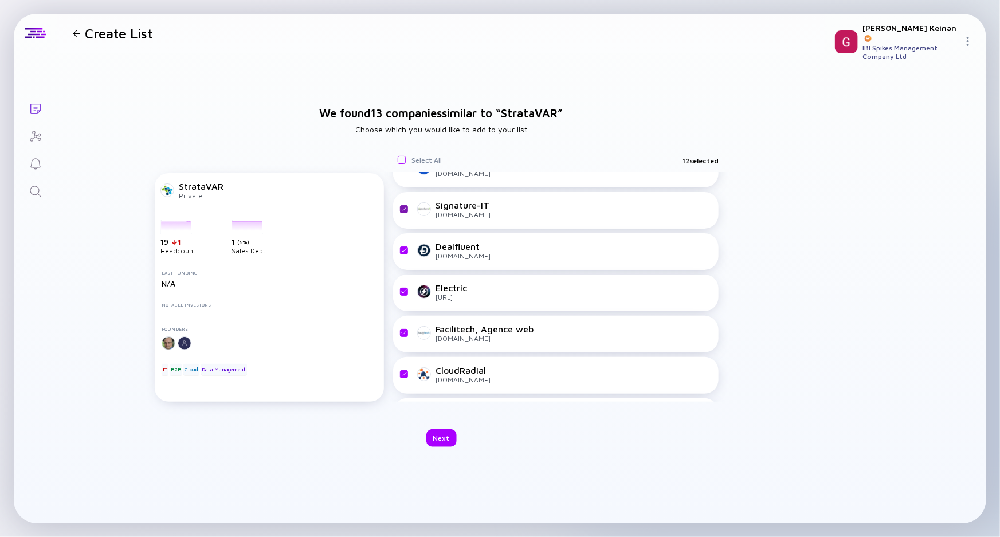
checkbox input "true"
click at [451, 208] on div "Signature-IT" at bounding box center [462, 205] width 55 height 10
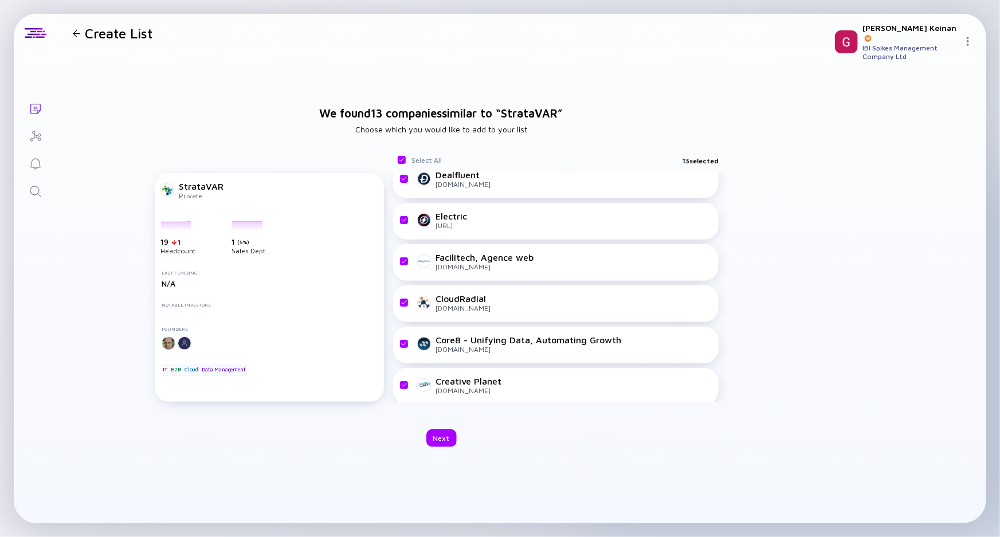
scroll to position [260, 0]
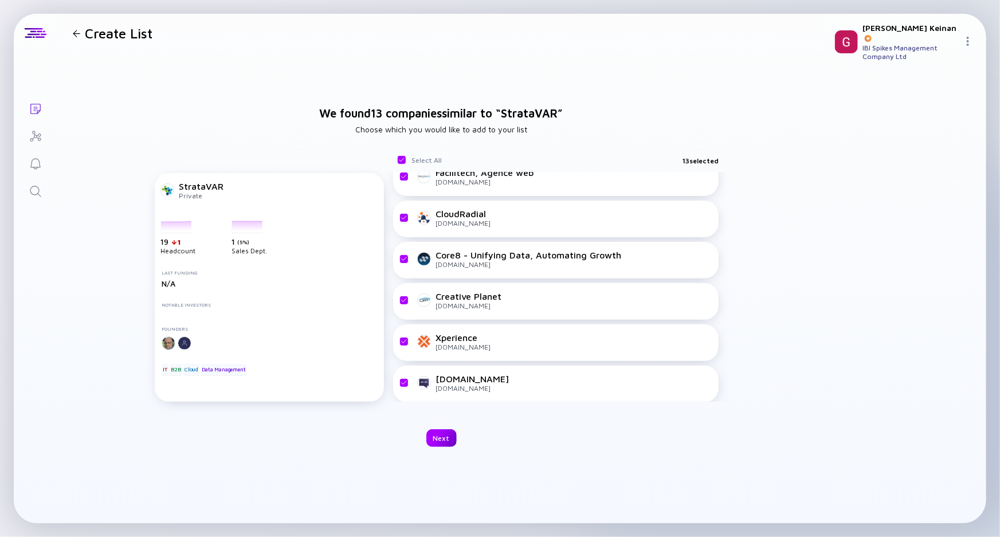
click at [440, 435] on div "Next" at bounding box center [441, 438] width 30 height 18
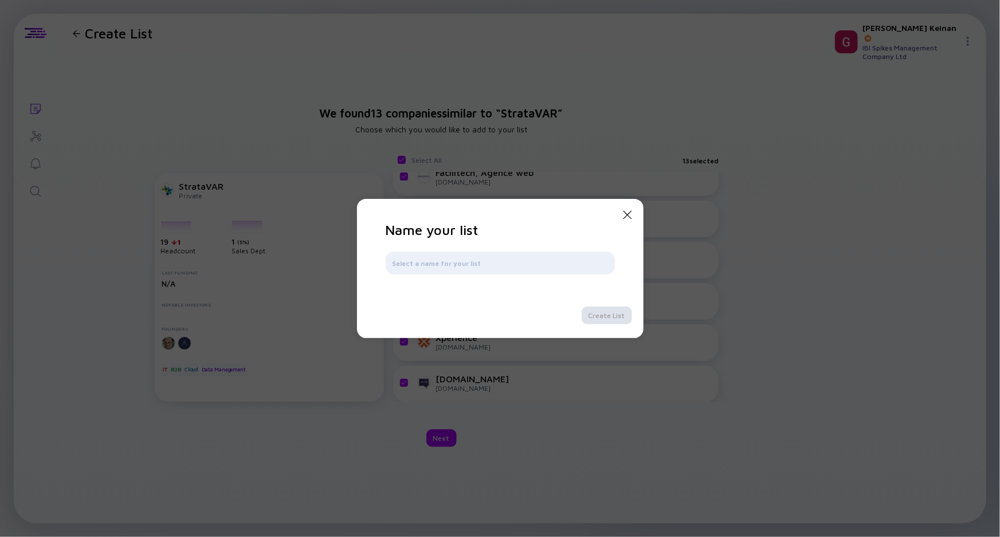
click at [630, 218] on icon "Close Modal" at bounding box center [627, 215] width 14 height 14
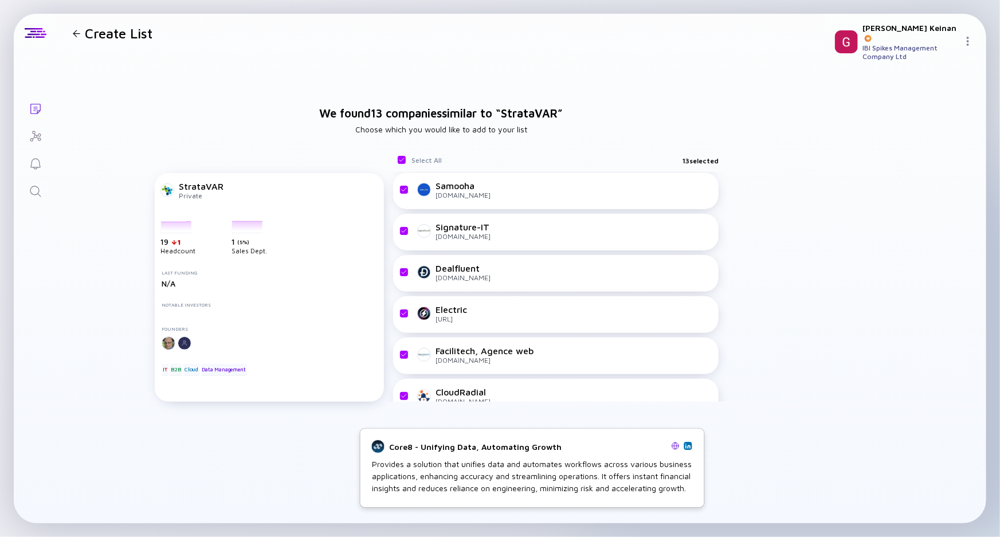
scroll to position [0, 0]
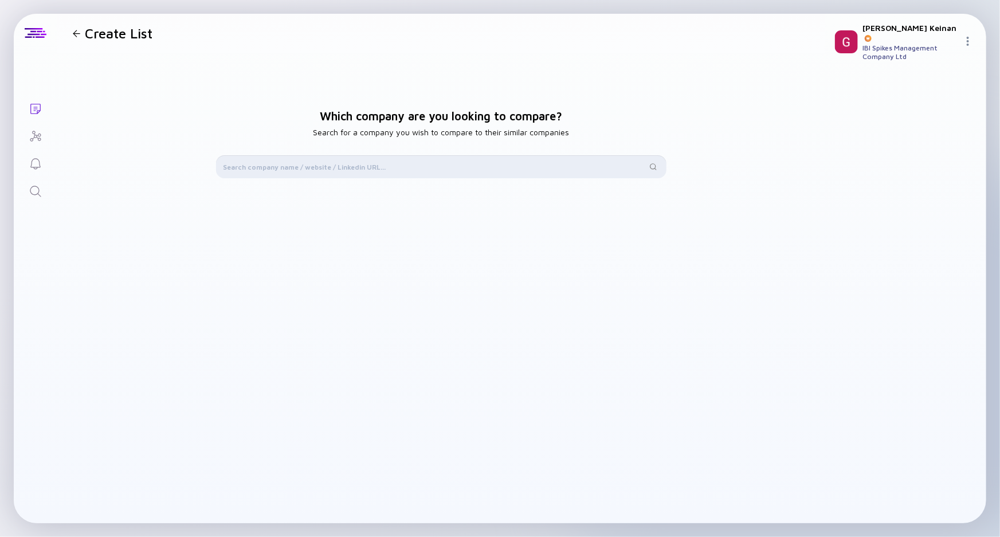
click at [366, 167] on input "text" at bounding box center [434, 166] width 423 height 11
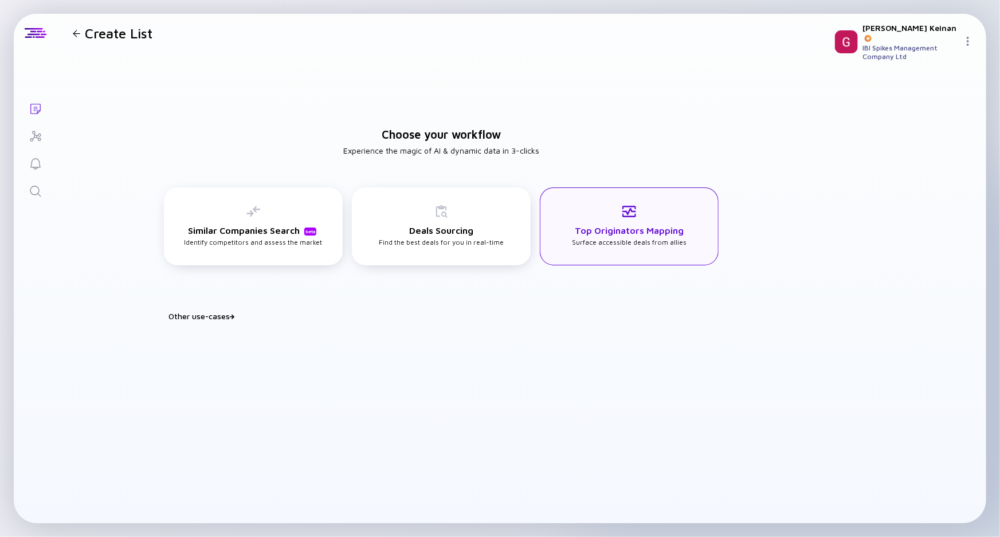
click at [626, 240] on div "Top Originators Mapping Surface accessible deals from allies" at bounding box center [629, 225] width 115 height 42
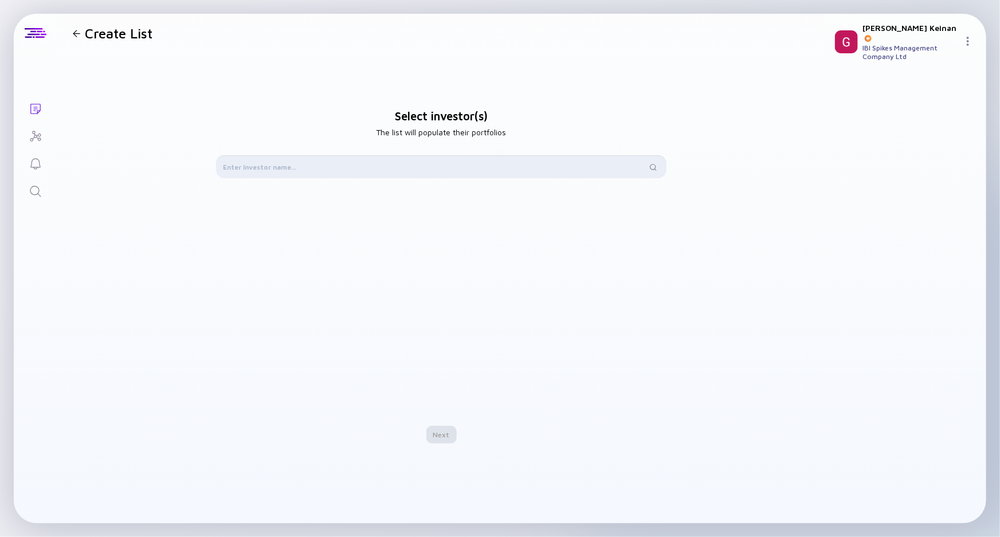
click at [316, 167] on input "text" at bounding box center [434, 166] width 423 height 11
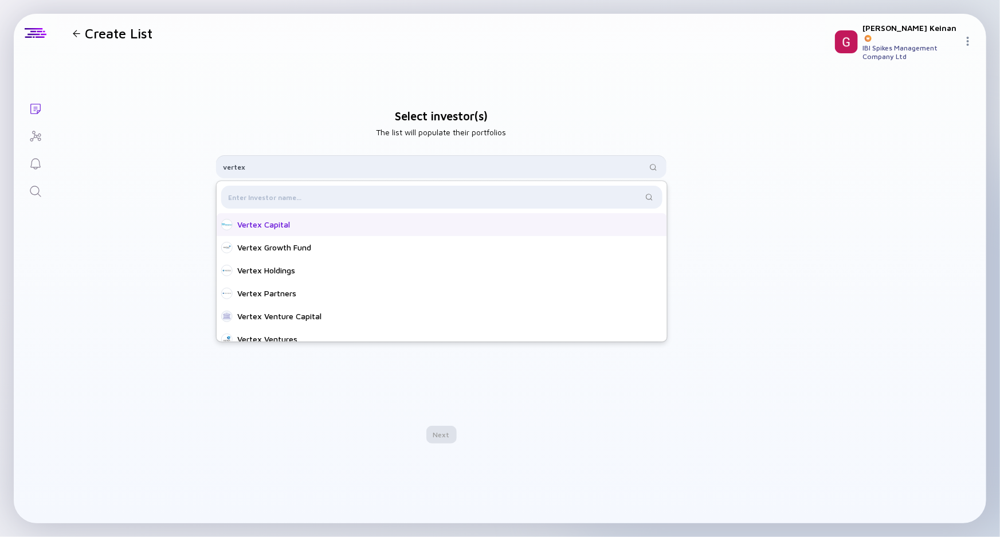
type input "vertex"
click at [280, 226] on div "Vertex Capital" at bounding box center [445, 224] width 416 height 11
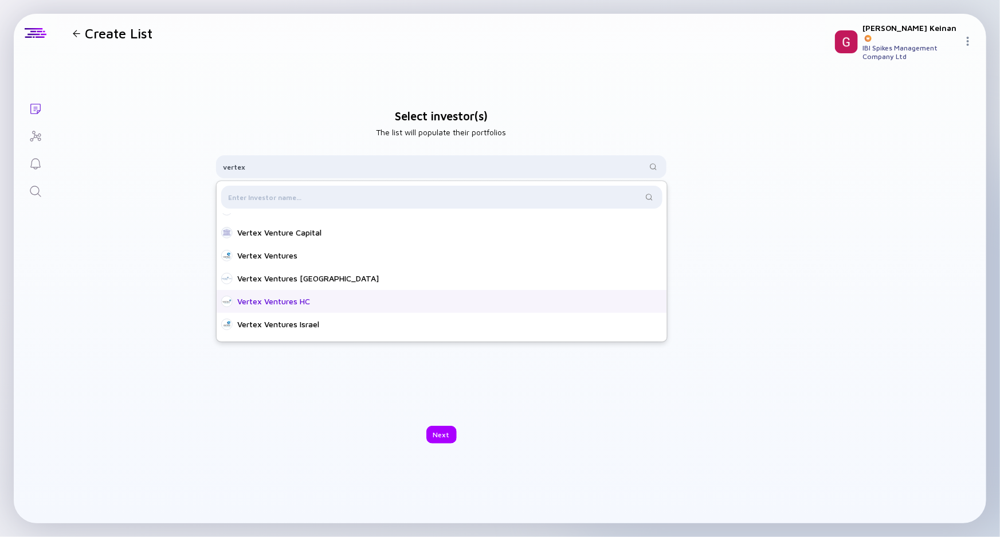
scroll to position [101, 0]
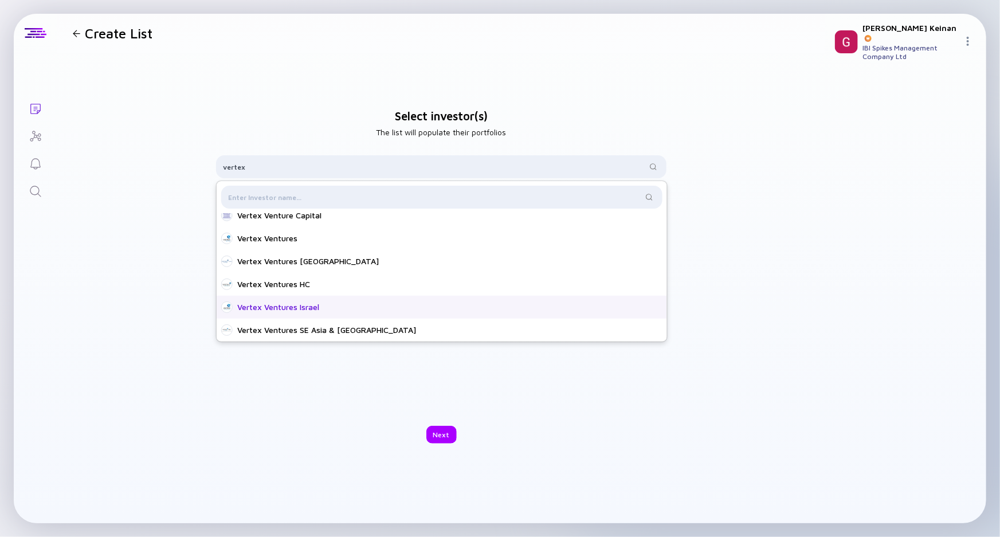
click at [329, 310] on div "Vertex Ventures Israel" at bounding box center [445, 306] width 416 height 11
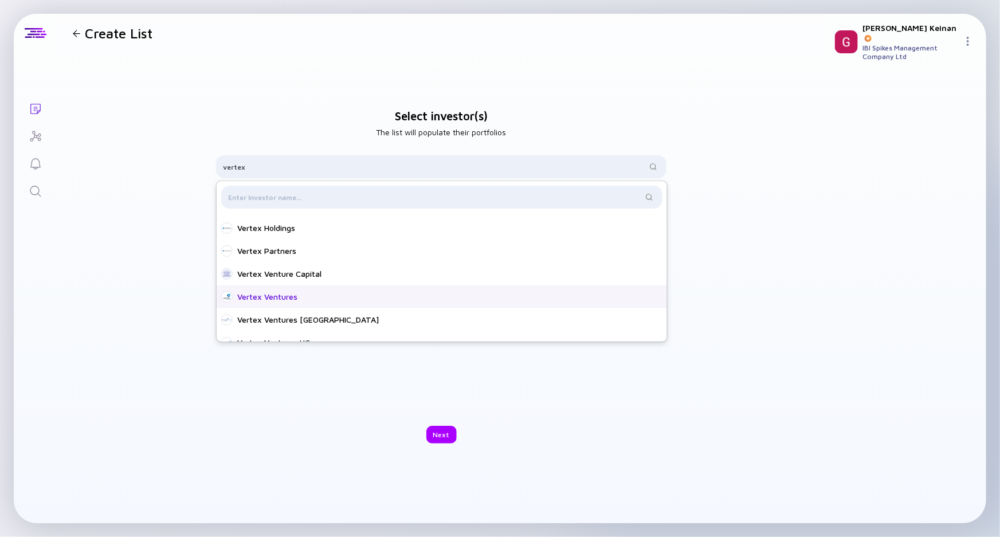
scroll to position [0, 0]
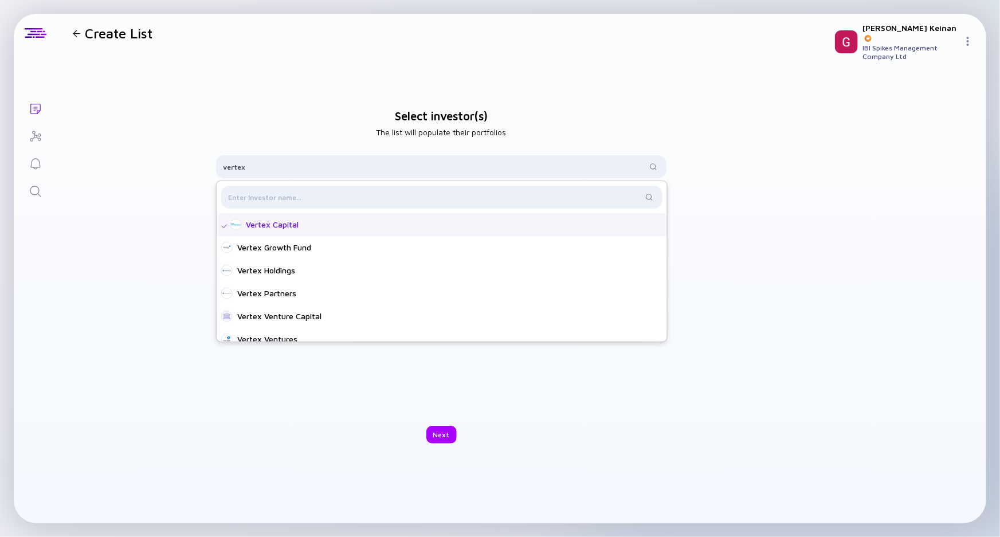
click at [257, 229] on div "Vertex Capital" at bounding box center [449, 224] width 407 height 11
click at [432, 426] on div "Next" at bounding box center [441, 435] width 30 height 18
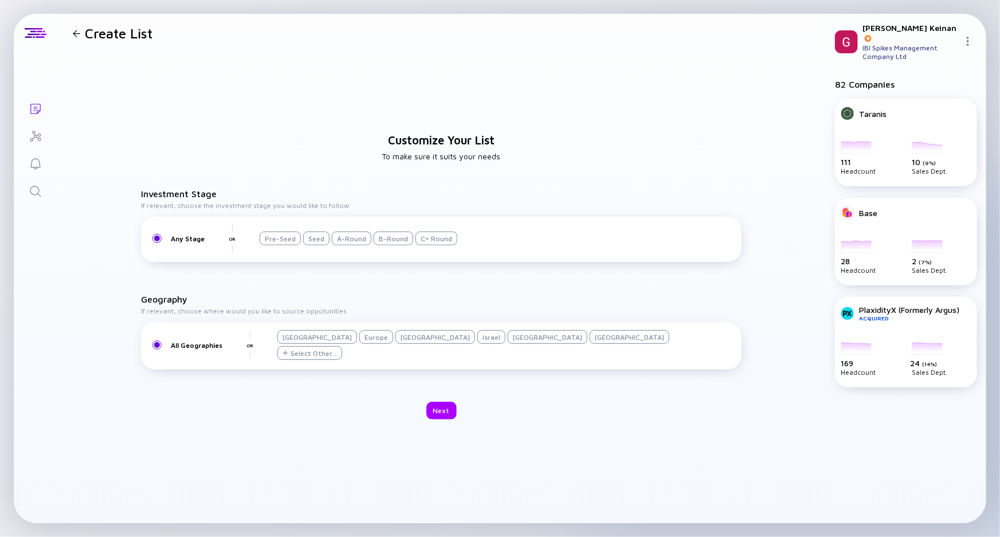
drag, startPoint x: 445, startPoint y: 407, endPoint x: 453, endPoint y: 357, distance: 49.9
click at [452, 363] on div "Customize Your List To make sure it suits your needs Investment Stage If releva…" at bounding box center [441, 276] width 769 height 447
click at [477, 344] on div "Israel" at bounding box center [491, 337] width 28 height 14
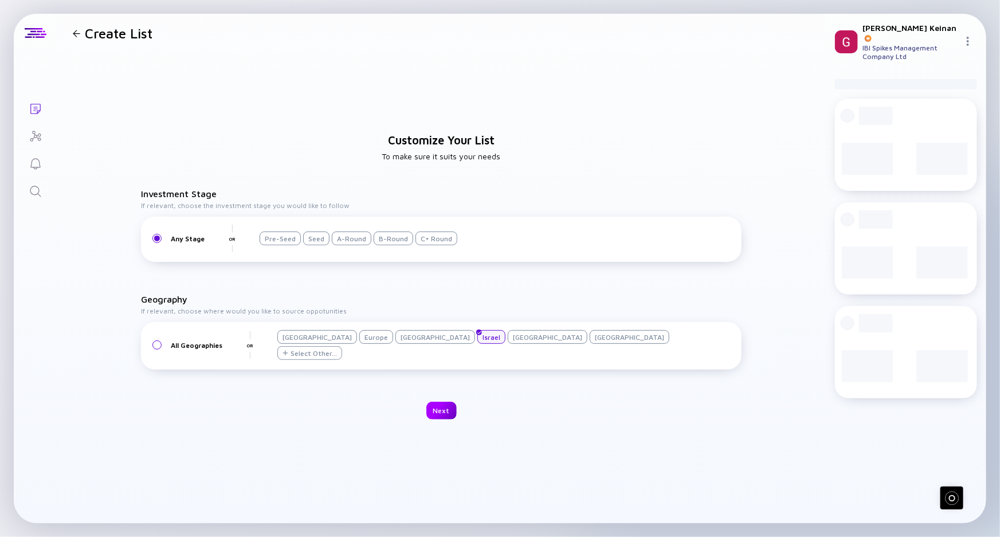
click at [448, 411] on div "Next" at bounding box center [441, 411] width 30 height 18
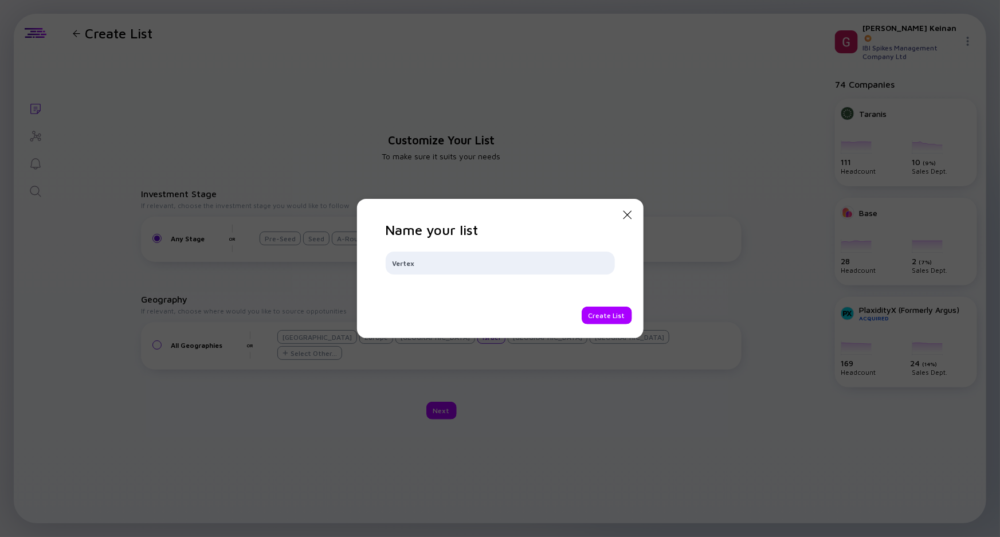
type input "Vertex"
click at [599, 316] on div "Create List" at bounding box center [606, 315] width 50 height 18
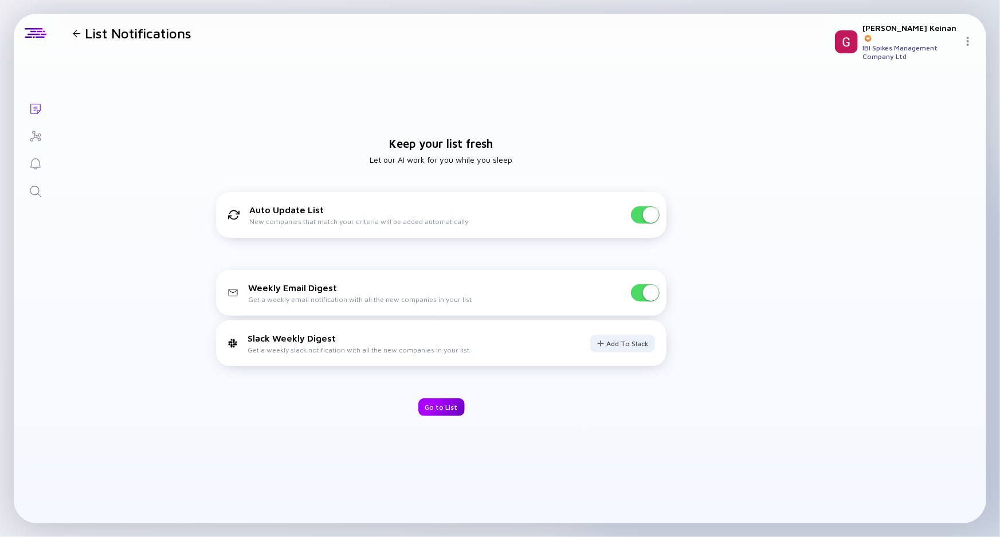
click at [441, 410] on div "Go to List" at bounding box center [441, 407] width 46 height 18
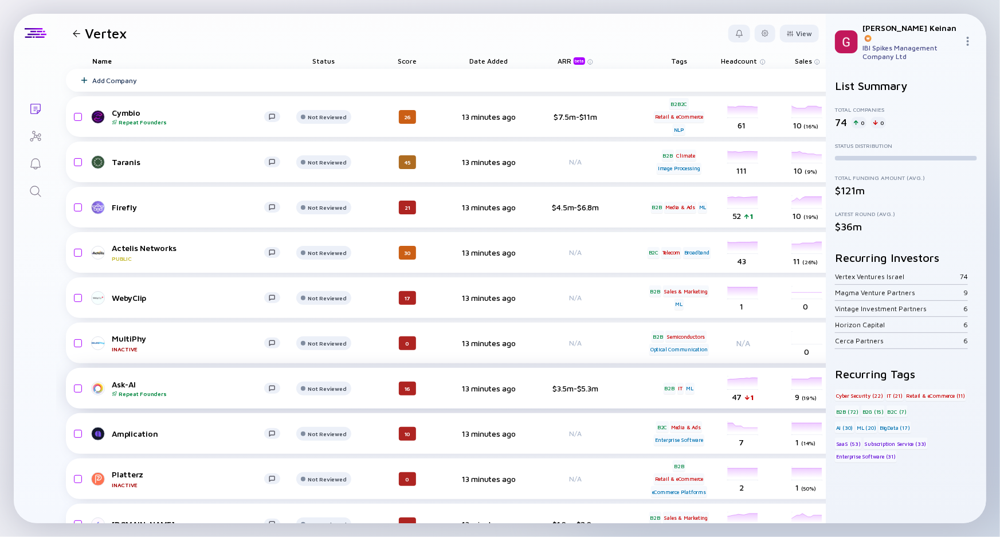
click at [635, 398] on div "Ask-AI Repeat Founders Not Reviewed 16 13 minutes ago $3.5m-$5.3m B2B IT ML hea…" at bounding box center [593, 388] width 1055 height 41
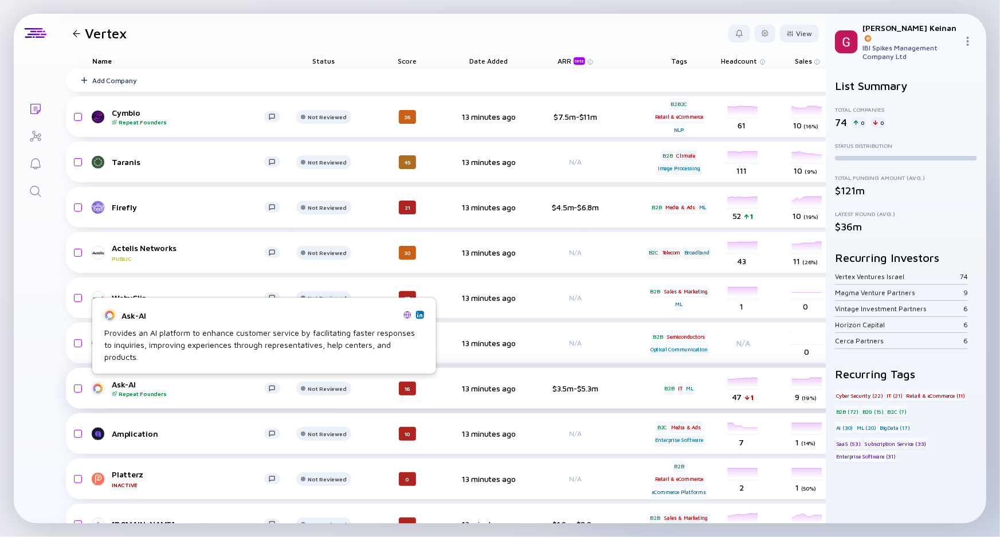
click at [130, 383] on div "Ask-AI Repeat Founders" at bounding box center [188, 388] width 152 height 18
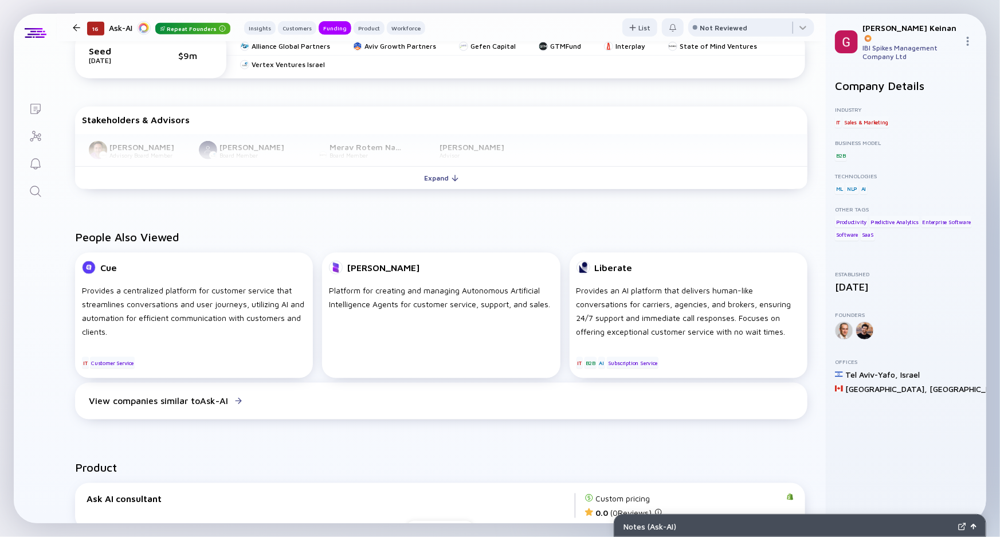
scroll to position [624, 0]
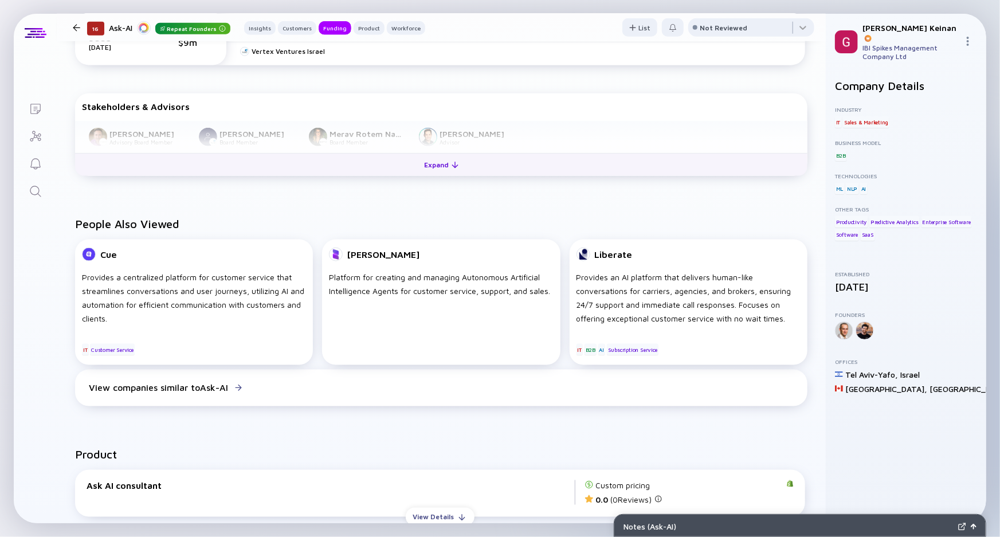
click at [418, 165] on div "Expand" at bounding box center [442, 165] width 48 height 18
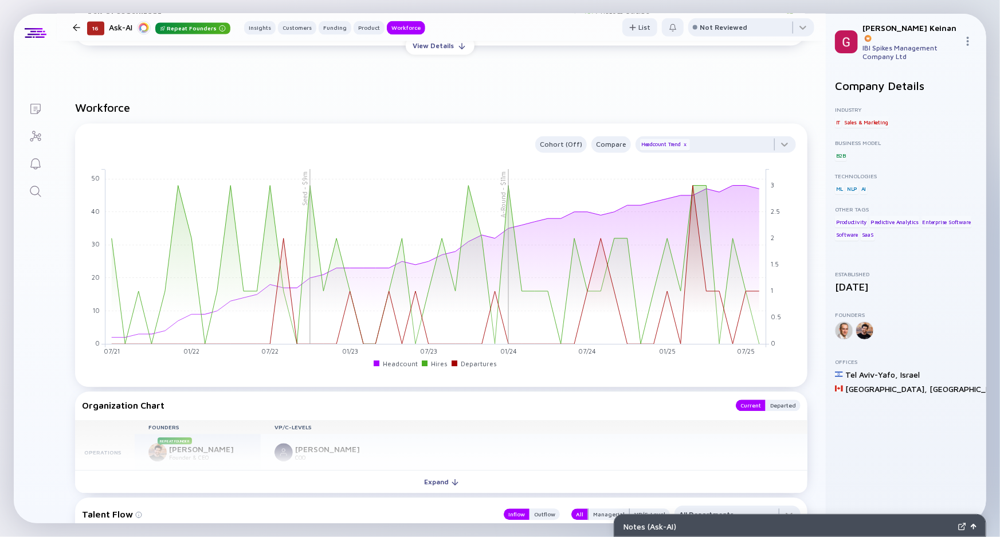
scroll to position [1147, 0]
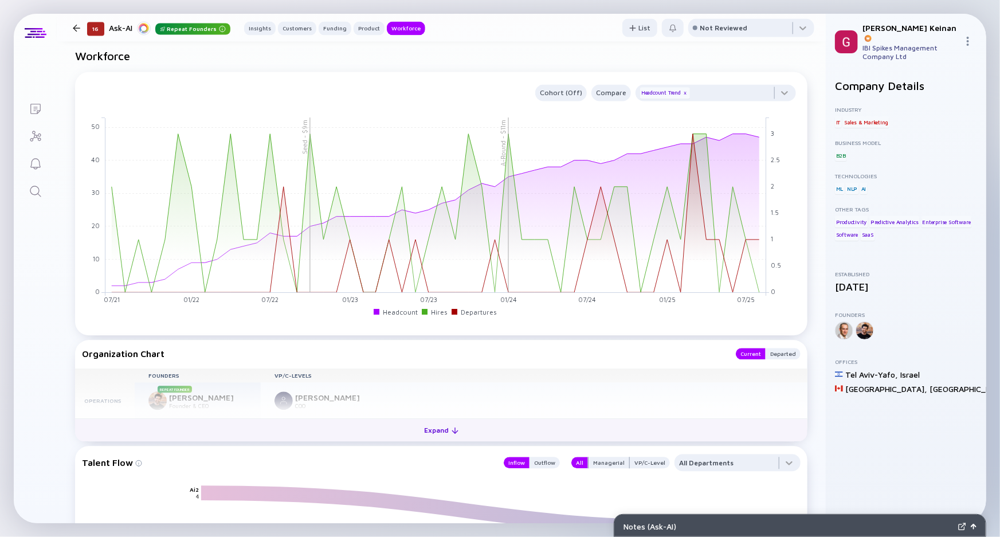
click at [291, 426] on button "Expand" at bounding box center [441, 429] width 732 height 23
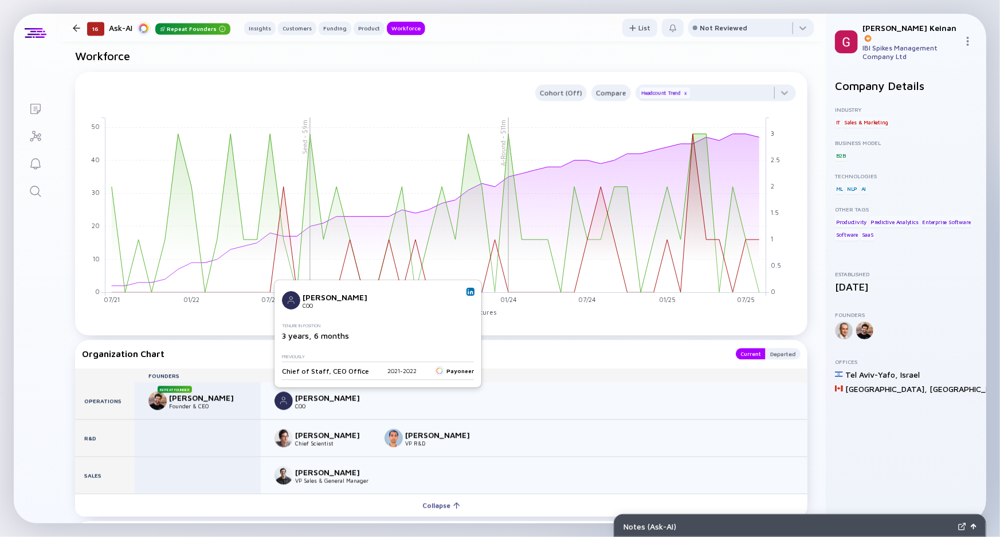
click at [462, 297] on div "Dafna Levran COO Tenure in Position 3 years, 6 months Previously Chief of Staff…" at bounding box center [377, 333] width 193 height 91
click at [467, 292] on img at bounding box center [470, 292] width 6 height 6
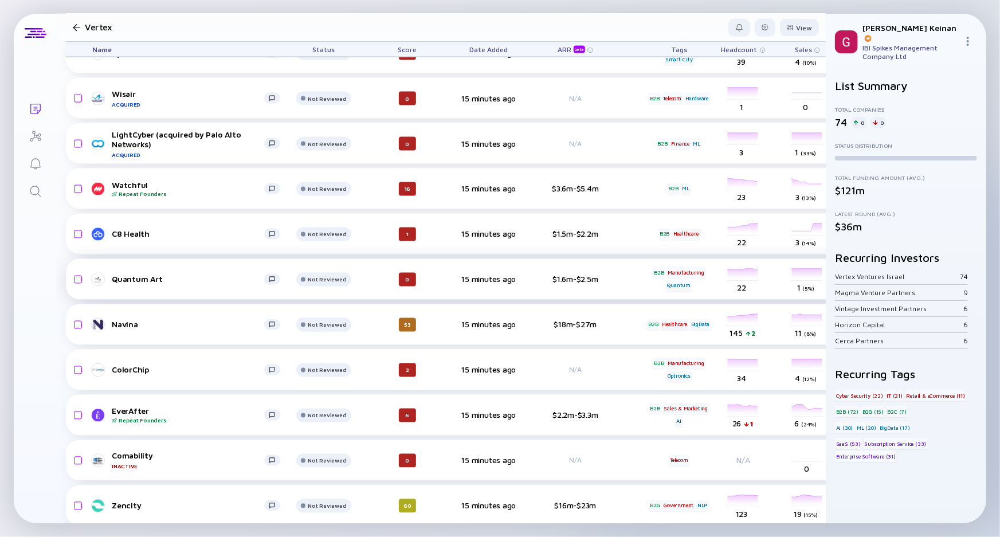
scroll to position [887, 0]
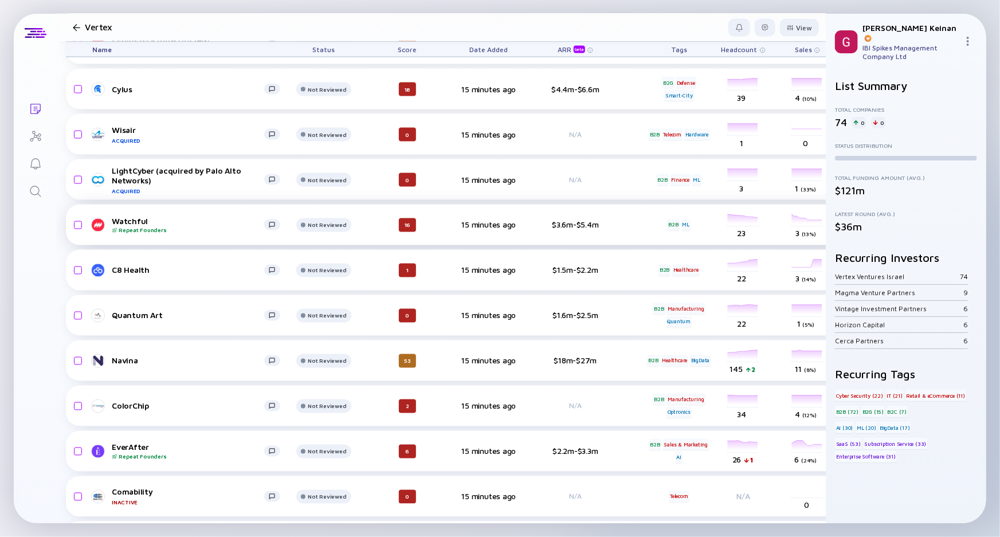
click at [137, 221] on div "Watchful Repeat Founders" at bounding box center [188, 225] width 152 height 18
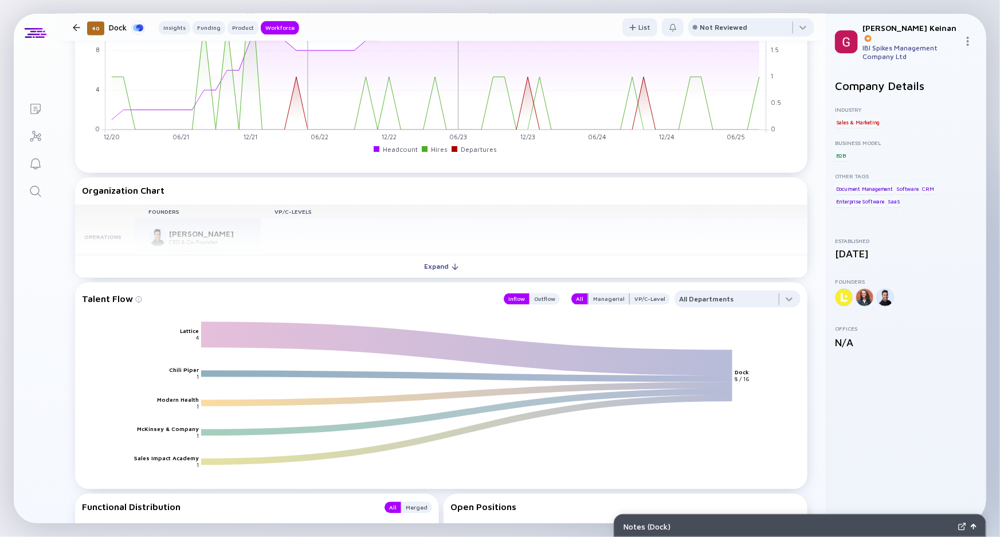
scroll to position [1093, 0]
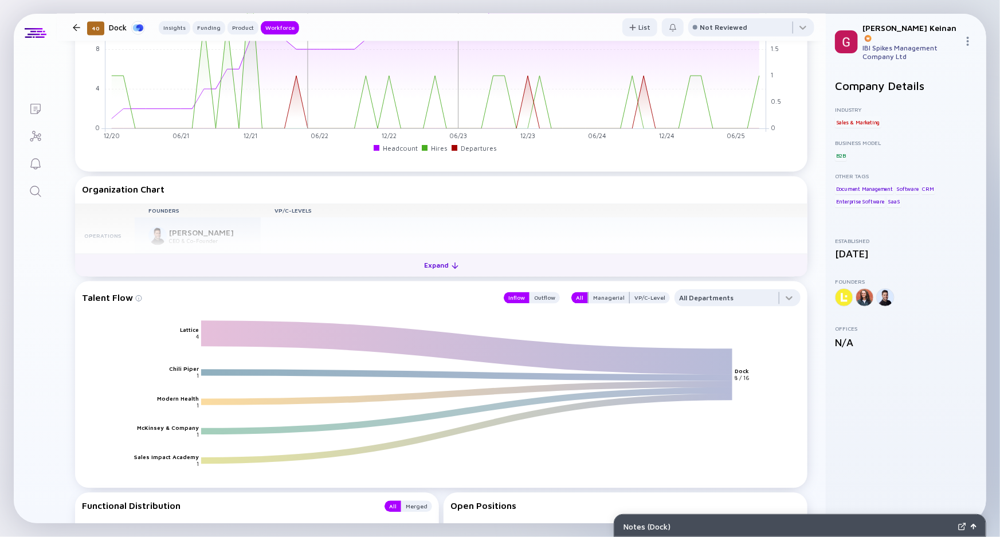
click at [227, 265] on button "Expand" at bounding box center [441, 265] width 732 height 23
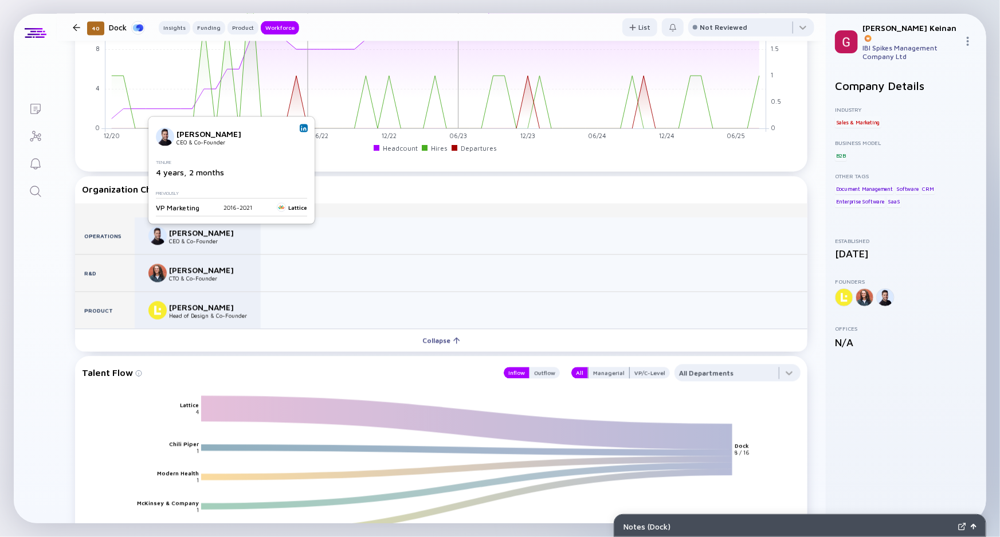
click at [301, 129] on img at bounding box center [304, 128] width 6 height 6
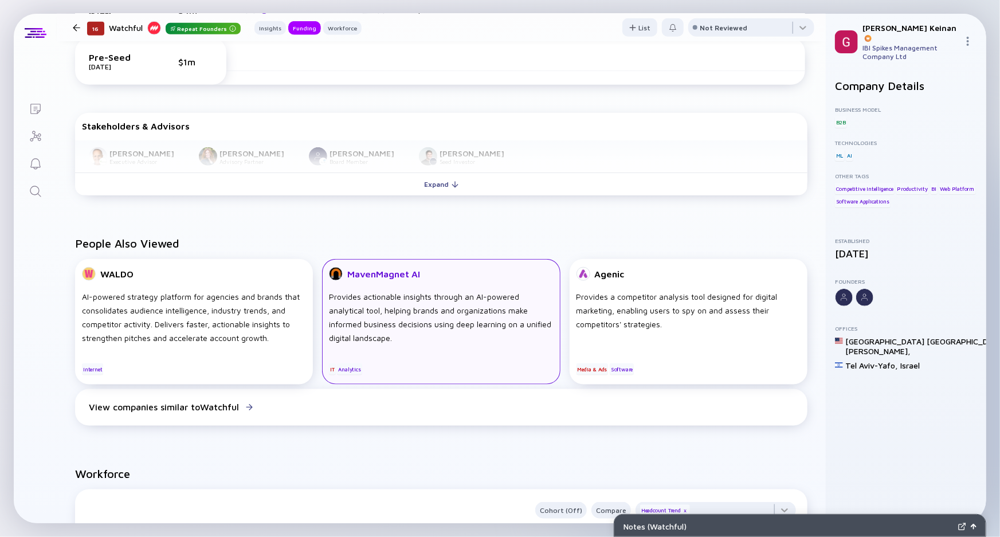
scroll to position [367, 0]
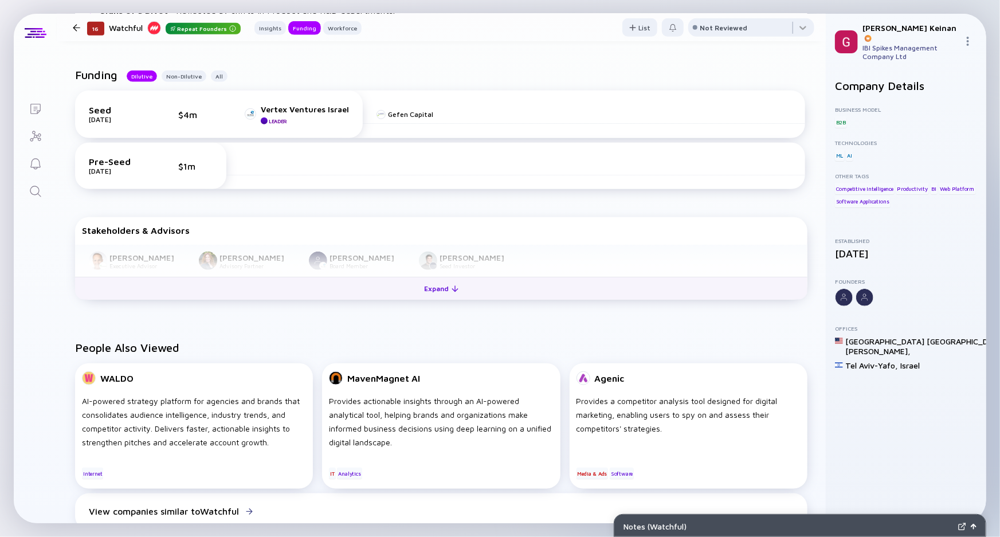
click at [422, 285] on div "Expand" at bounding box center [442, 289] width 48 height 18
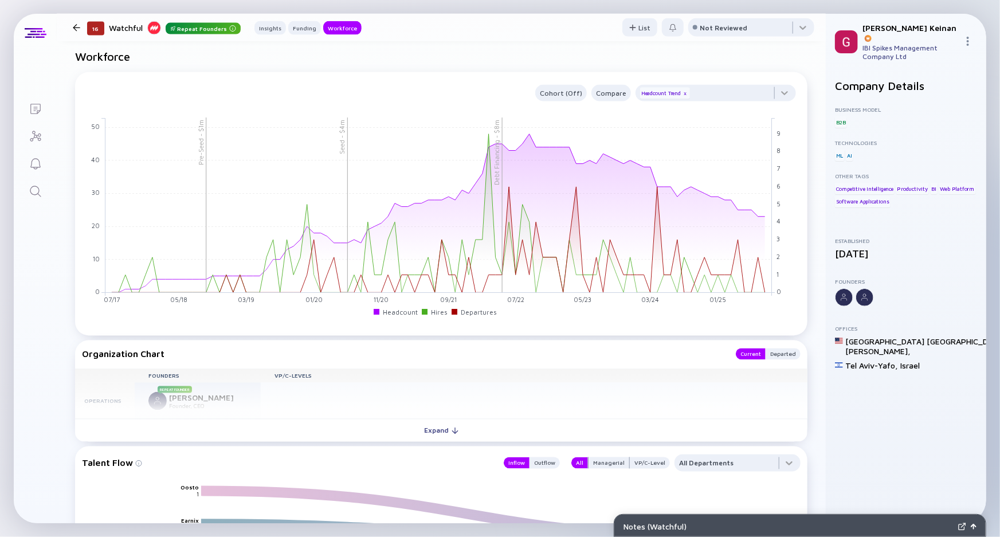
scroll to position [1044, 0]
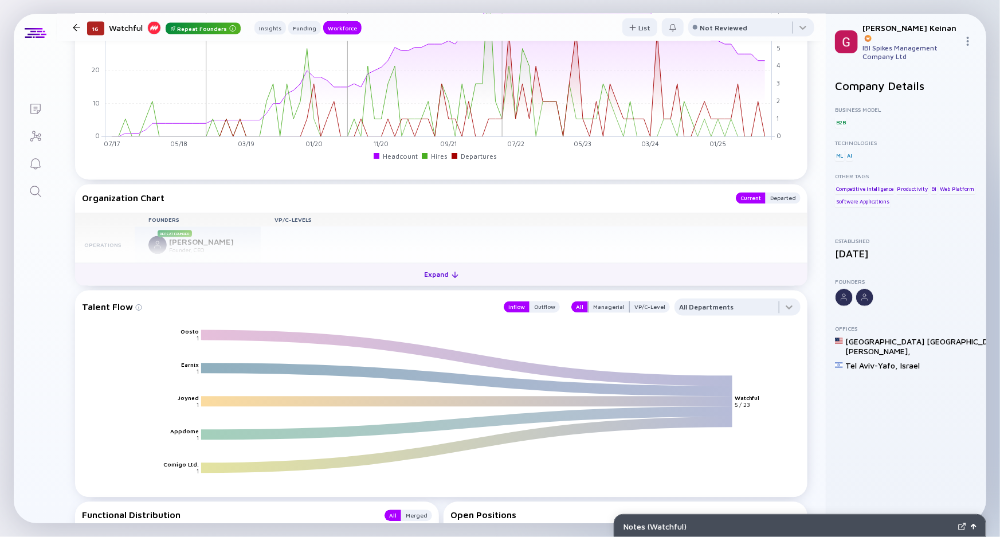
click at [355, 276] on button "Expand" at bounding box center [441, 274] width 732 height 23
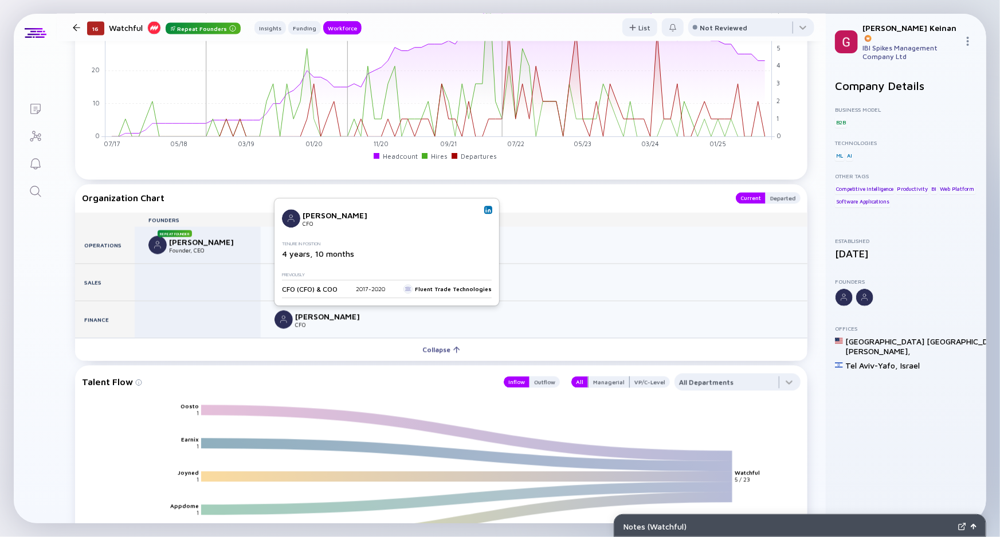
click at [278, 320] on img at bounding box center [283, 319] width 18 height 18
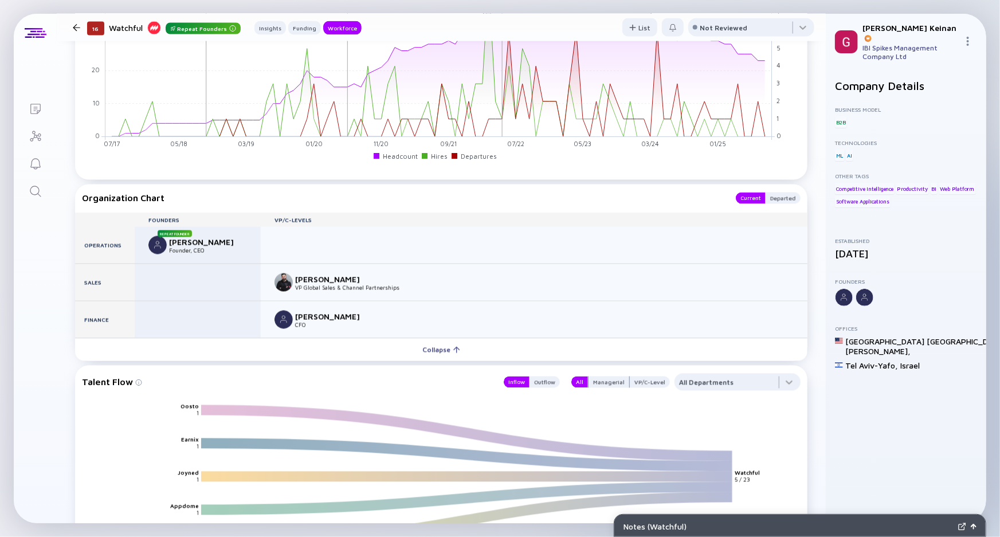
click at [325, 320] on div "[PERSON_NAME]" at bounding box center [333, 317] width 76 height 10
click at [285, 319] on img at bounding box center [283, 319] width 18 height 18
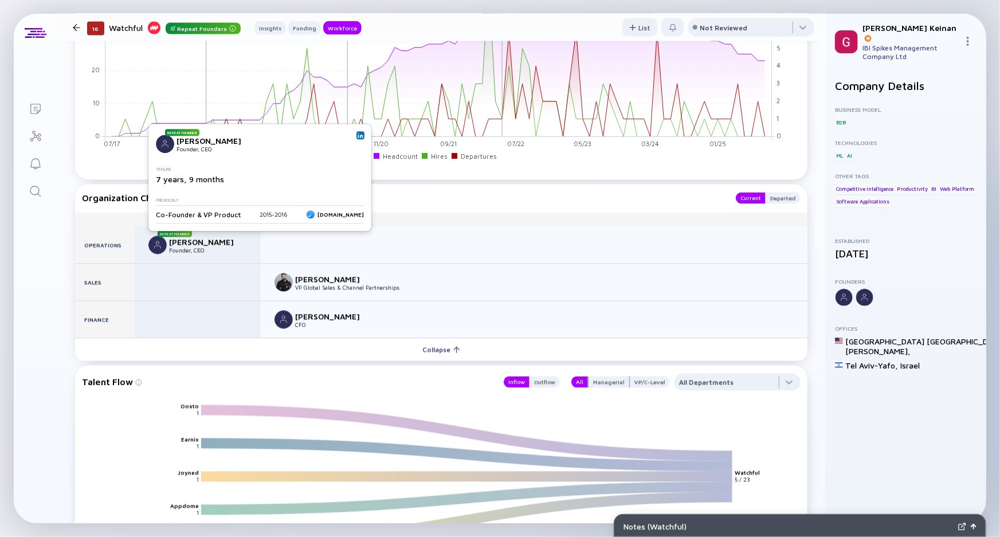
click at [357, 137] on img at bounding box center [360, 135] width 6 height 6
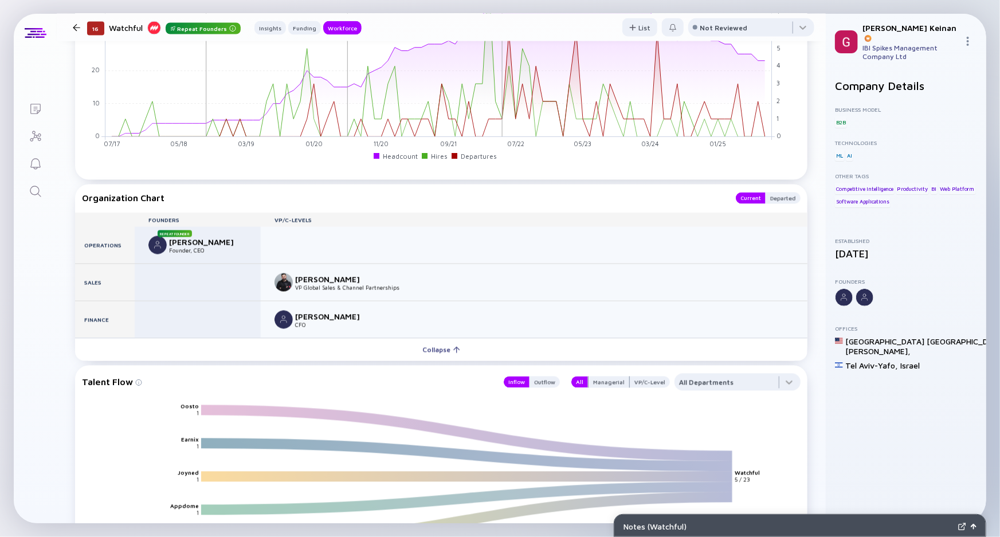
click at [293, 321] on div "[PERSON_NAME] CFO" at bounding box center [322, 319] width 96 height 18
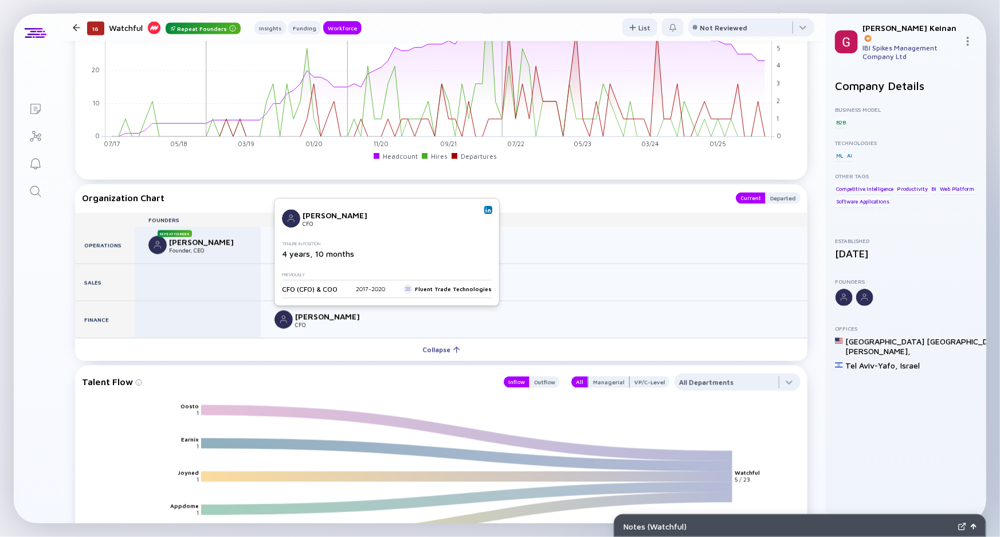
click at [484, 213] on link at bounding box center [488, 210] width 8 height 8
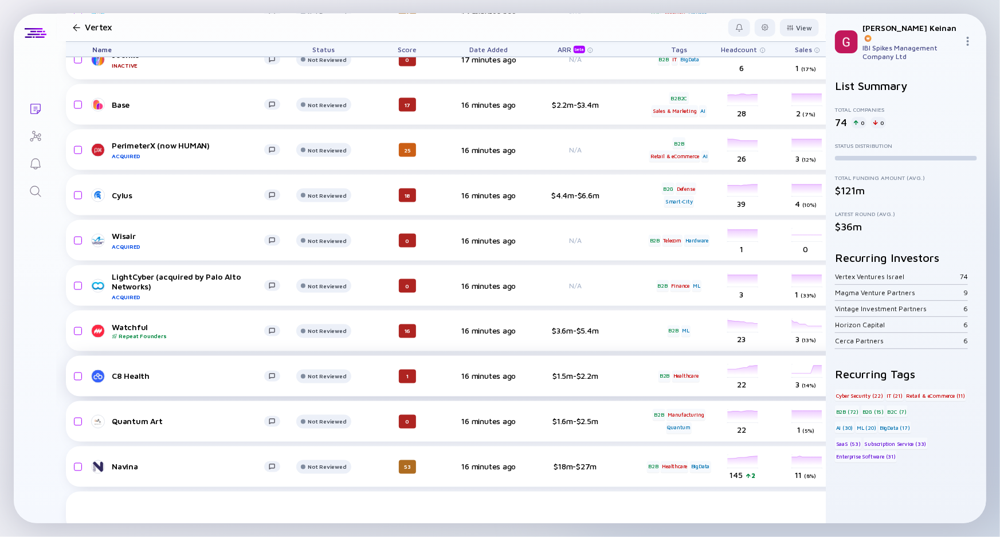
scroll to position [731, 0]
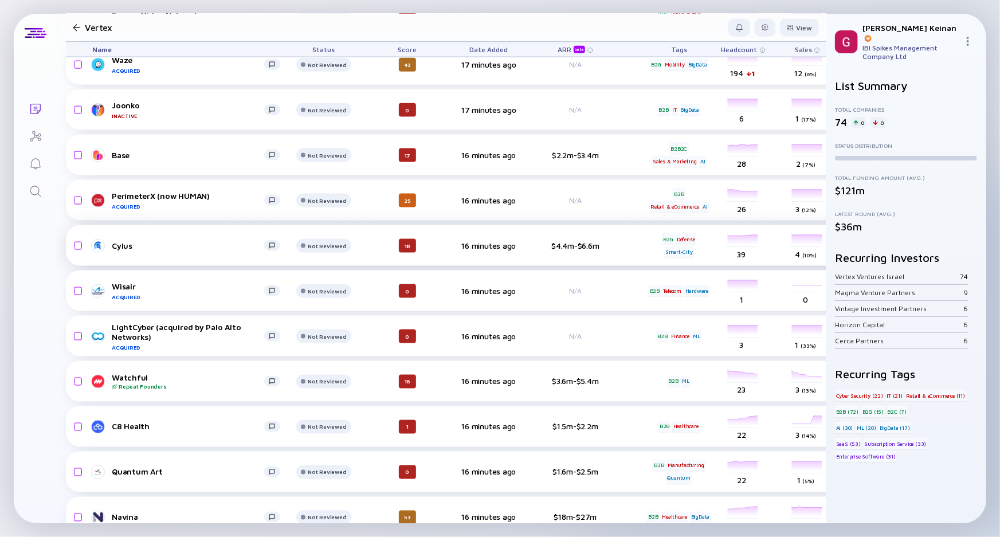
click at [121, 243] on div "Cylus" at bounding box center [188, 246] width 152 height 10
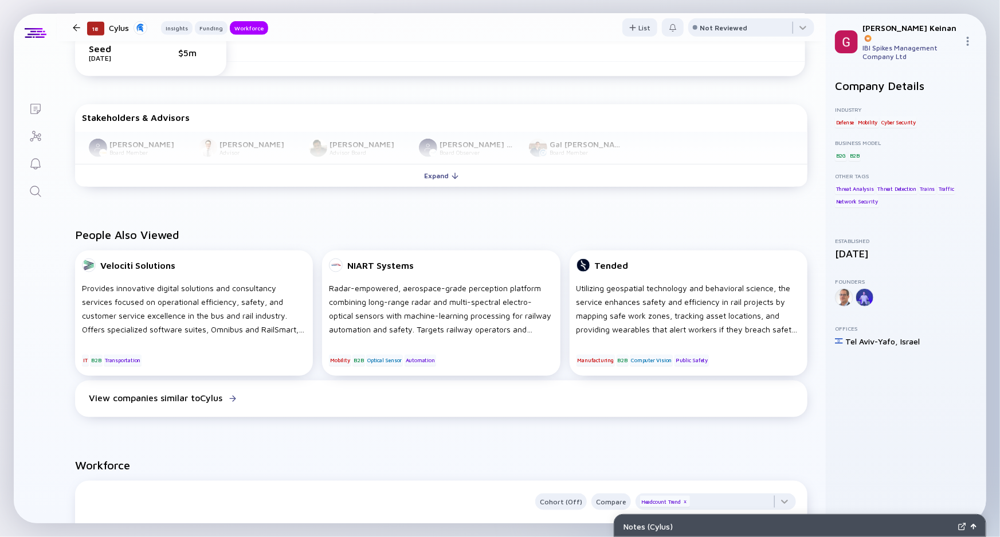
scroll to position [521, 0]
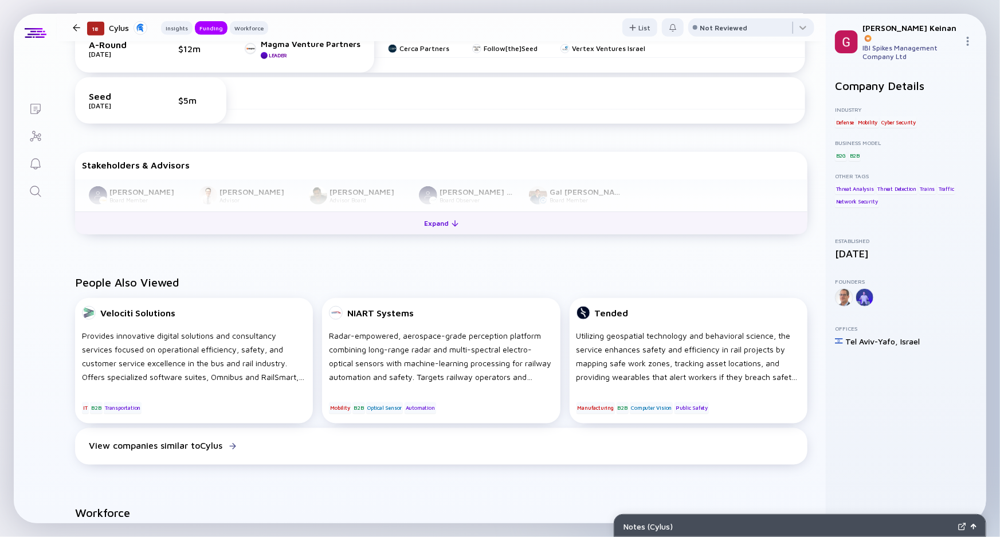
click at [412, 218] on button "Expand" at bounding box center [441, 222] width 732 height 23
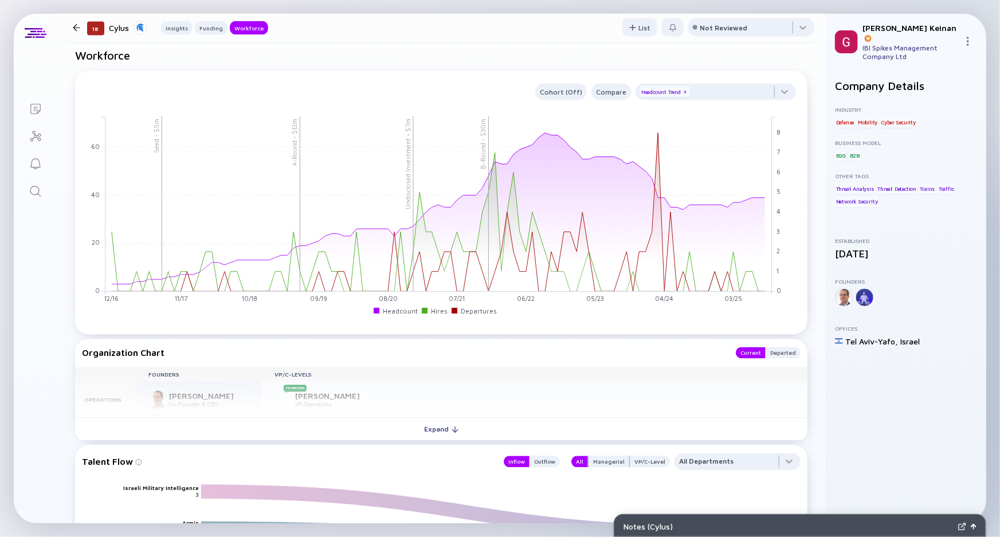
scroll to position [976, 0]
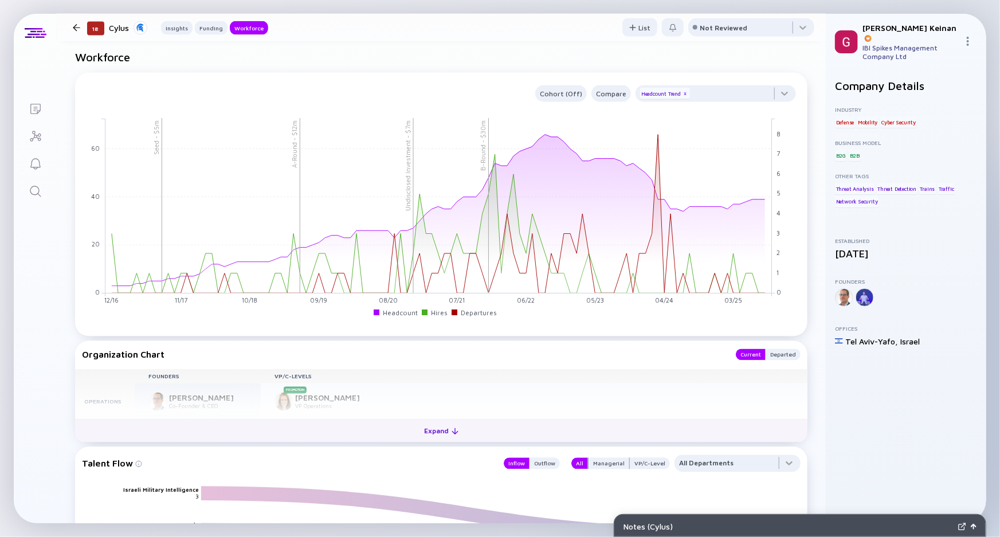
click at [263, 432] on button "Expand" at bounding box center [441, 430] width 732 height 23
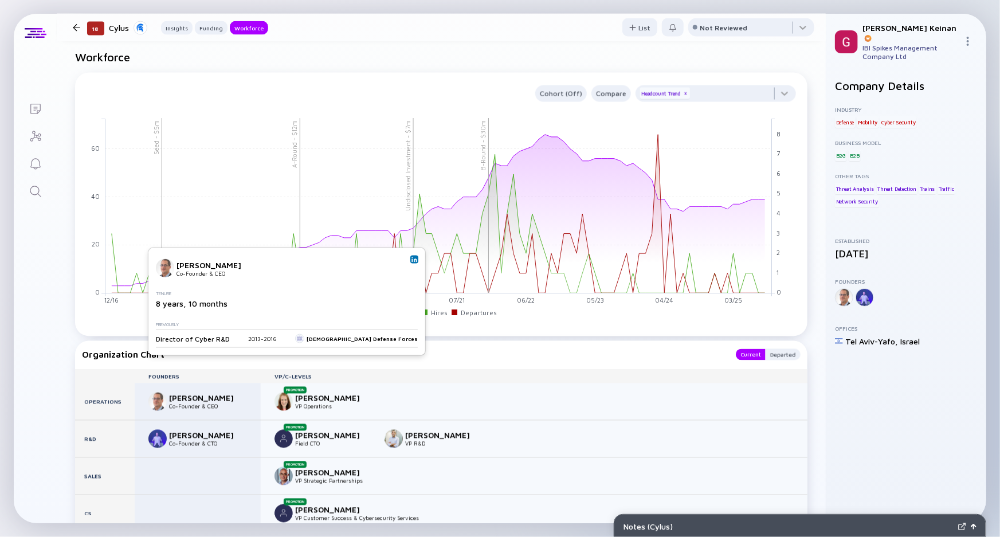
scroll to position [1080, 0]
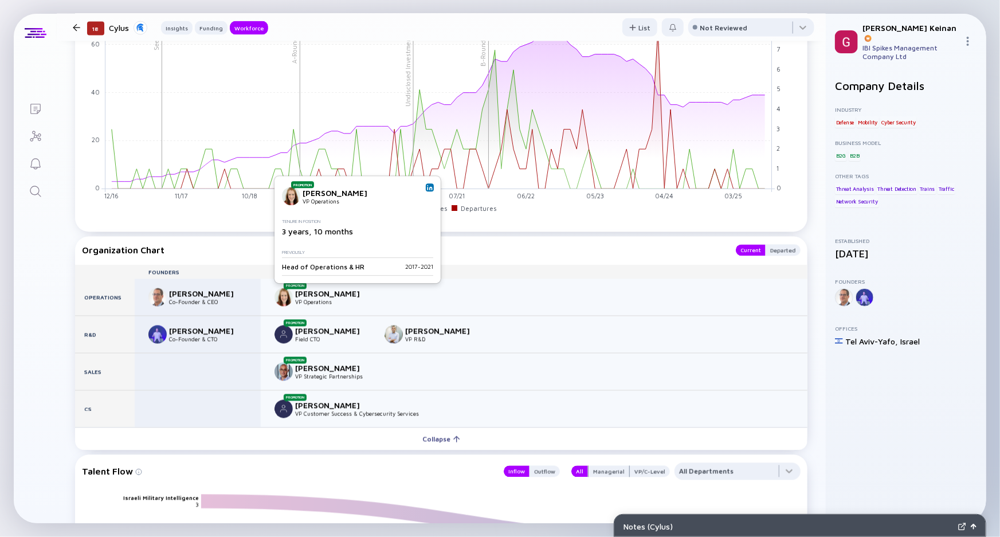
click at [429, 187] on img at bounding box center [430, 187] width 6 height 6
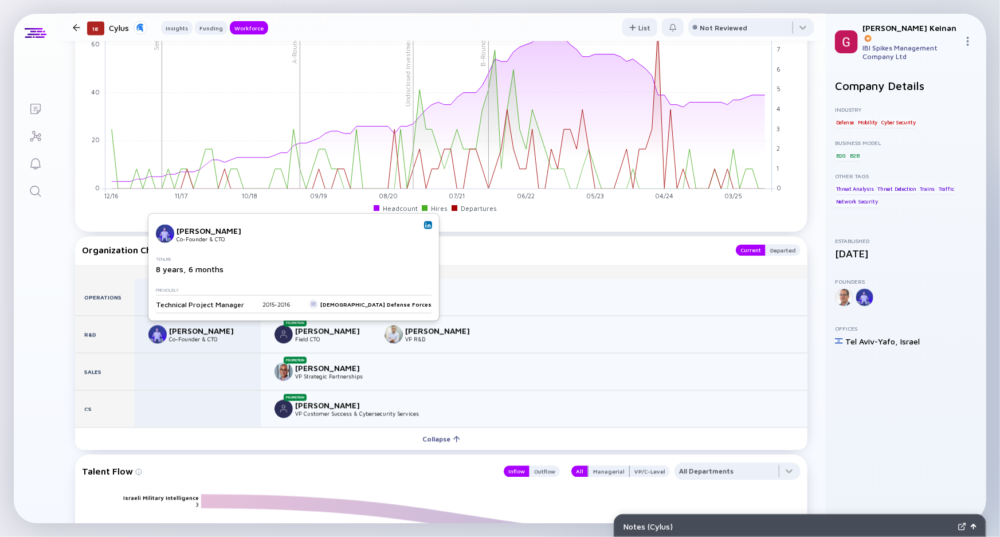
click at [425, 227] on img at bounding box center [428, 225] width 6 height 6
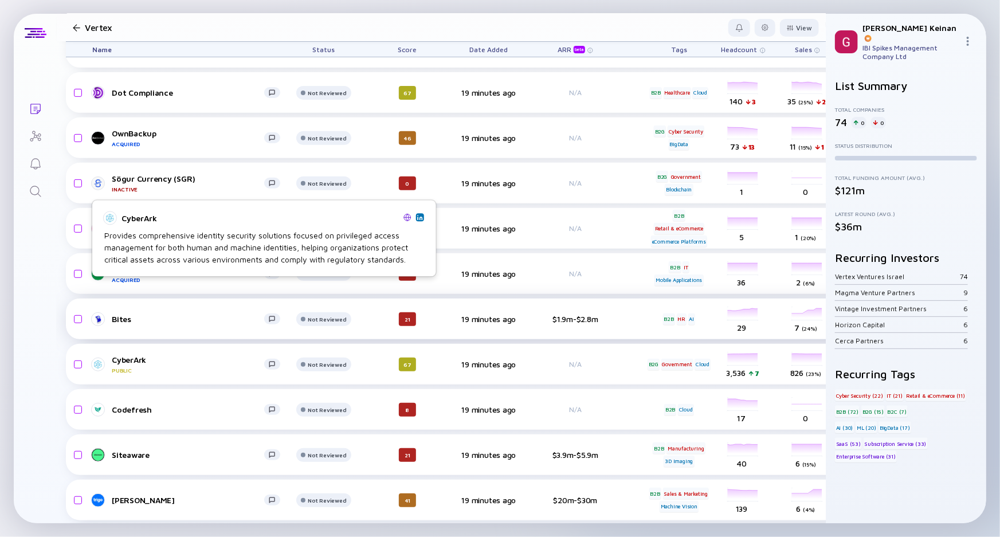
scroll to position [2449, 0]
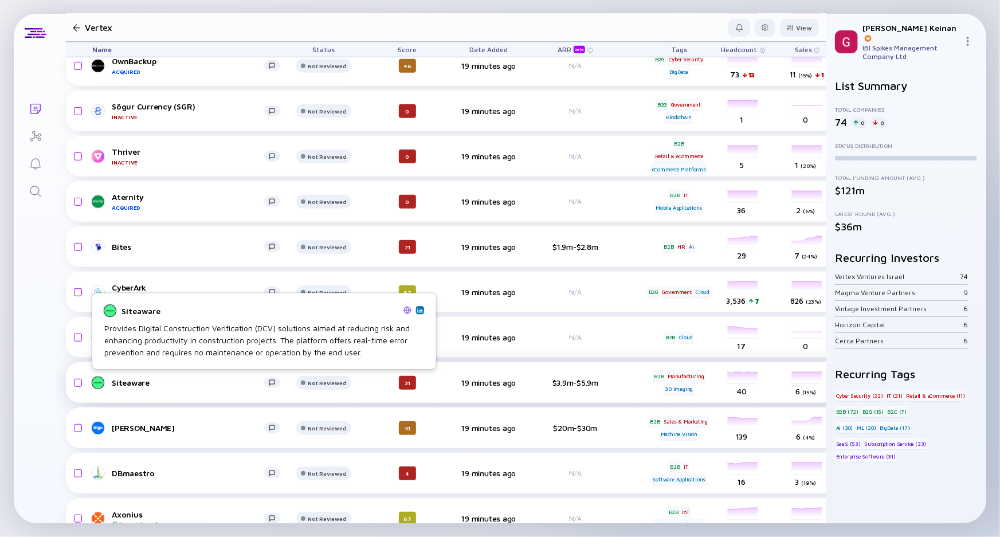
click at [126, 380] on div "Siteaware" at bounding box center [188, 382] width 152 height 10
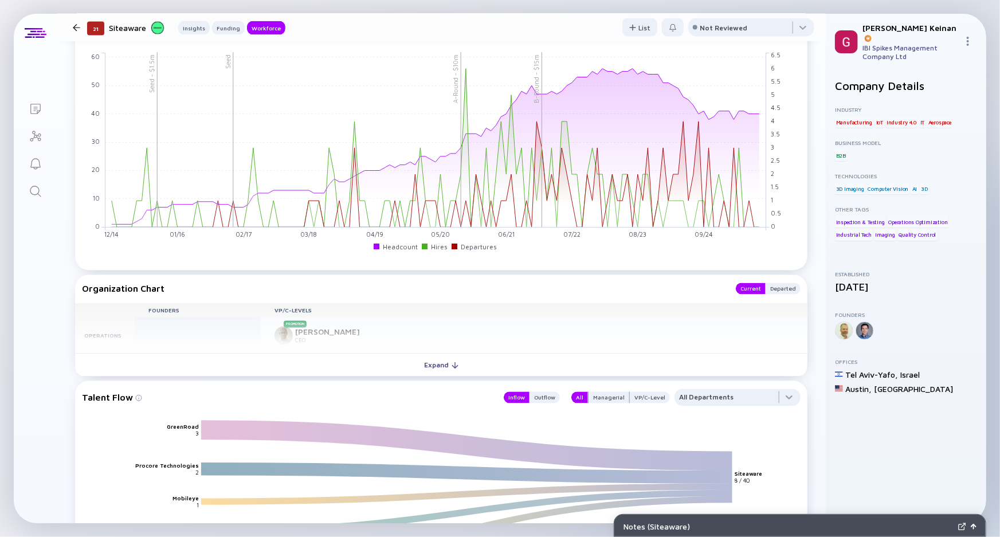
scroll to position [1042, 0]
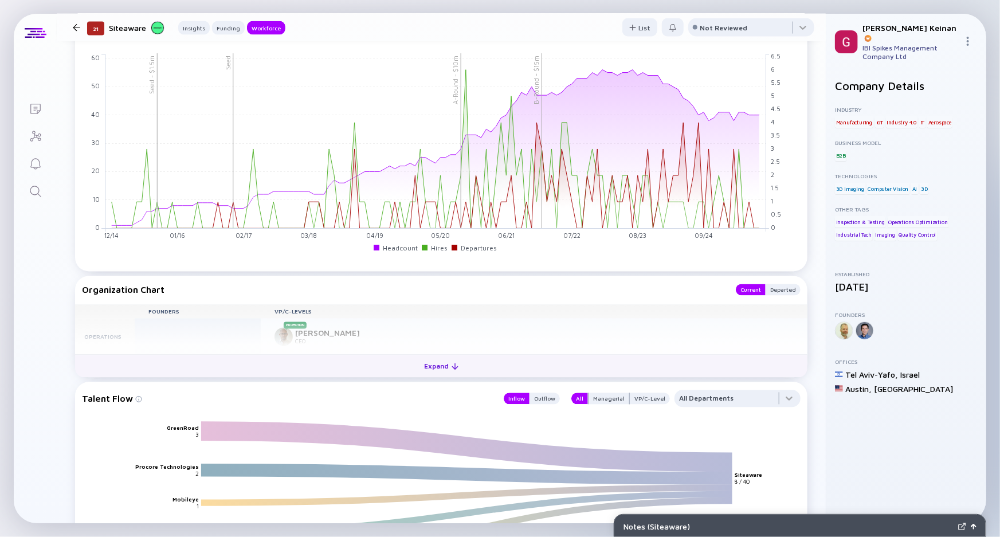
click at [388, 363] on button "Expand" at bounding box center [441, 366] width 732 height 23
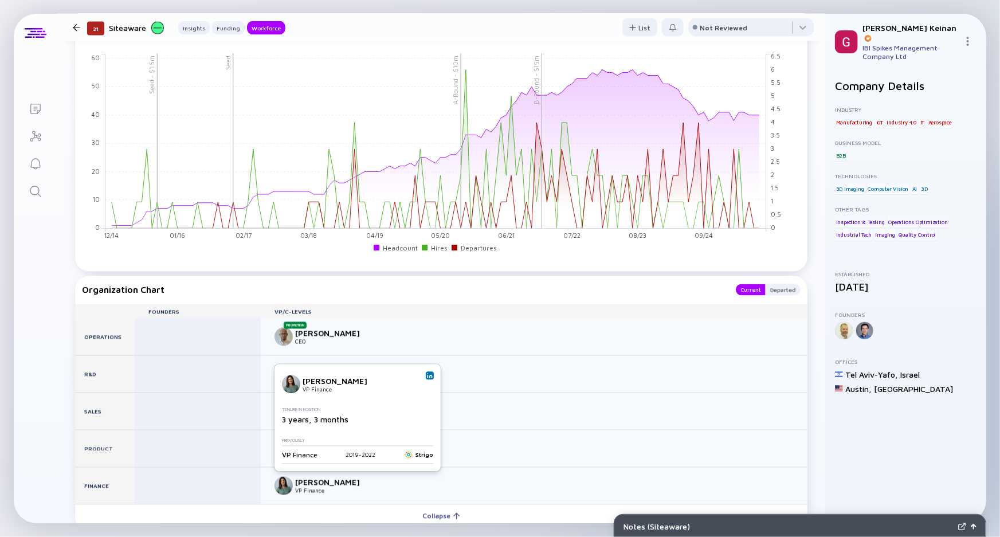
click at [427, 373] on img at bounding box center [430, 375] width 6 height 6
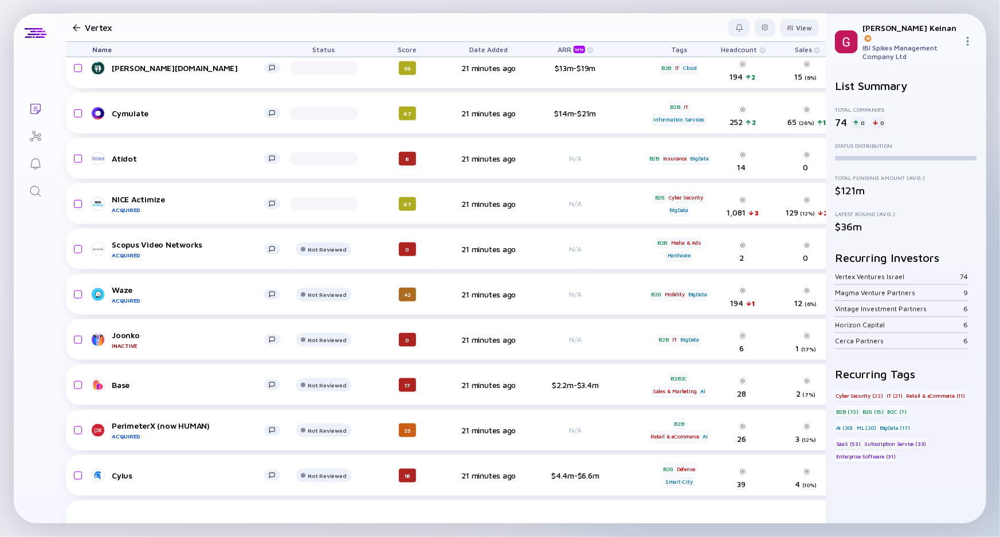
scroll to position [2, 0]
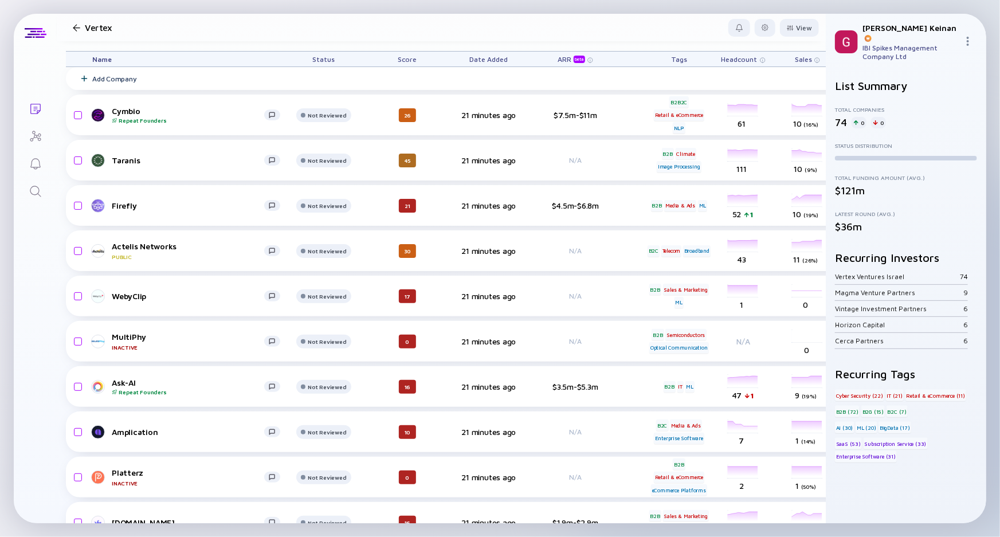
click at [762, 55] on div "Headcount" at bounding box center [743, 59] width 64 height 15
click at [739, 57] on span "Headcount" at bounding box center [739, 59] width 36 height 9
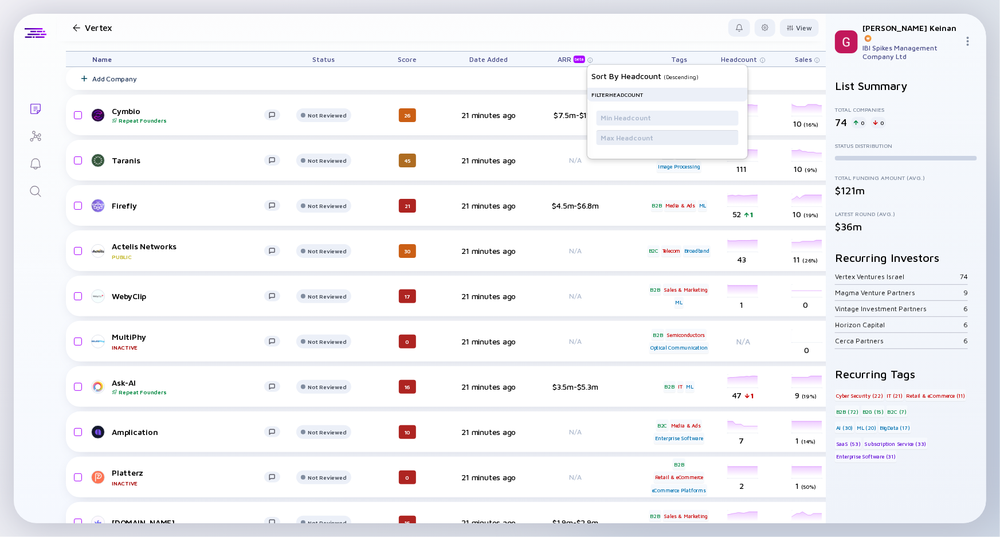
click at [631, 137] on input "text" at bounding box center [666, 137] width 133 height 11
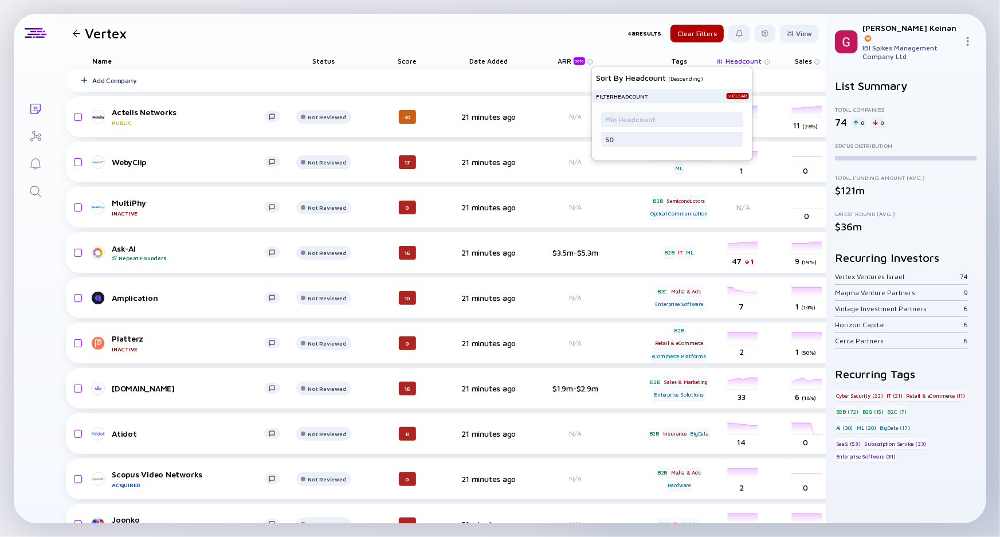
type input "50"
click at [505, 37] on header "Vertex 48 Results Clear Filters View" at bounding box center [441, 33] width 769 height 39
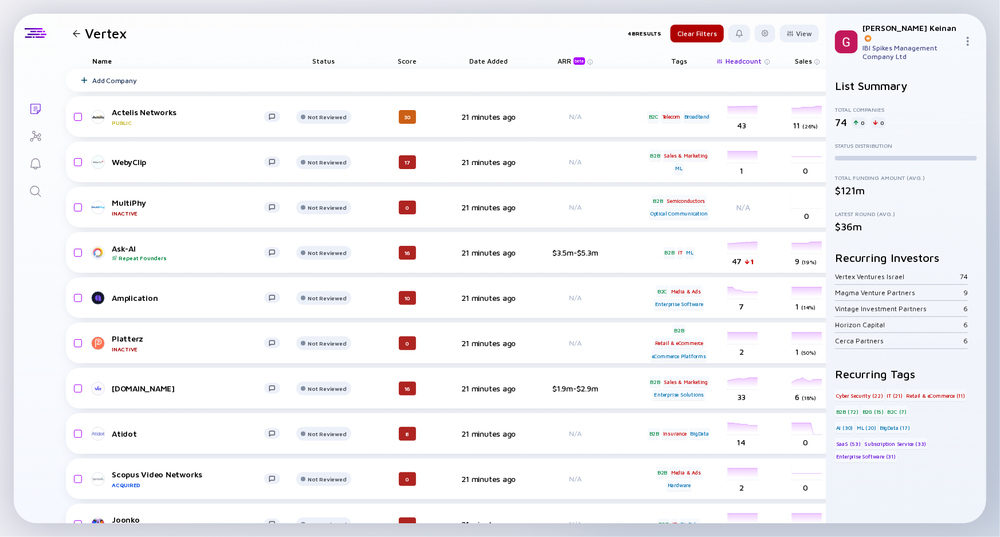
click at [741, 57] on span "Headcount" at bounding box center [744, 61] width 36 height 9
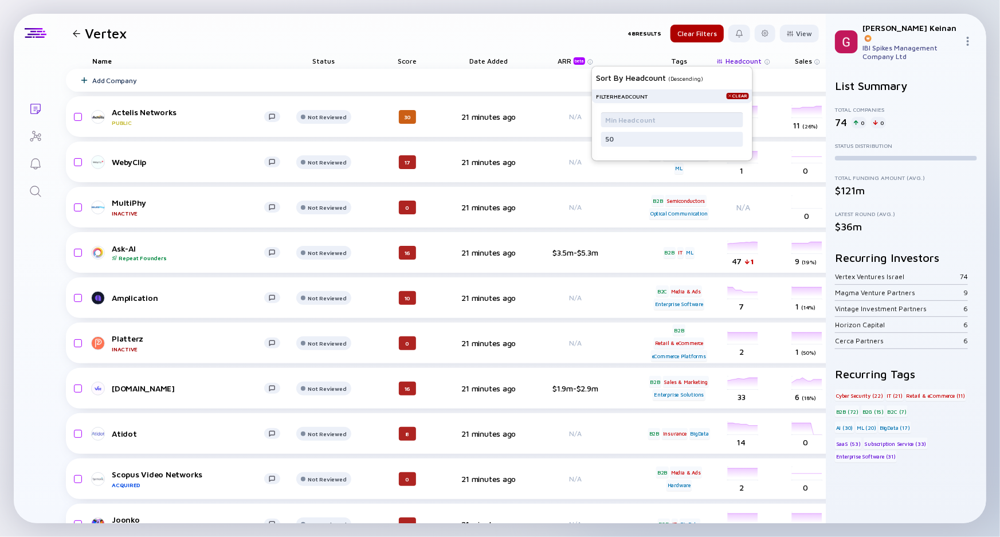
click at [640, 118] on input "text" at bounding box center [671, 119] width 133 height 11
type input "15"
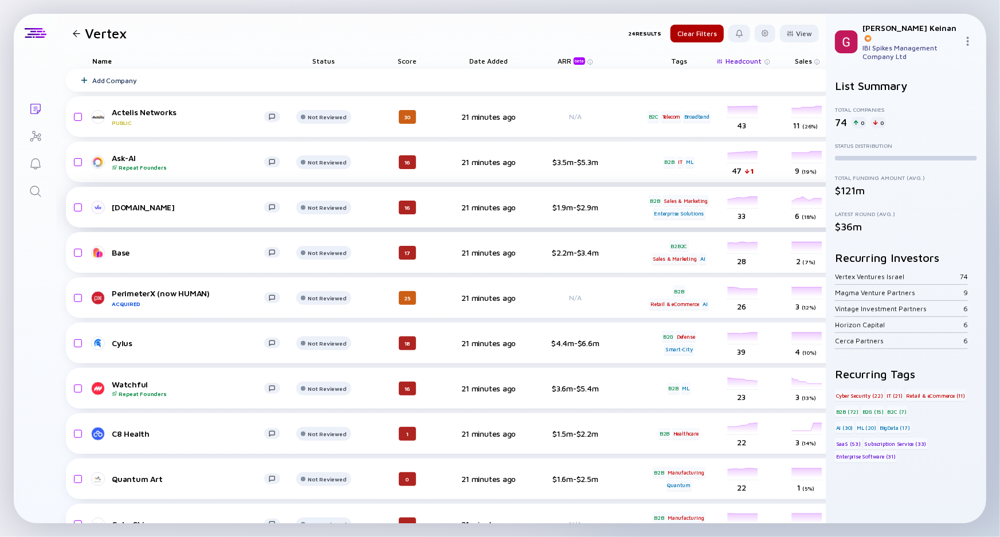
drag, startPoint x: 132, startPoint y: 210, endPoint x: 101, endPoint y: 199, distance: 32.6
click at [25, 223] on div "Lists Vertex 24 Results Clear Filters View Name Status Score Date Added ARR bet…" at bounding box center [500, 268] width 972 height 509
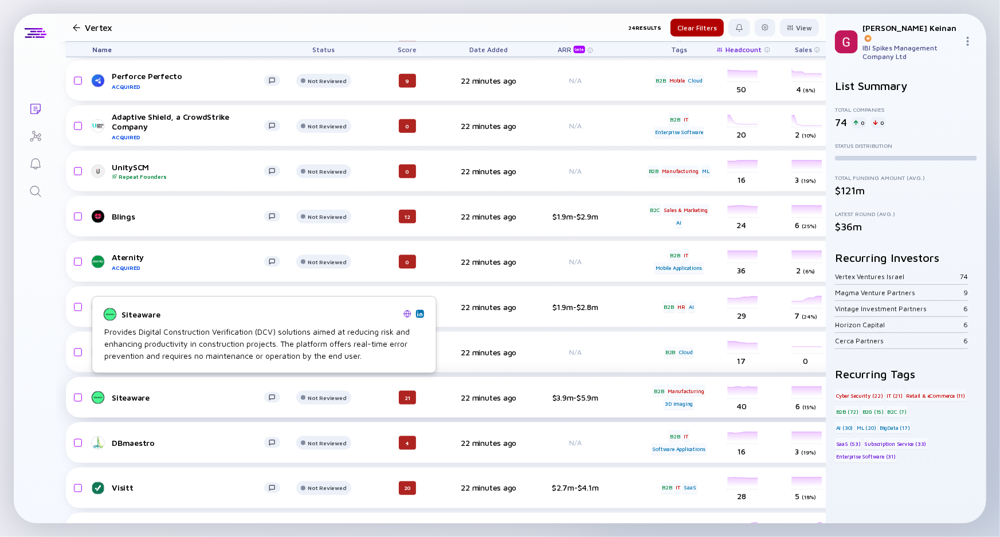
scroll to position [666, 0]
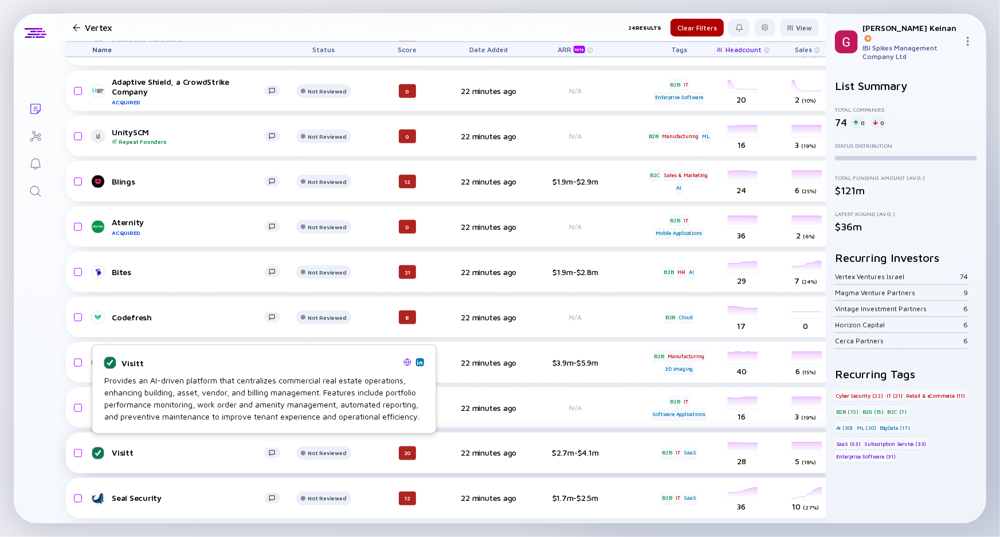
click at [116, 448] on div "Visitt" at bounding box center [188, 453] width 152 height 10
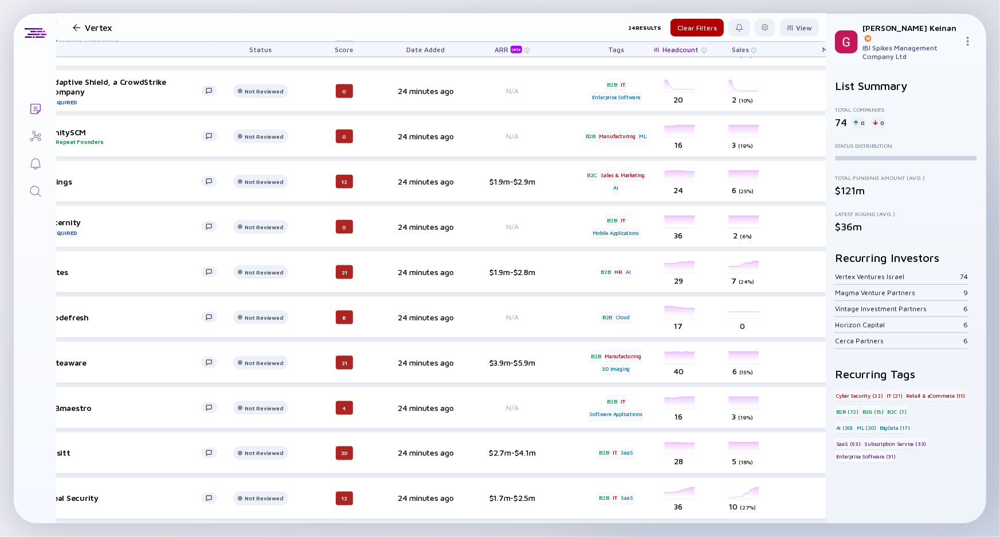
scroll to position [666, 0]
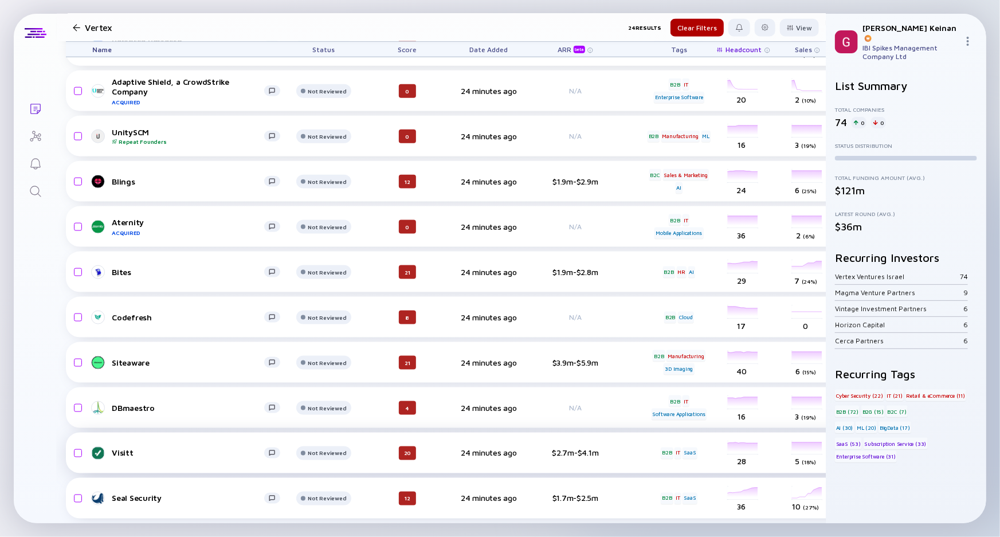
click at [131, 450] on link "Visitt" at bounding box center [190, 453] width 197 height 14
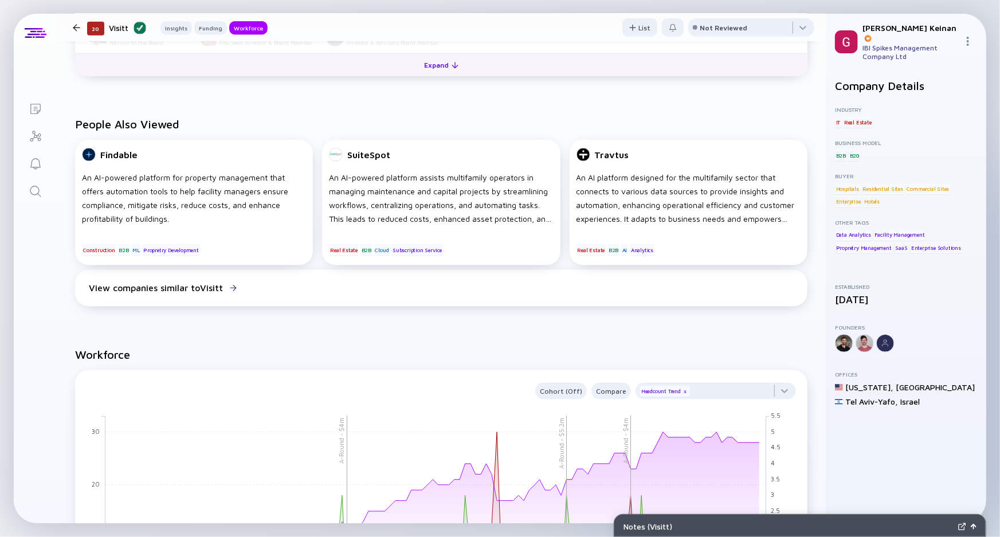
scroll to position [603, 0]
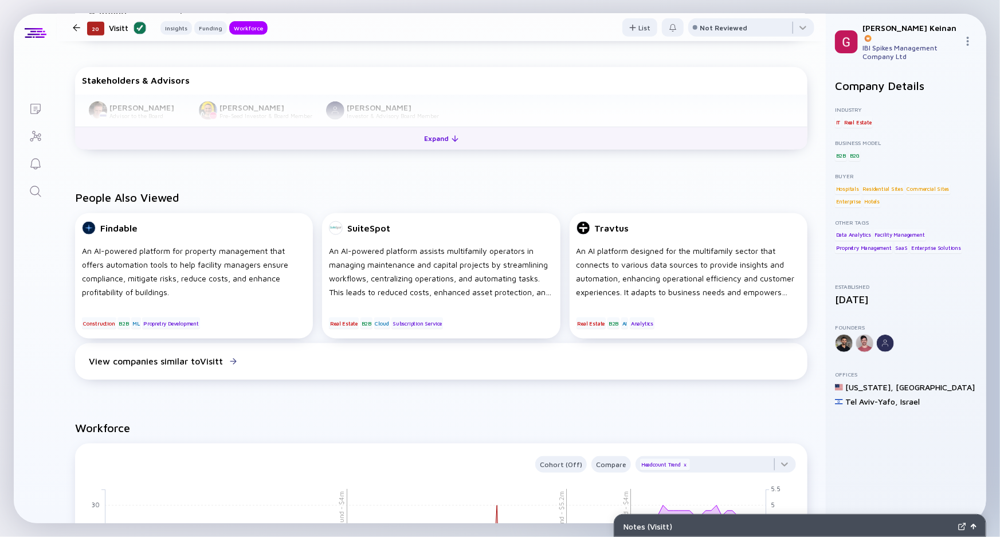
click at [284, 136] on button "Expand" at bounding box center [441, 138] width 732 height 23
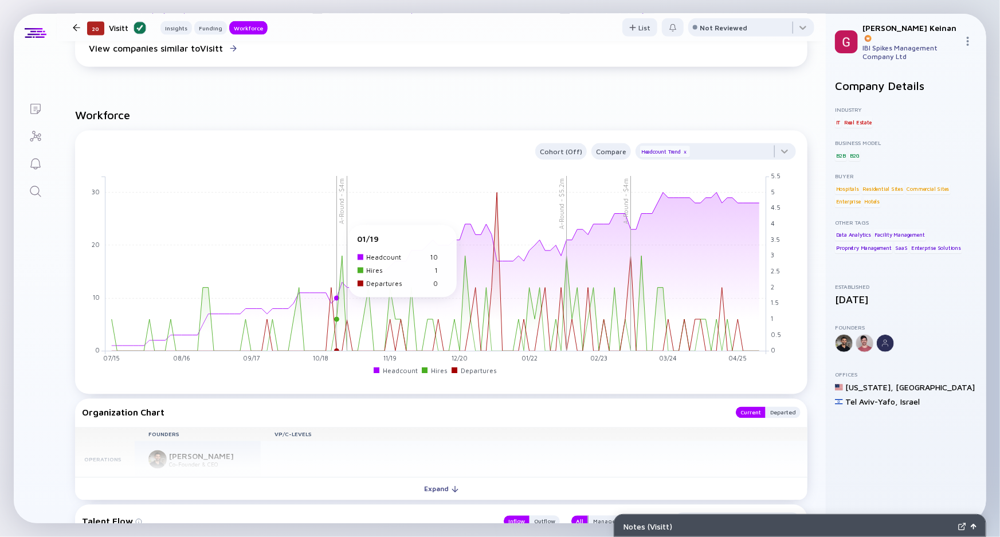
scroll to position [1124, 0]
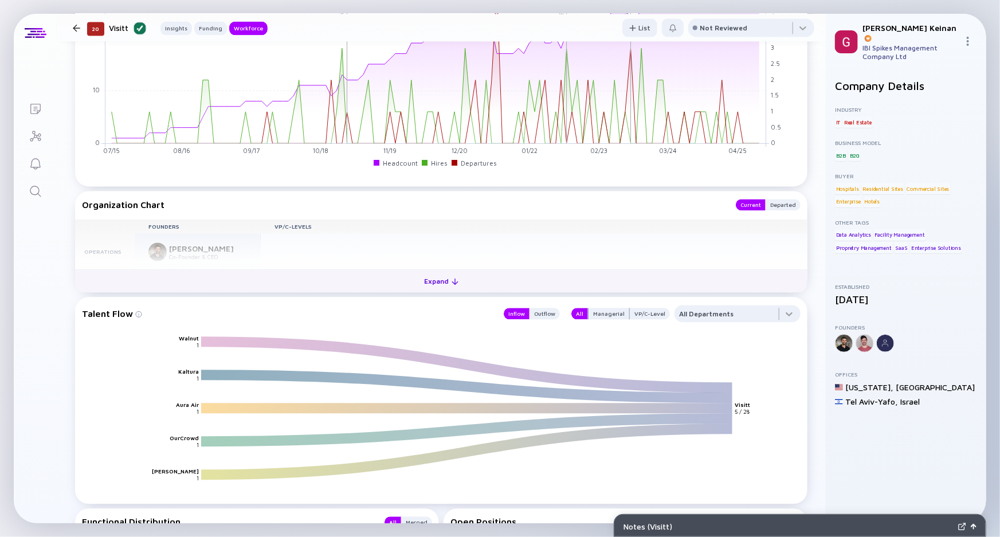
click at [254, 273] on button "Expand" at bounding box center [441, 280] width 732 height 23
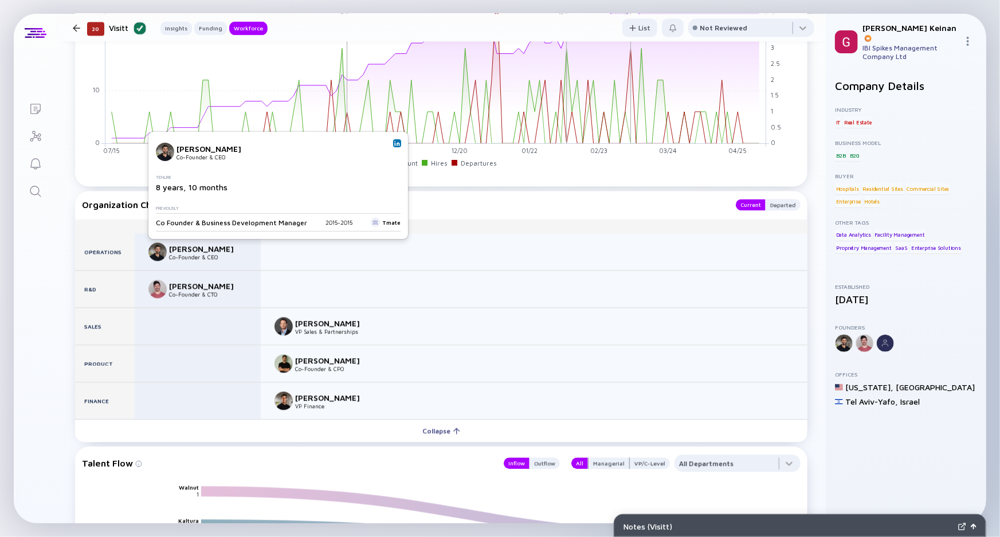
click at [394, 143] on img at bounding box center [397, 143] width 6 height 6
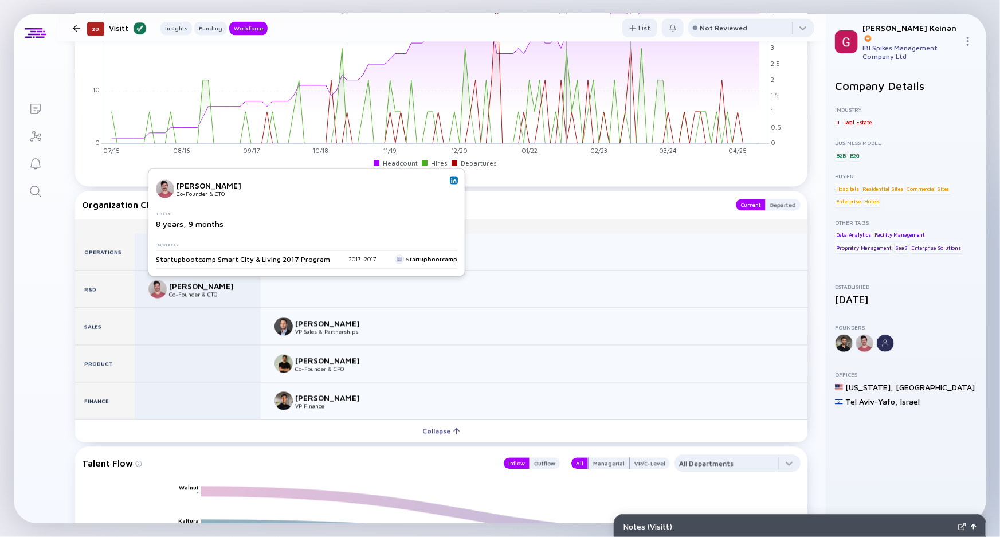
click at [451, 178] on img at bounding box center [454, 181] width 6 height 6
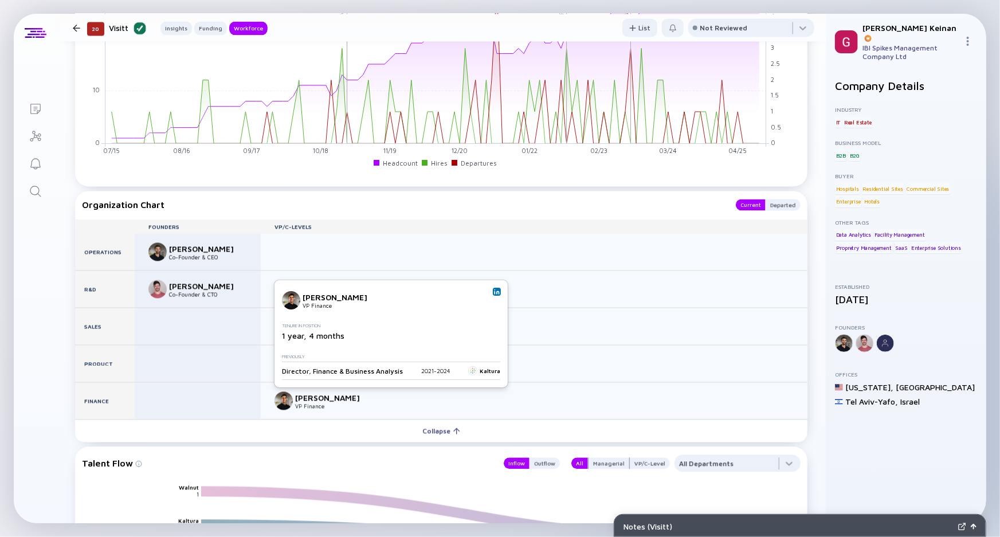
click at [495, 290] on img at bounding box center [497, 292] width 6 height 6
